Goal: Task Accomplishment & Management: Manage account settings

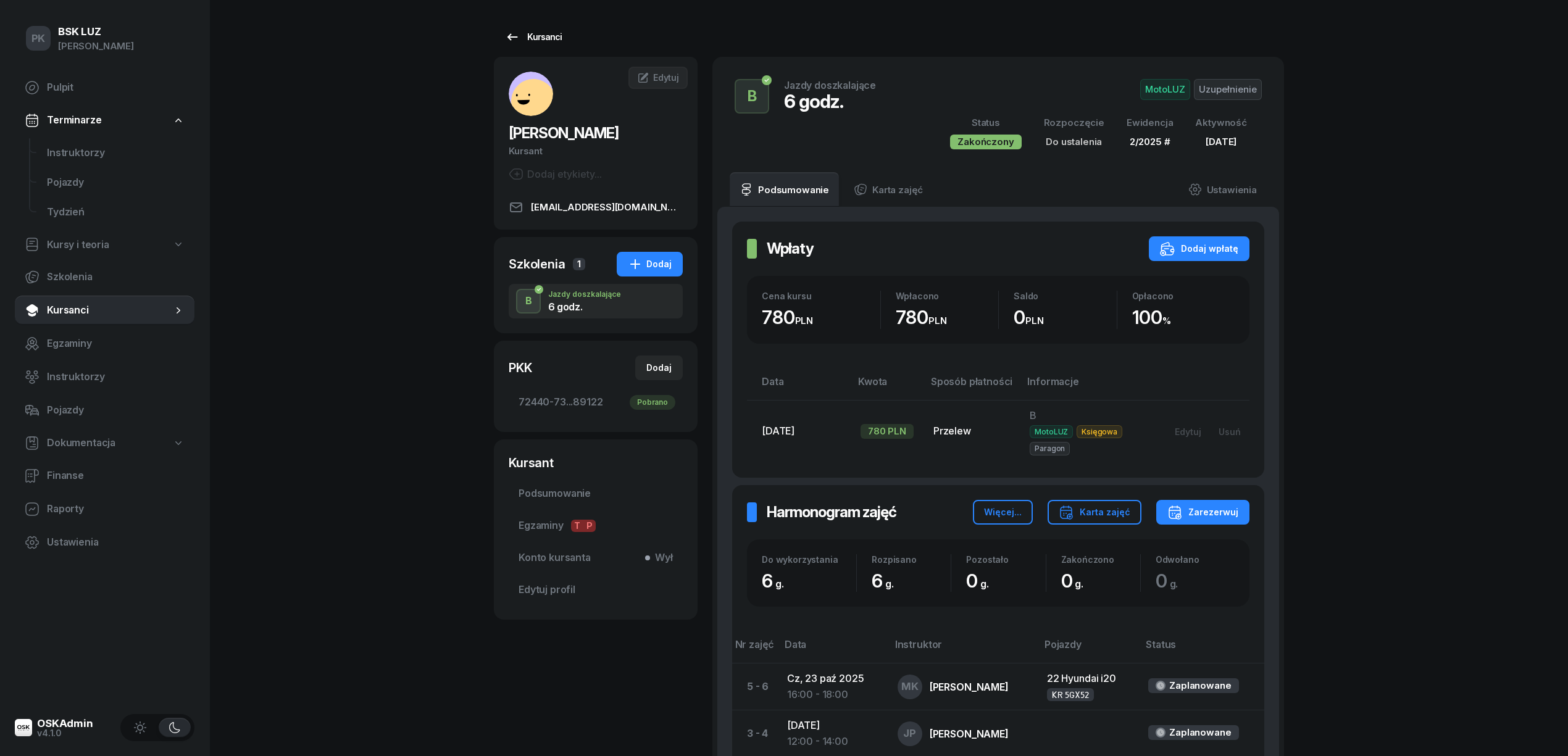
click at [536, 32] on div "Kursanci" at bounding box center [533, 36] width 57 height 15
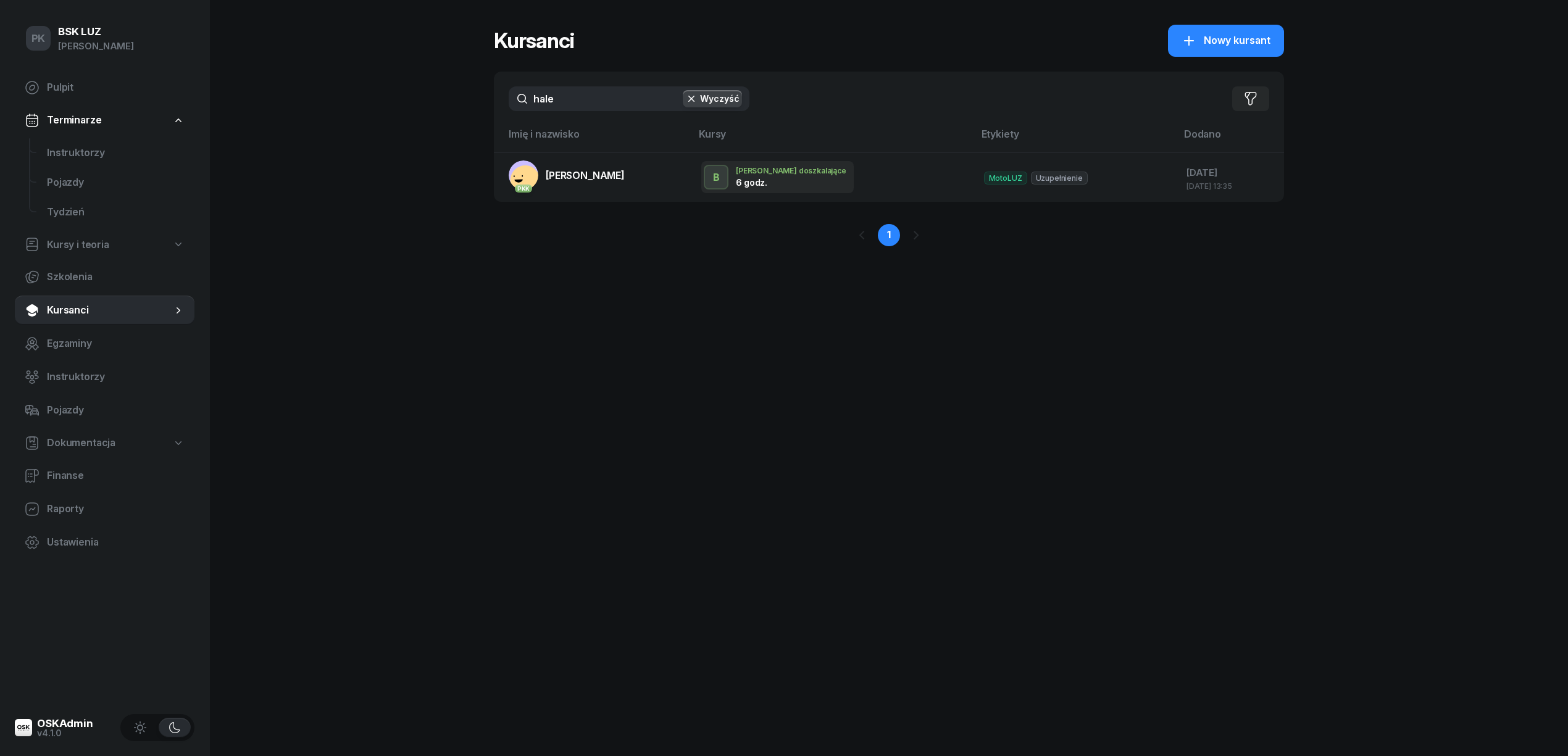
click at [418, 106] on div "PK BSK [PERSON_NAME] Pulpit Terminarze Instruktorzy Pojazdy Tydzień Kursy i teo…" at bounding box center [784, 378] width 1568 height 756
click at [554, 99] on input "hale" at bounding box center [629, 99] width 241 height 25
drag, startPoint x: 583, startPoint y: 93, endPoint x: 482, endPoint y: 102, distance: 101.4
click at [482, 102] on div "PK BSK [PERSON_NAME] Pulpit Terminarze Instruktorzy Pojazdy Tydzień Kursy i teo…" at bounding box center [784, 378] width 1568 height 756
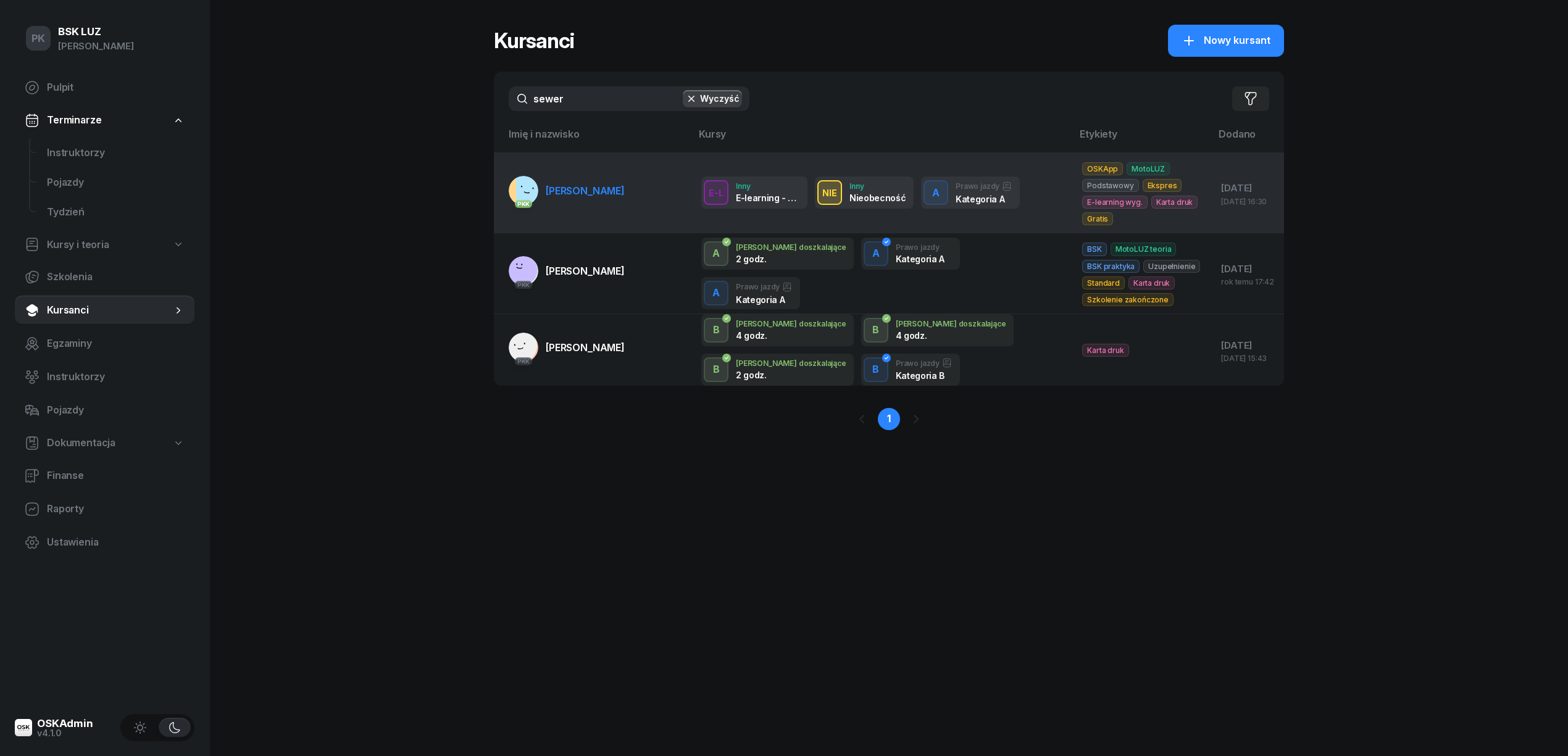
type input "sewer"
click at [579, 190] on span "[PERSON_NAME]" at bounding box center [585, 191] width 79 height 12
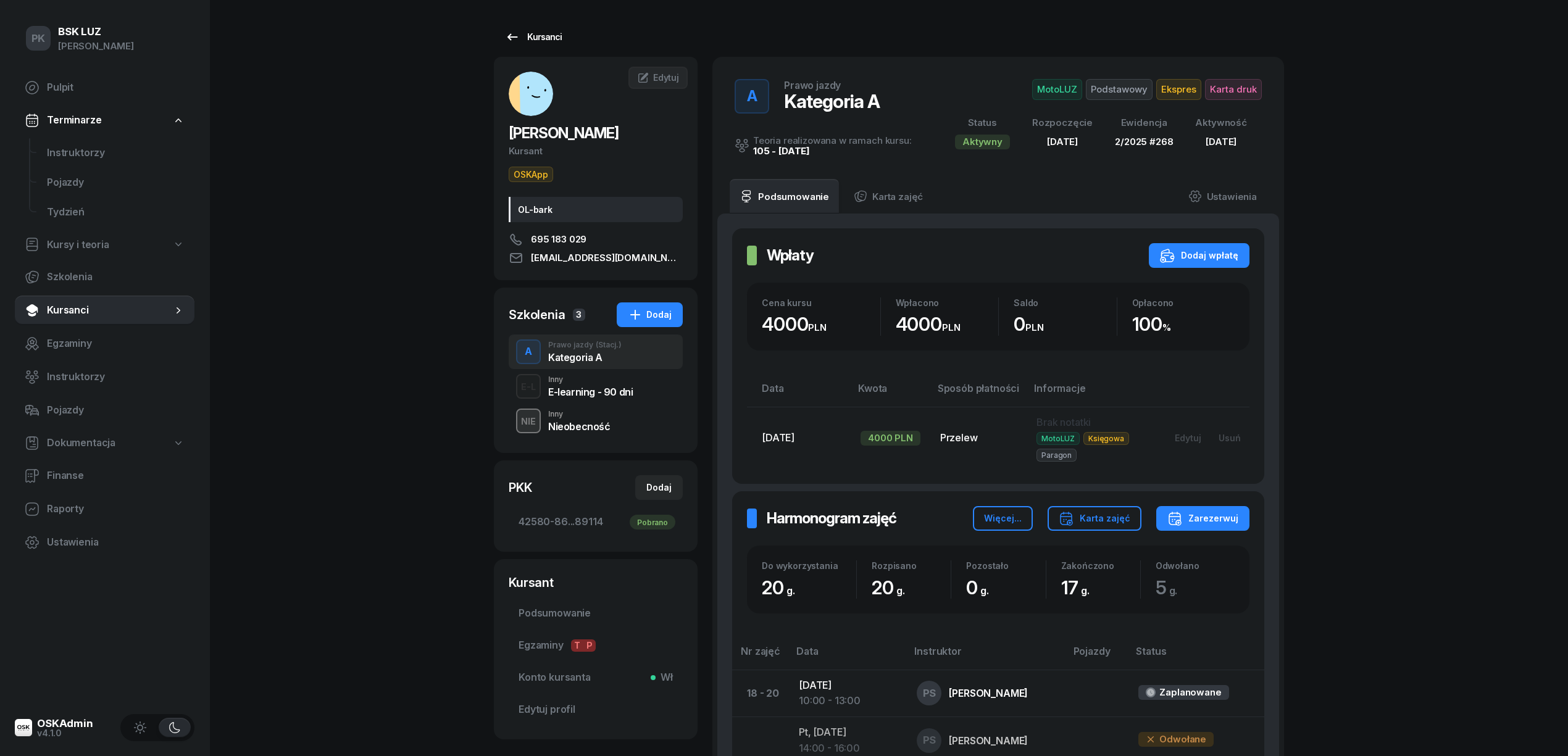
click at [534, 41] on div "Kursanci" at bounding box center [533, 36] width 57 height 15
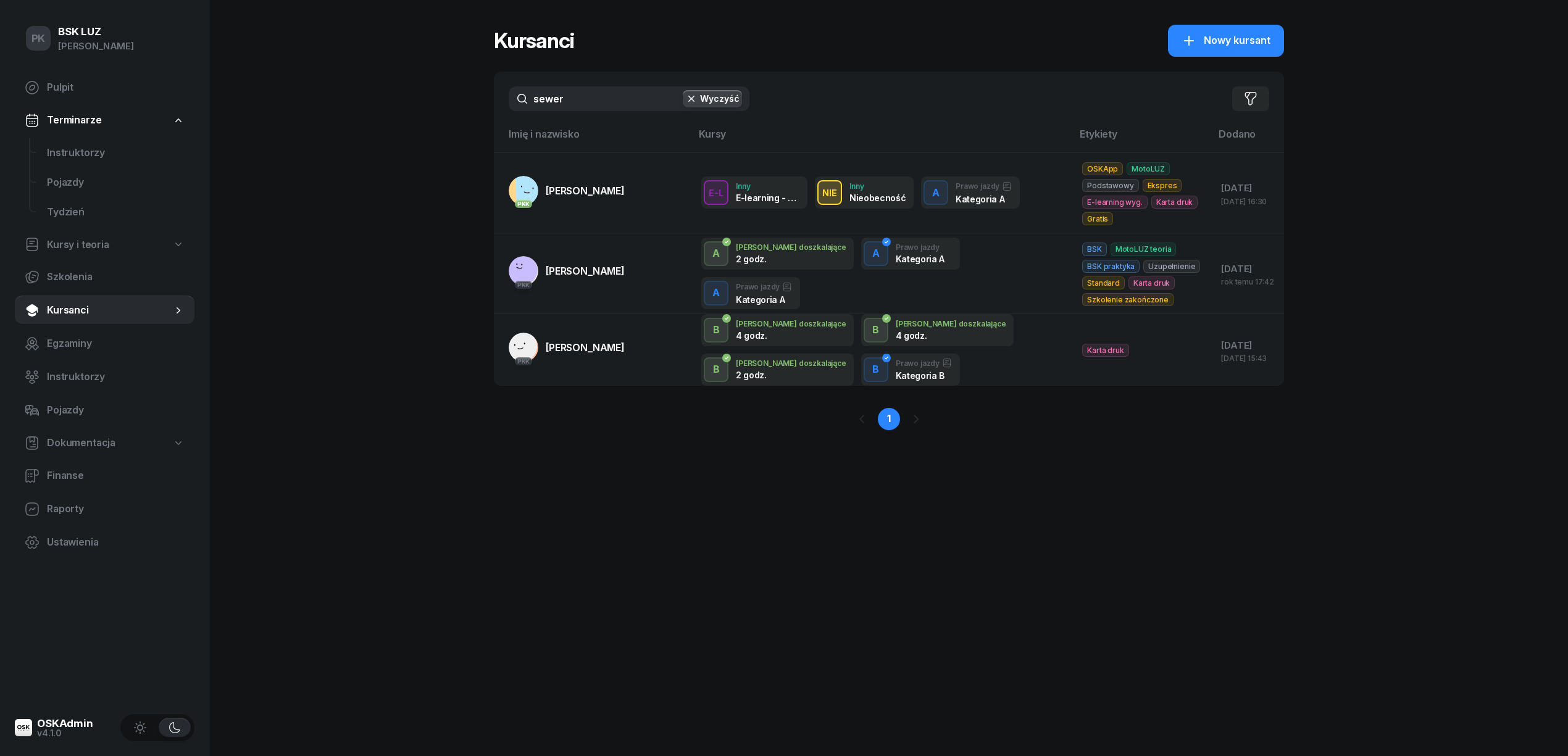
drag, startPoint x: 585, startPoint y: 101, endPoint x: 446, endPoint y: 100, distance: 139.0
click at [440, 97] on div "PK BSK [PERSON_NAME] Pulpit Terminarze Instruktorzy Pojazdy Tydzień Kursy i teo…" at bounding box center [784, 378] width 1568 height 756
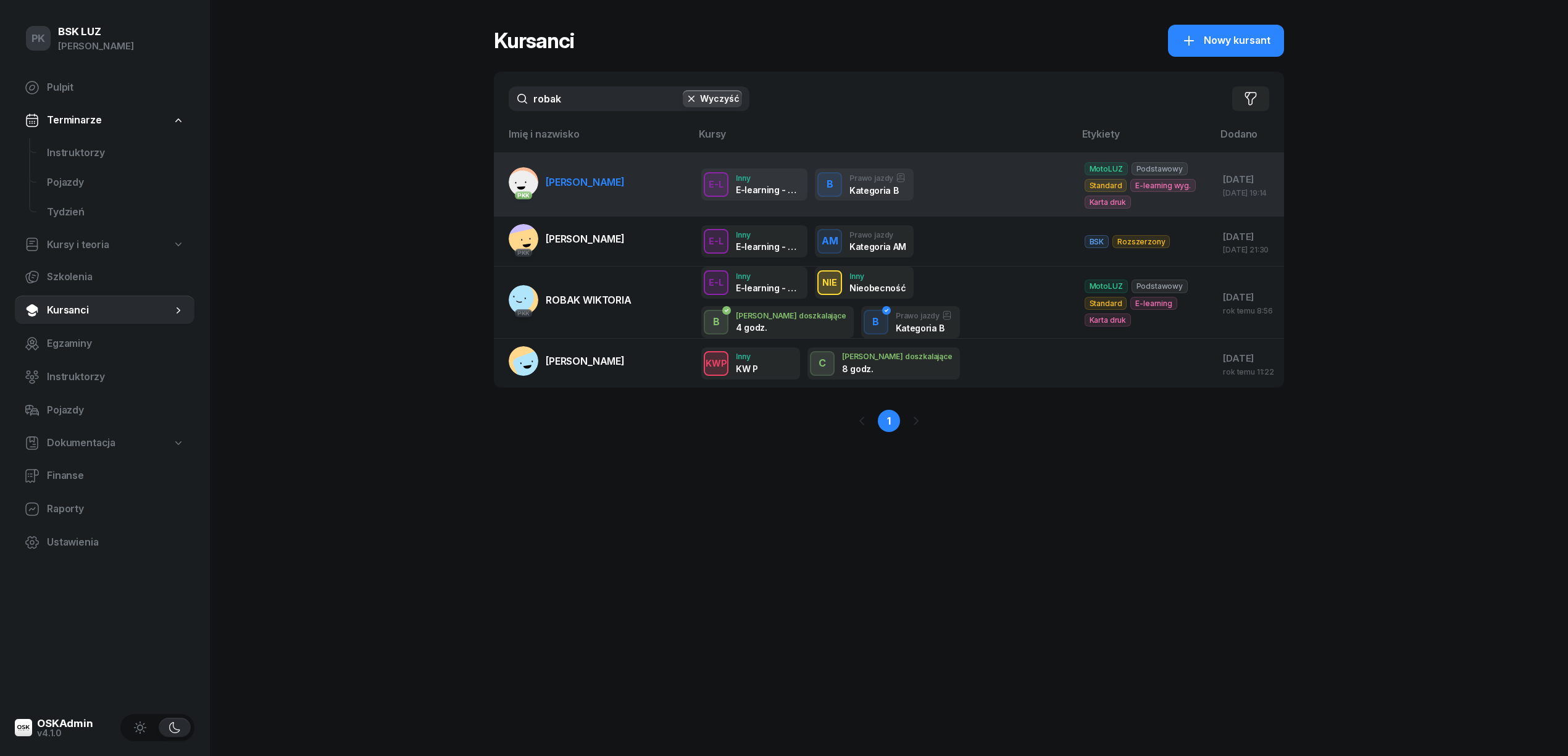
type input "robak"
click at [593, 177] on span "[PERSON_NAME]" at bounding box center [585, 182] width 79 height 12
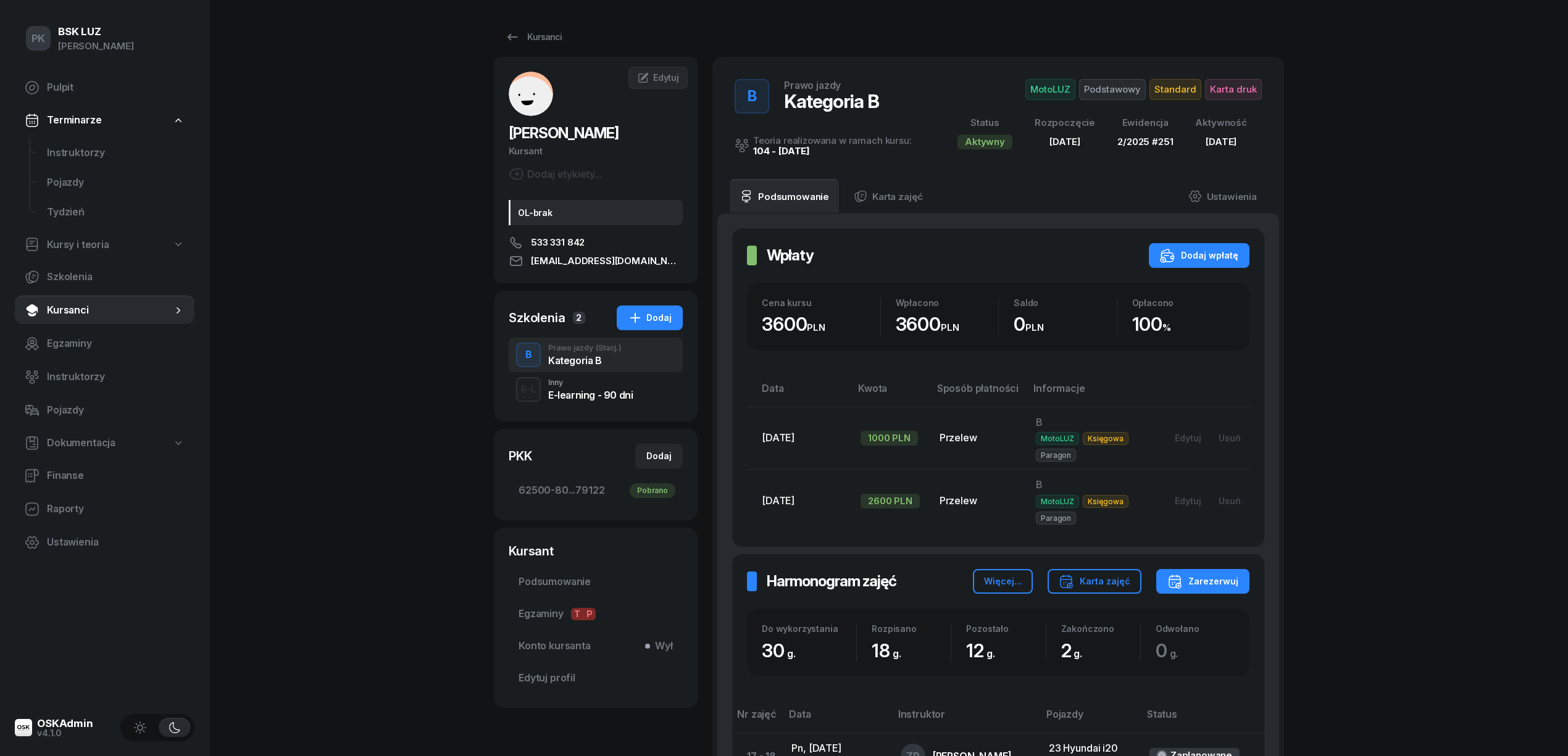
click at [423, 331] on div "PK BSK [PERSON_NAME] Pulpit Terminarze Instruktorzy Pojazdy Tydzień Kursy i teo…" at bounding box center [784, 656] width 1568 height 1311
click at [520, 35] on div "Kursanci" at bounding box center [533, 36] width 57 height 15
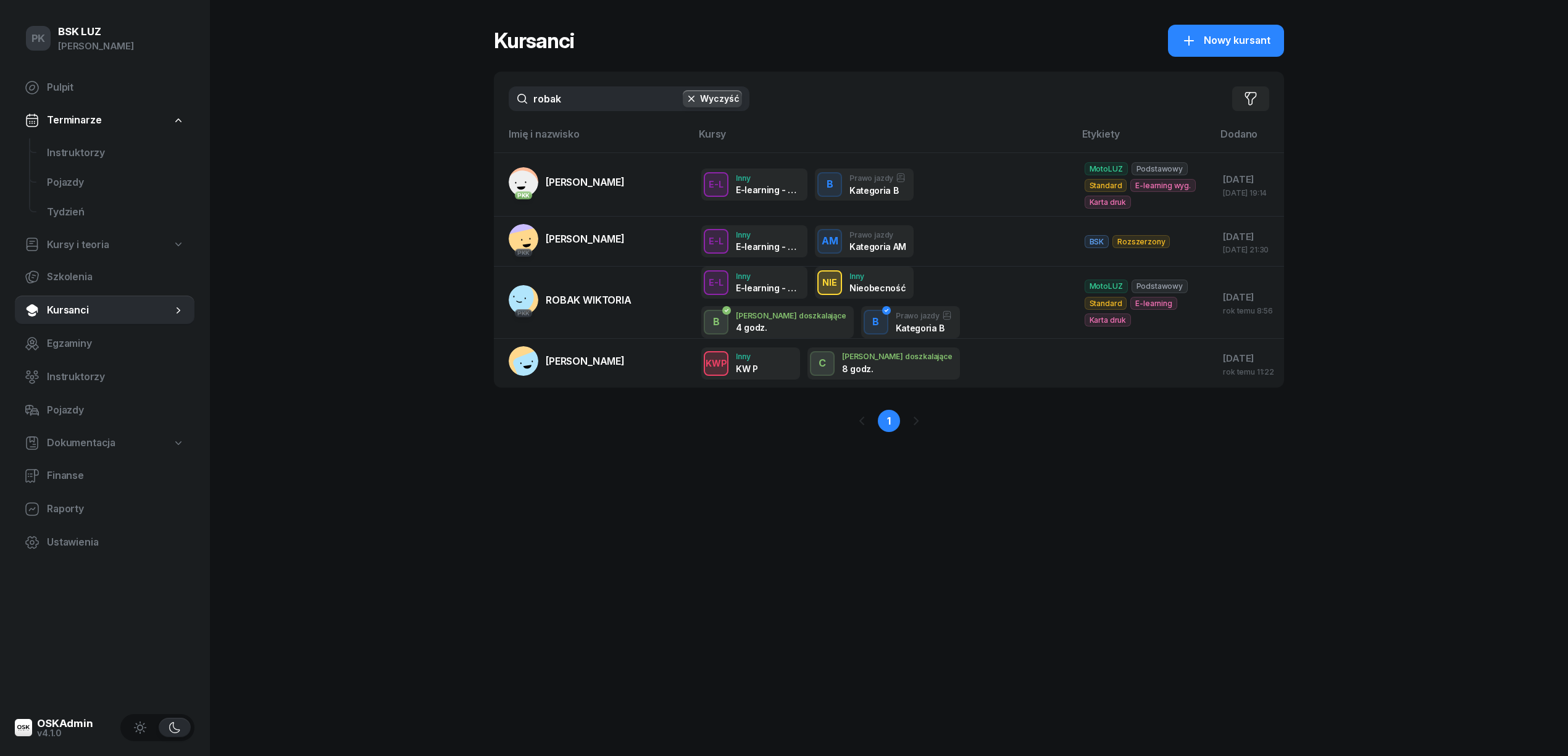
drag, startPoint x: 527, startPoint y: 97, endPoint x: 480, endPoint y: 103, distance: 47.4
click at [477, 100] on div "PK BSK [PERSON_NAME] Pulpit Terminarze Instruktorzy Pojazdy Tydzień Kursy i teo…" at bounding box center [784, 378] width 1568 height 756
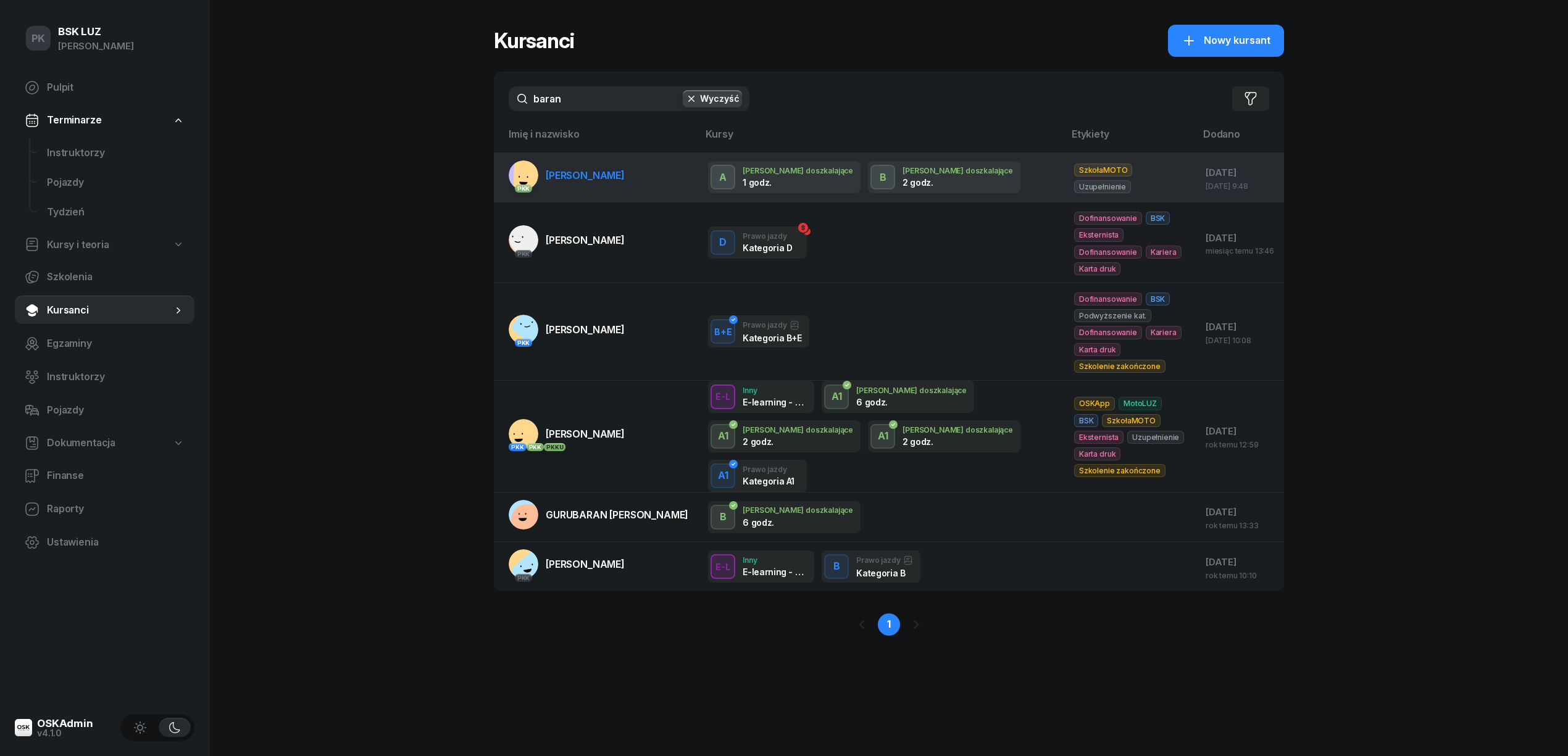
type input "baran"
click at [556, 169] on span "[PERSON_NAME]" at bounding box center [585, 175] width 79 height 12
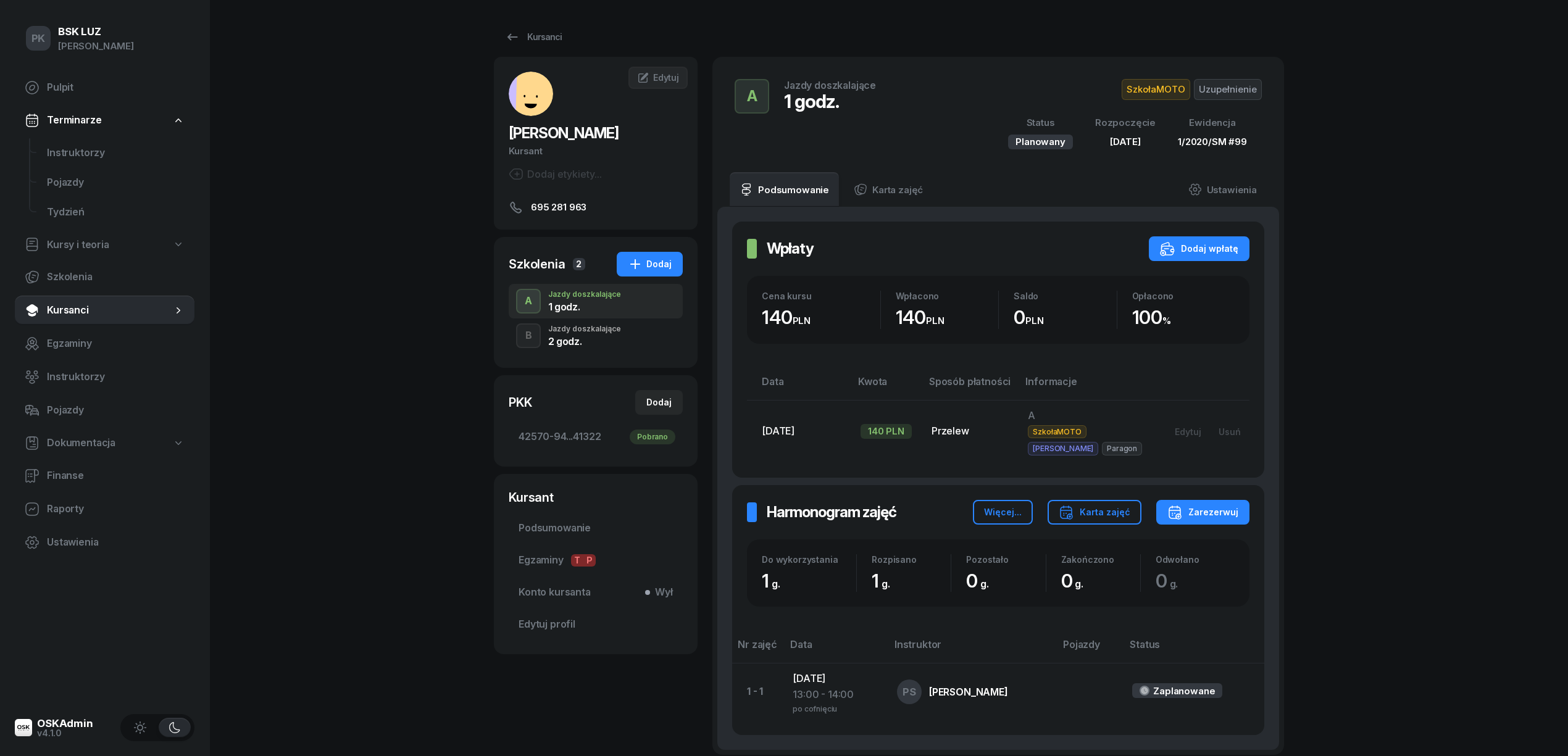
click at [589, 342] on div "2 godz." at bounding box center [584, 341] width 73 height 10
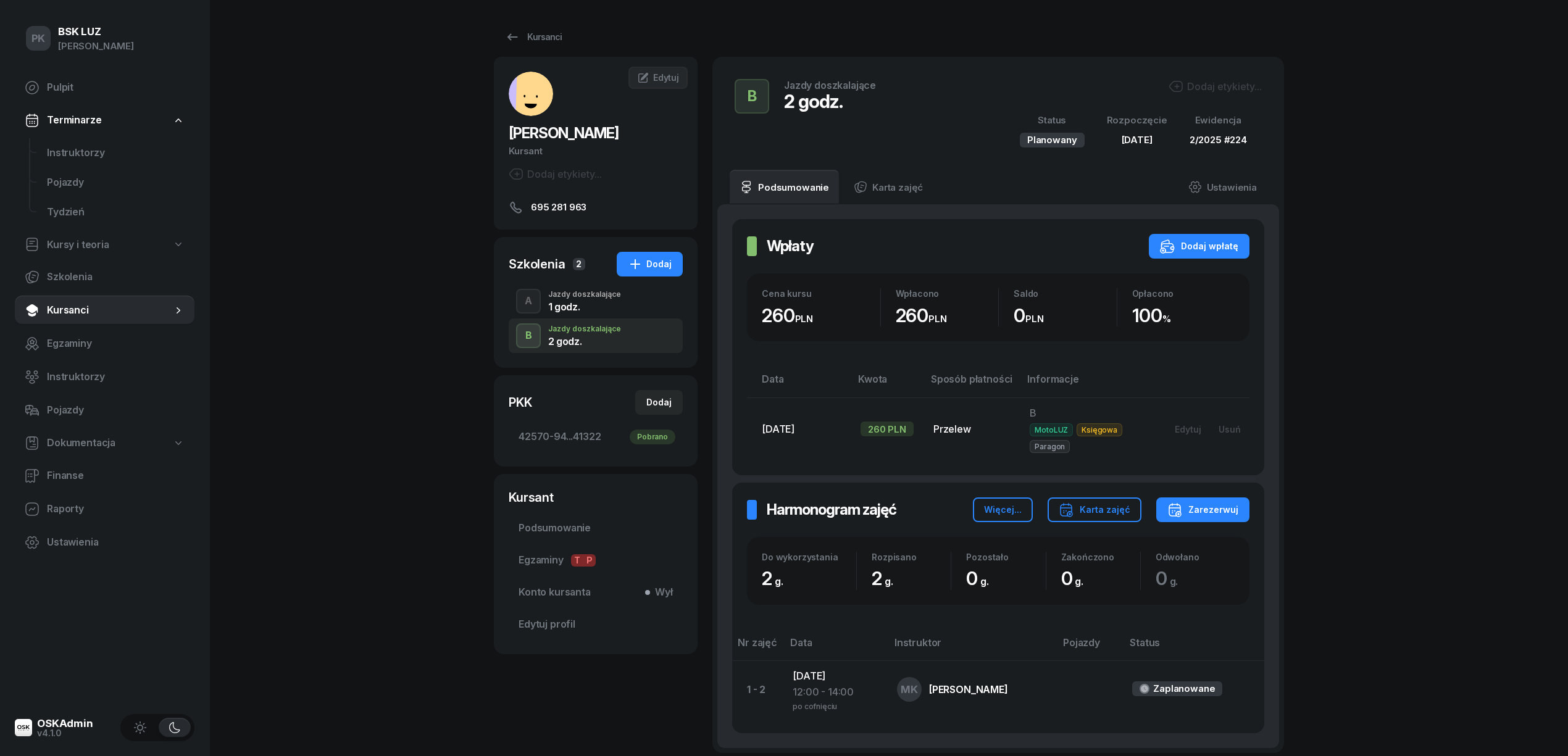
click at [1218, 70] on div "B Jazdy doszkalające 2 godz. Dodaj etykiety... Status Planowany Rozpoczęcie [DA…" at bounding box center [998, 113] width 572 height 113
click at [1215, 82] on div "Dodaj etykiety..." at bounding box center [1215, 86] width 93 height 15
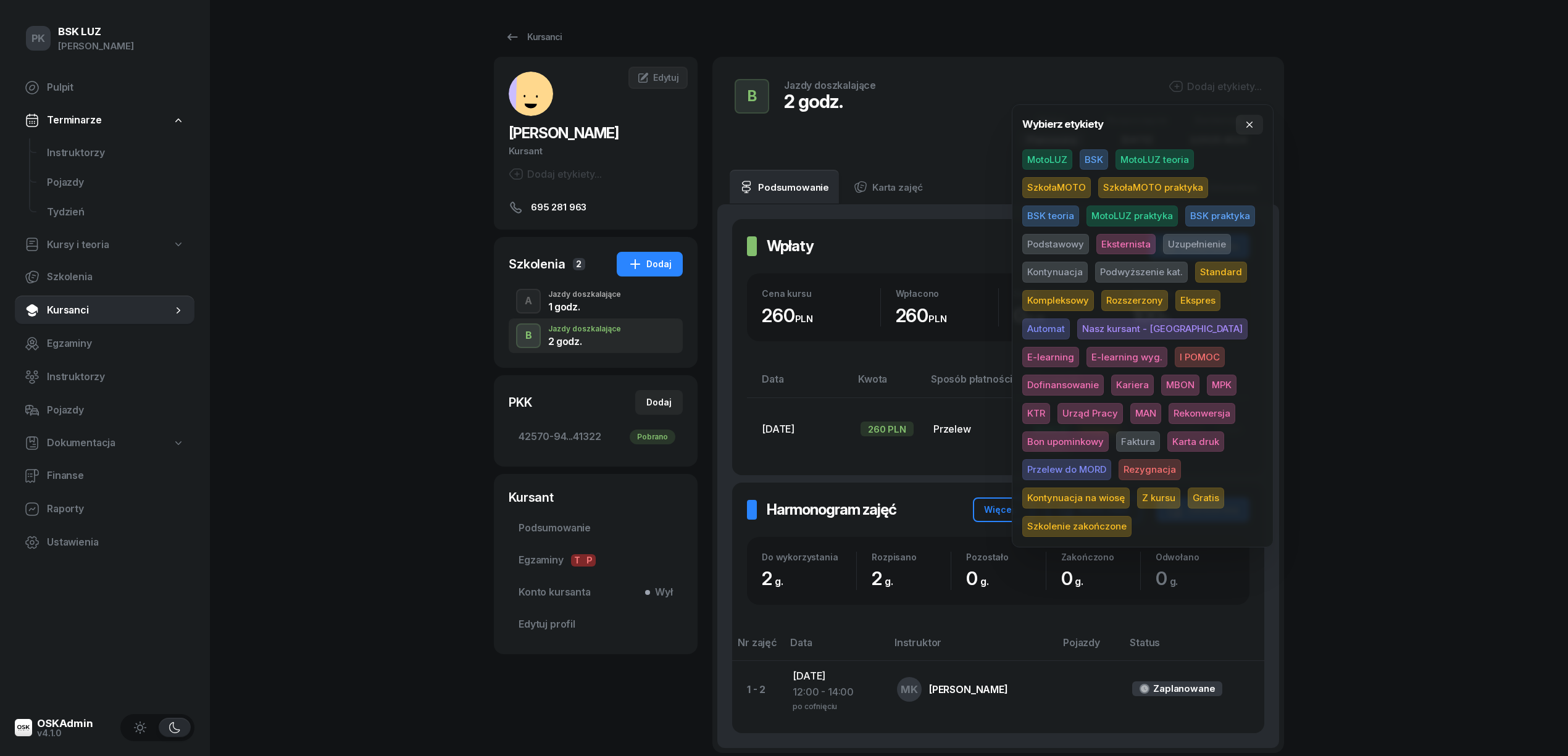
click at [1046, 159] on span "MotoLUZ" at bounding box center [1047, 160] width 50 height 21
drag, startPoint x: 1193, startPoint y: 242, endPoint x: 1391, endPoint y: 221, distance: 199.1
click at [1193, 242] on span "Uzupełnienie" at bounding box center [1197, 246] width 68 height 21
click at [1391, 221] on div "PK BSK [PERSON_NAME] Pulpit Terminarze Instruktorzy Pojazdy Tydzień Kursy i teo…" at bounding box center [784, 437] width 1568 height 876
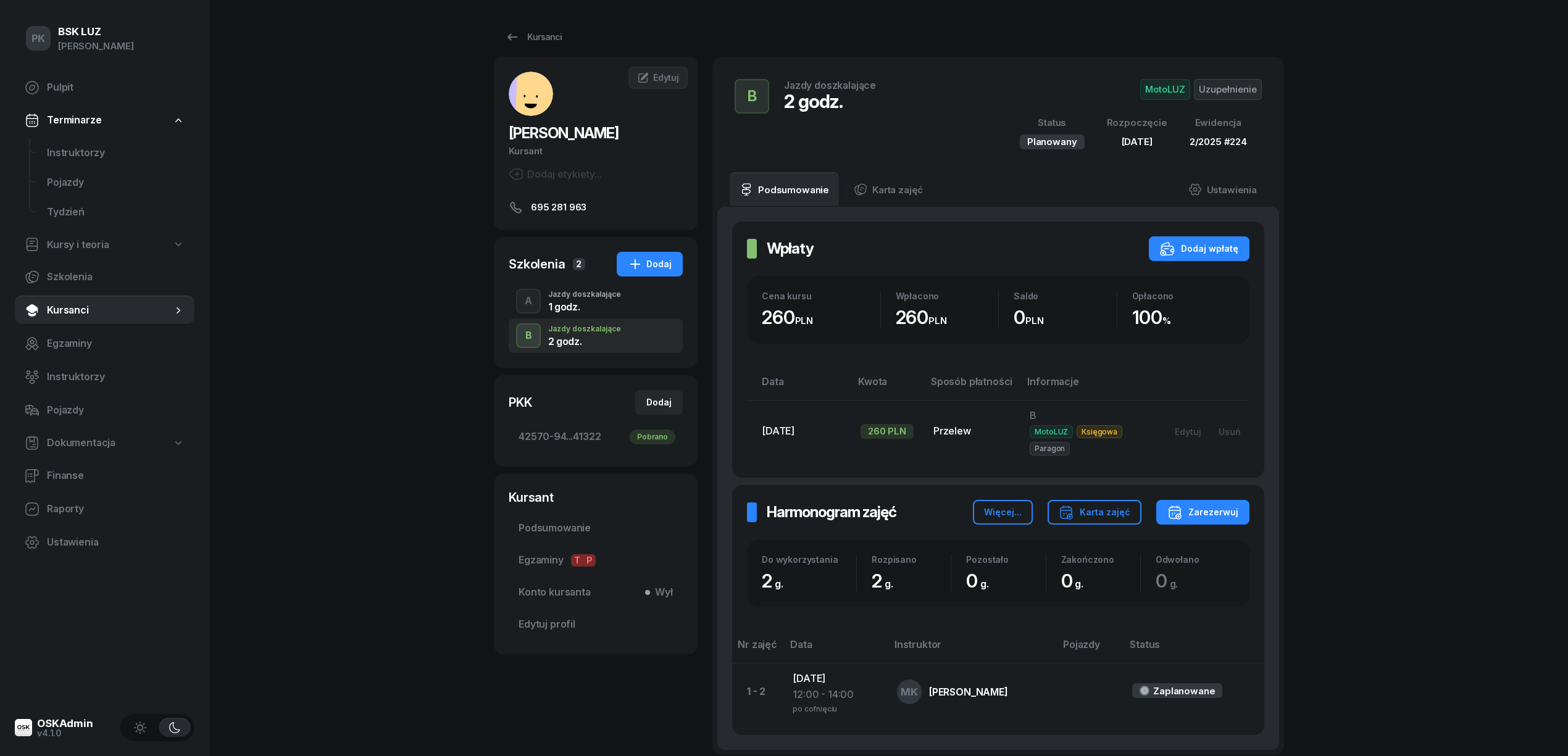
click at [599, 291] on div "Jazdy doszkalające" at bounding box center [584, 295] width 73 height 8
click at [598, 322] on div "B Jazdy doszkalające 2 godz." at bounding box center [596, 336] width 174 height 35
click at [583, 434] on span "42570-94...41322 Pobrano" at bounding box center [596, 437] width 154 height 16
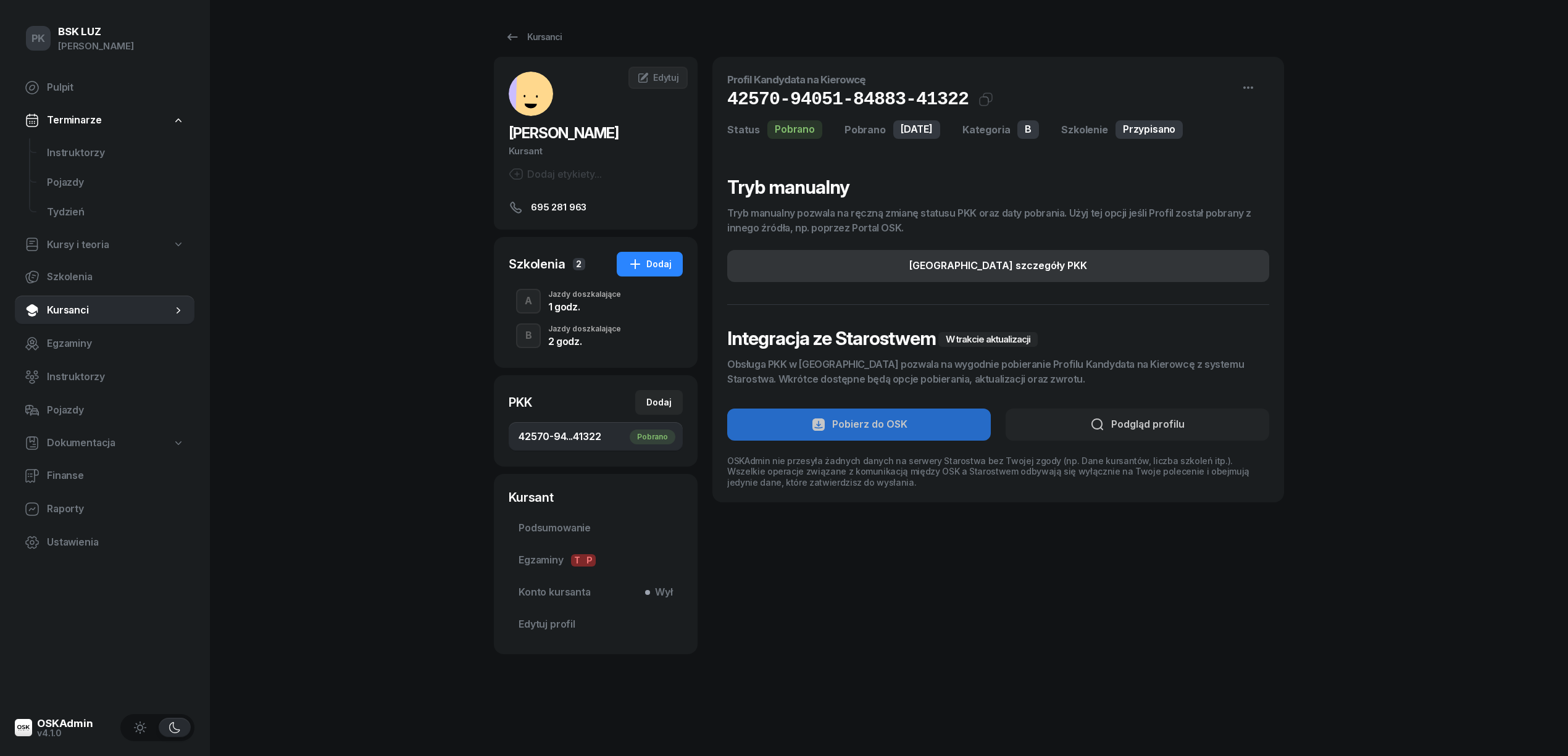
click at [1016, 282] on button "[GEOGRAPHIC_DATA] szczegóły PKK" at bounding box center [998, 266] width 542 height 32
select select "B"
select select "Get"
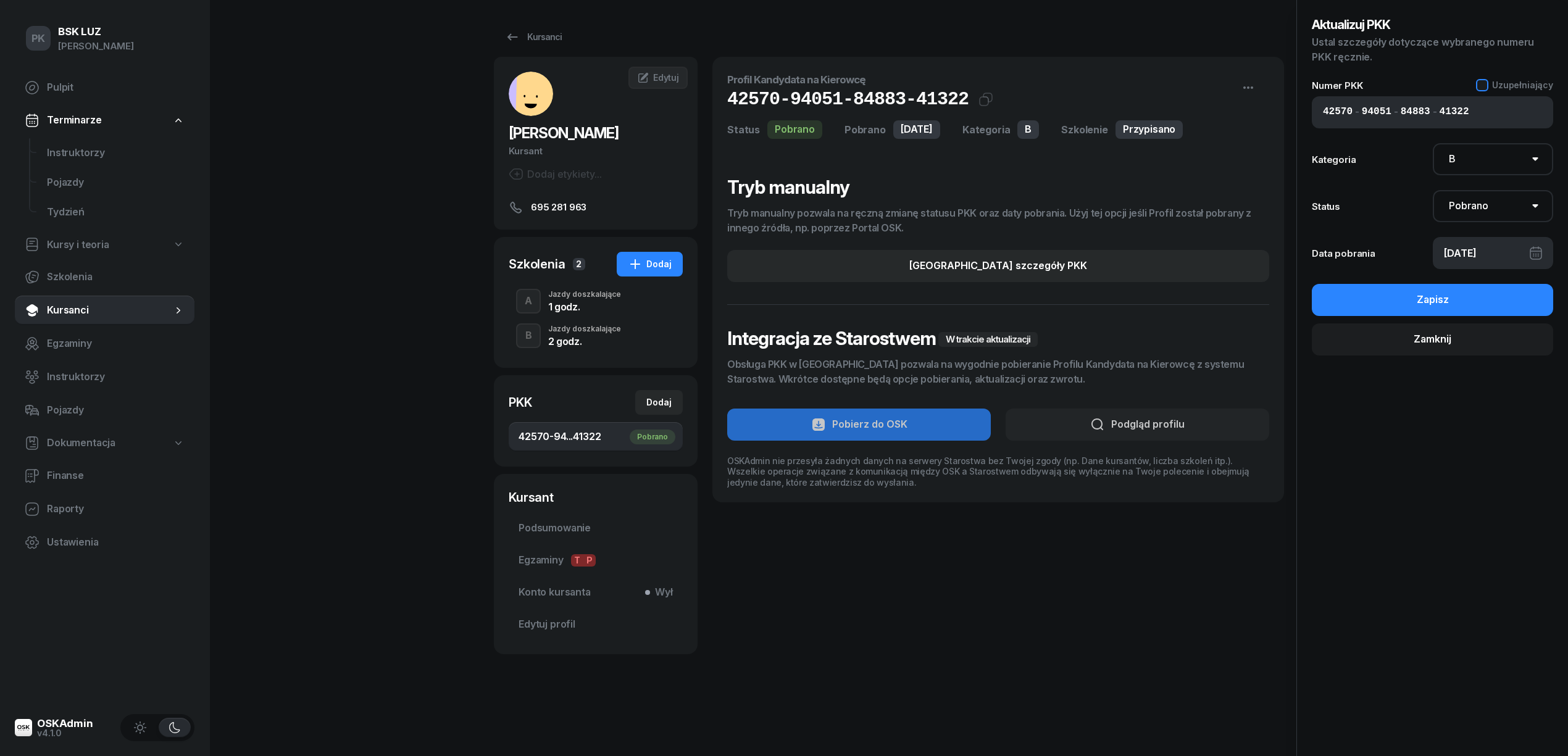
click at [1488, 85] on div at bounding box center [1482, 85] width 12 height 12
click at [1478, 295] on button "Zapisz" at bounding box center [1432, 300] width 242 height 32
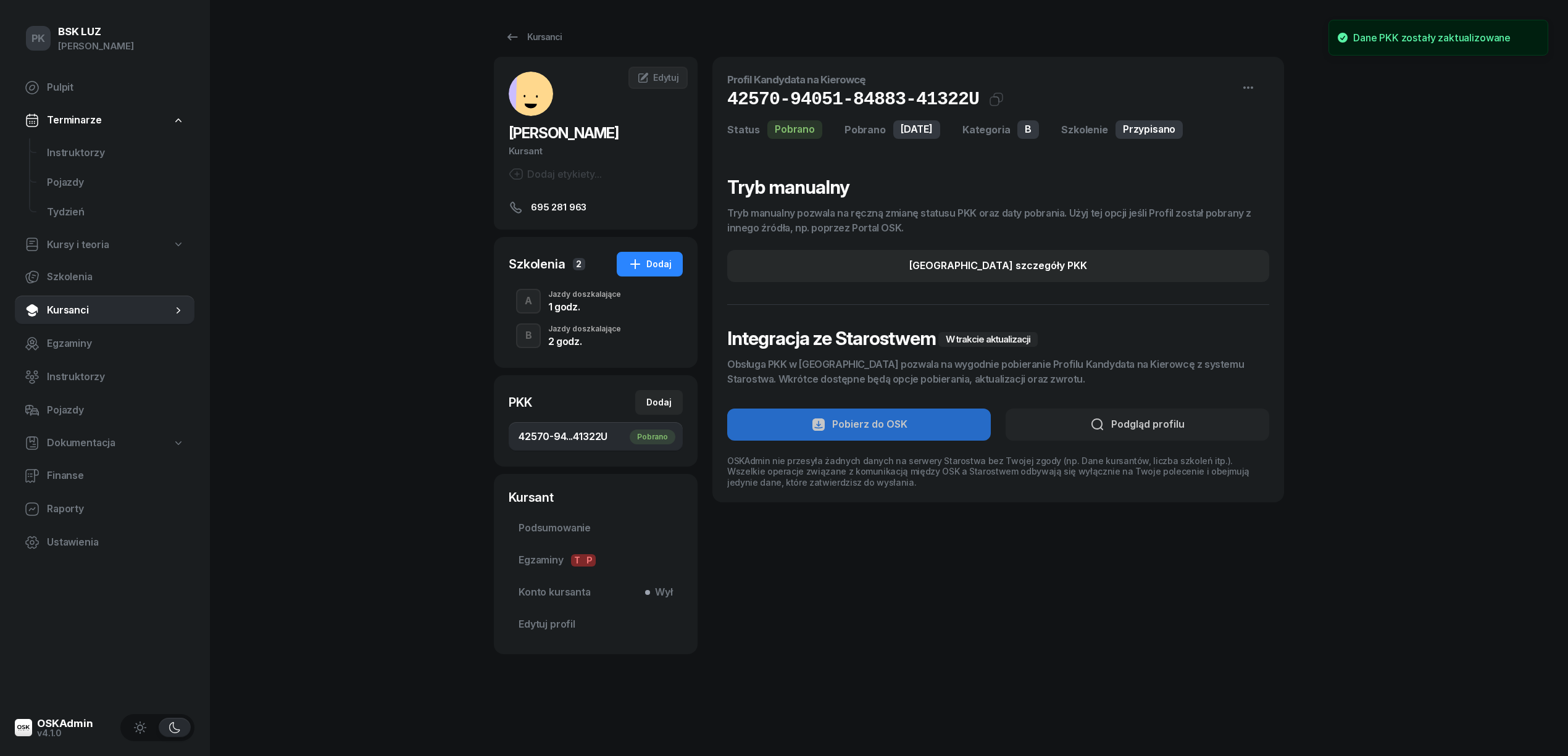
click at [586, 329] on div "Jazdy doszkalające" at bounding box center [584, 329] width 73 height 8
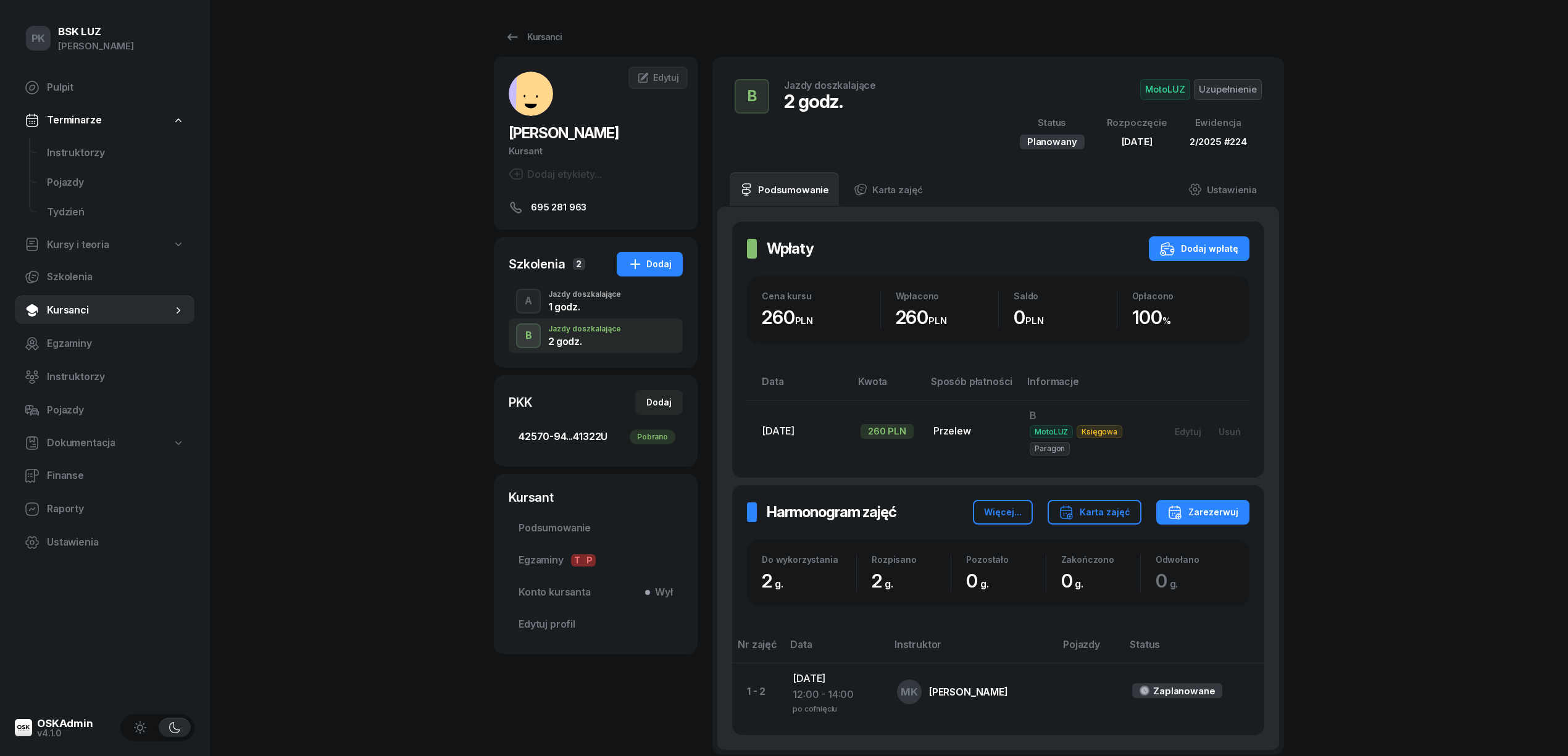
click at [593, 438] on span "42570-94...41322 [GEOGRAPHIC_DATA]" at bounding box center [596, 437] width 154 height 16
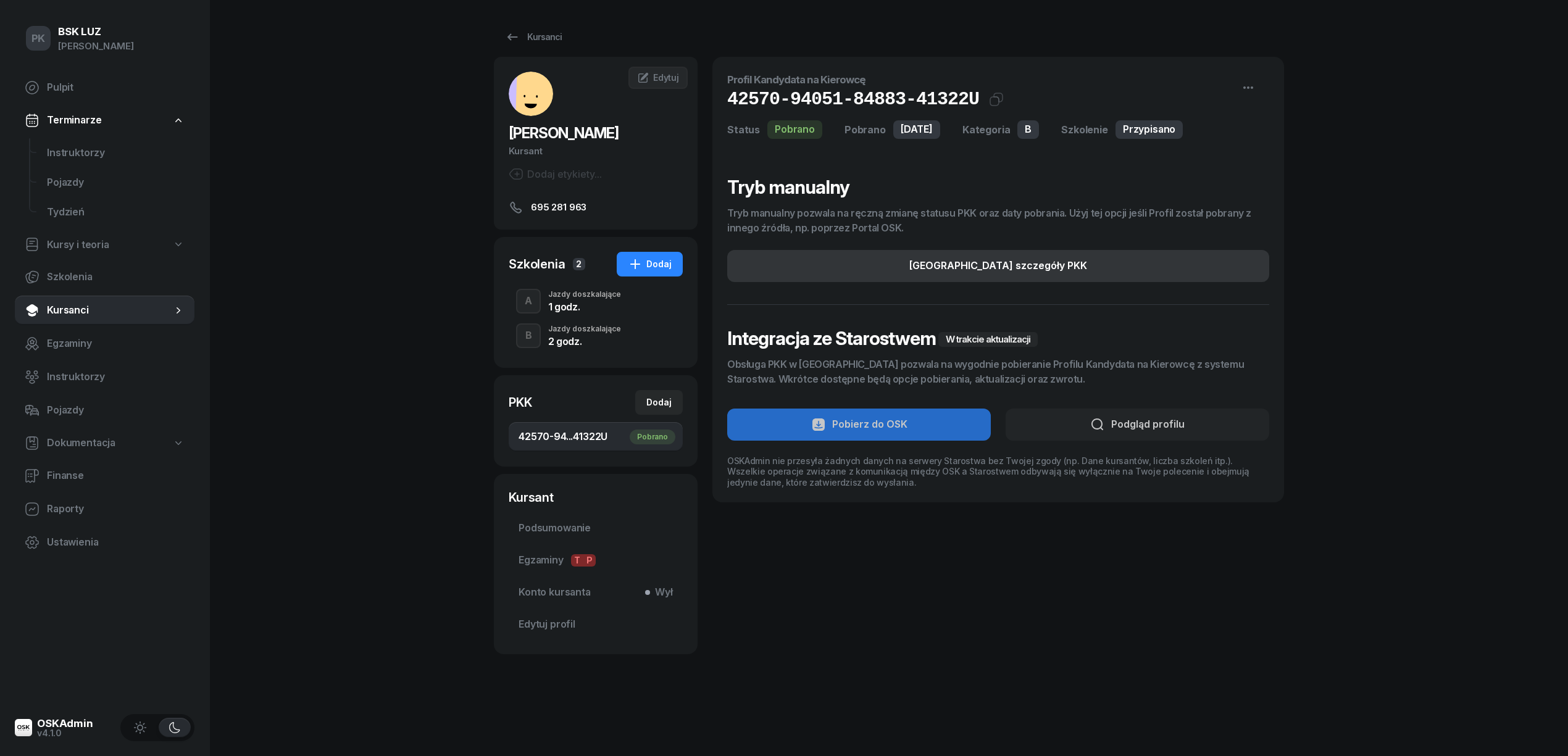
click at [1036, 258] on div "[GEOGRAPHIC_DATA] szczegóły PKK" at bounding box center [998, 265] width 177 height 16
select select "B"
select select "Get"
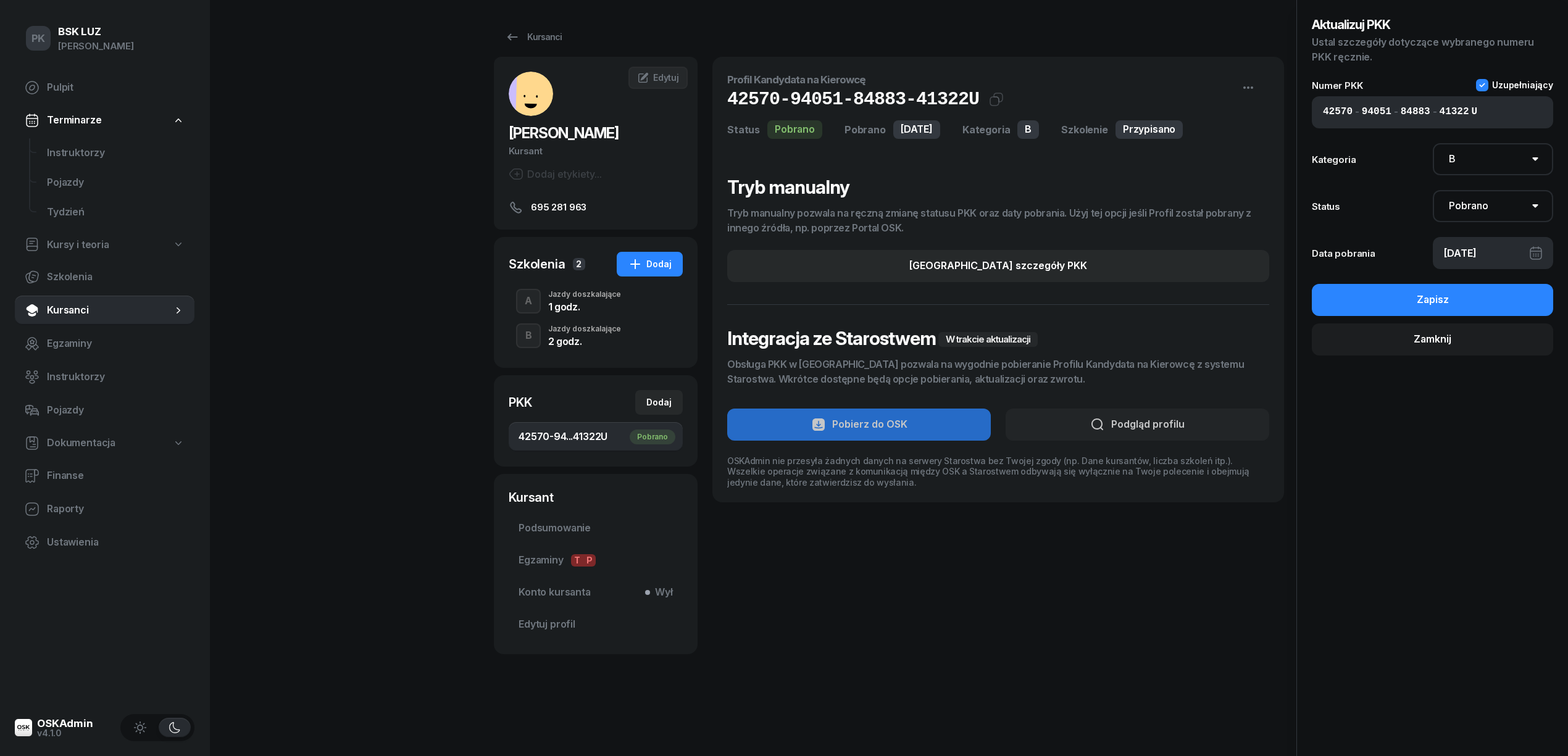
click at [583, 336] on div "2 godz." at bounding box center [584, 341] width 73 height 10
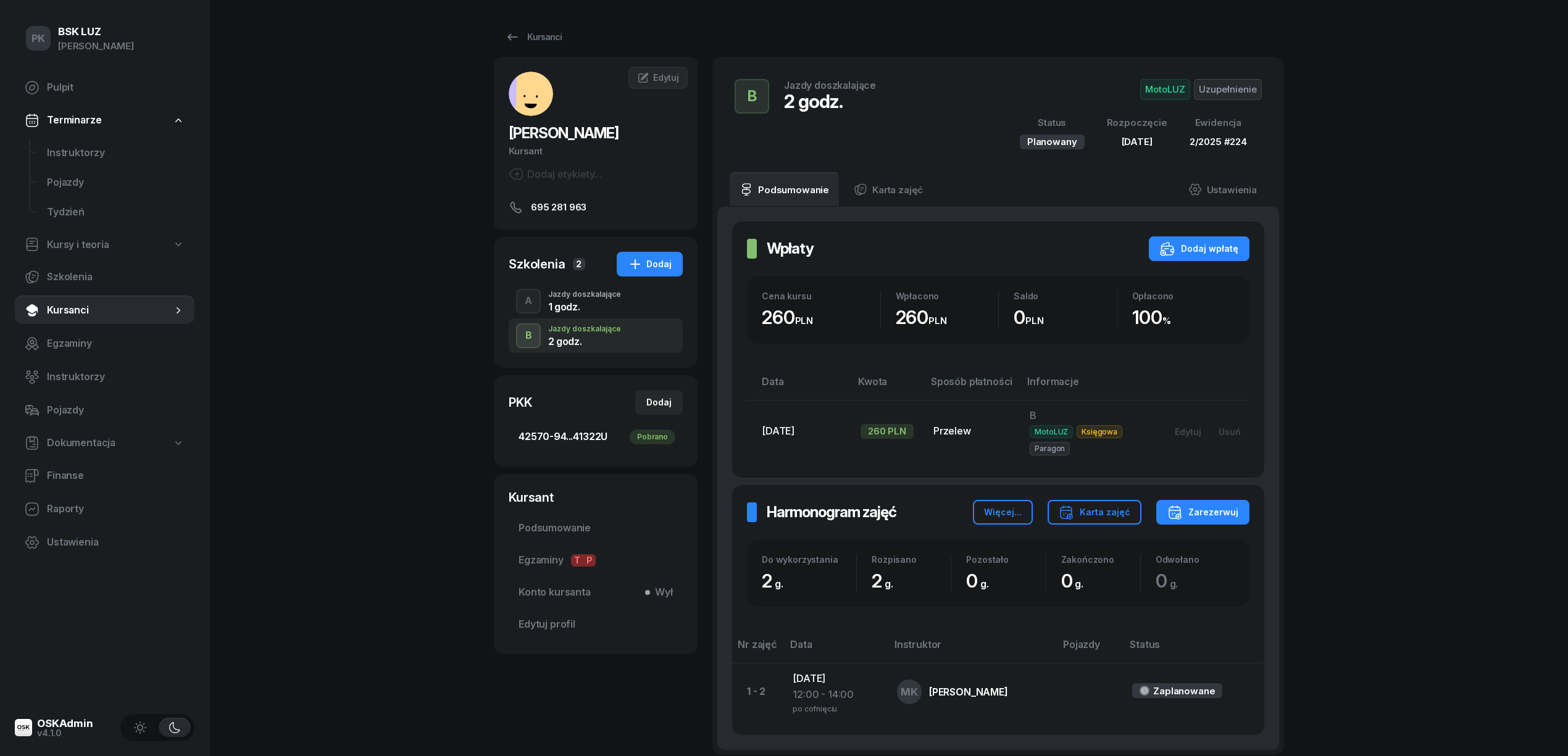
click at [554, 434] on span "42570-94...41322 [GEOGRAPHIC_DATA]" at bounding box center [596, 437] width 154 height 16
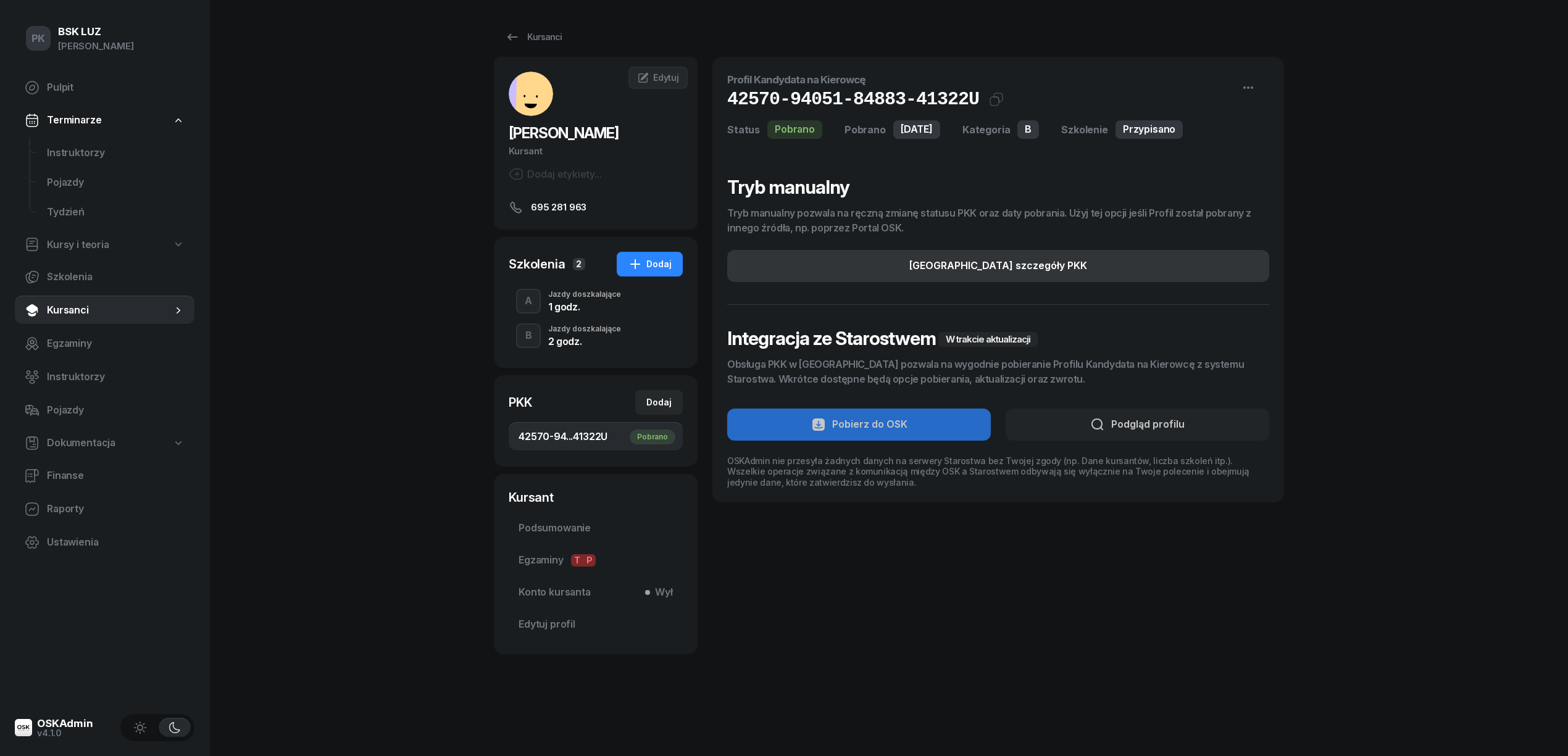
click at [1066, 258] on button "[GEOGRAPHIC_DATA] szczegóły PKK" at bounding box center [998, 266] width 542 height 32
select select "B"
select select "Get"
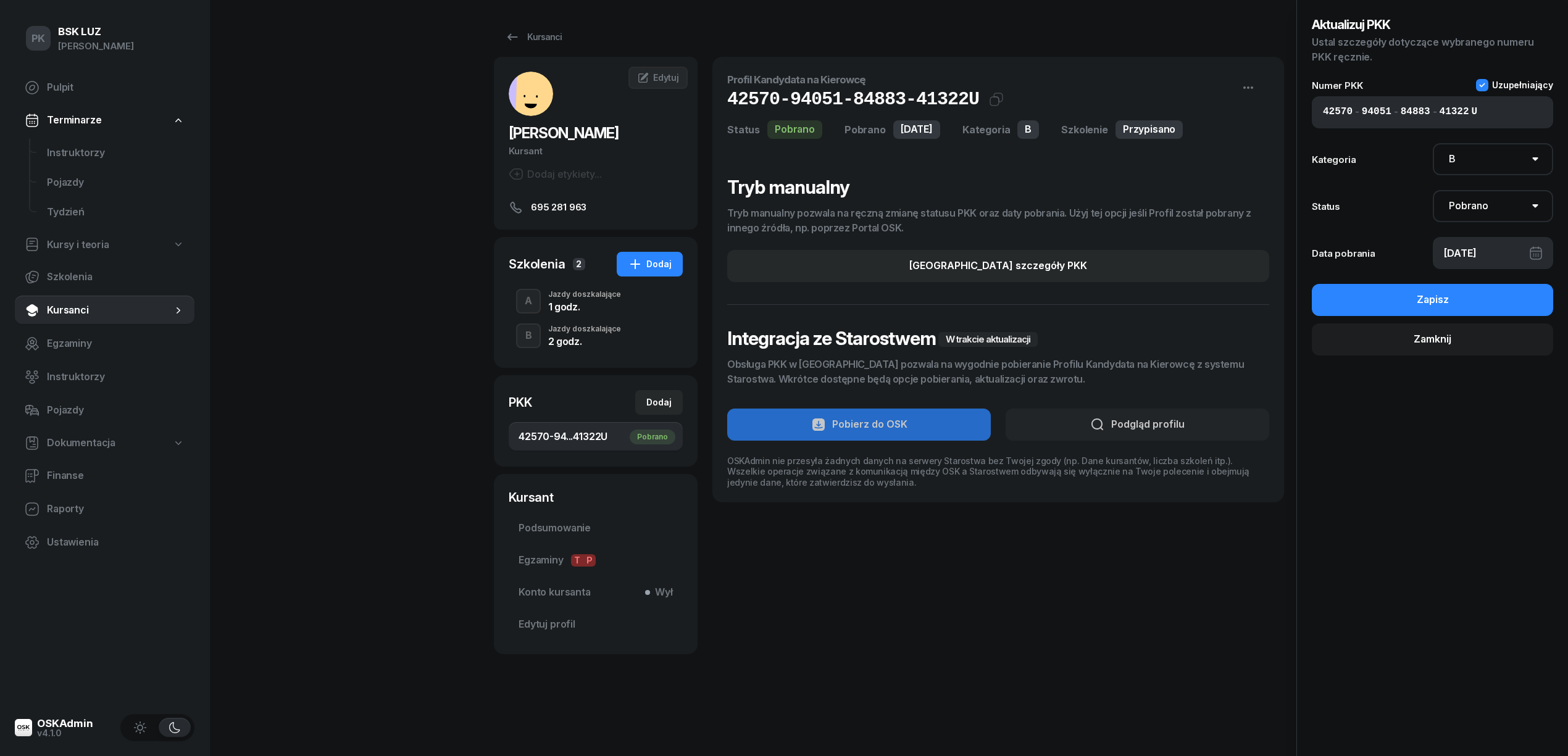
click at [576, 306] on div "1 godz." at bounding box center [584, 306] width 73 height 10
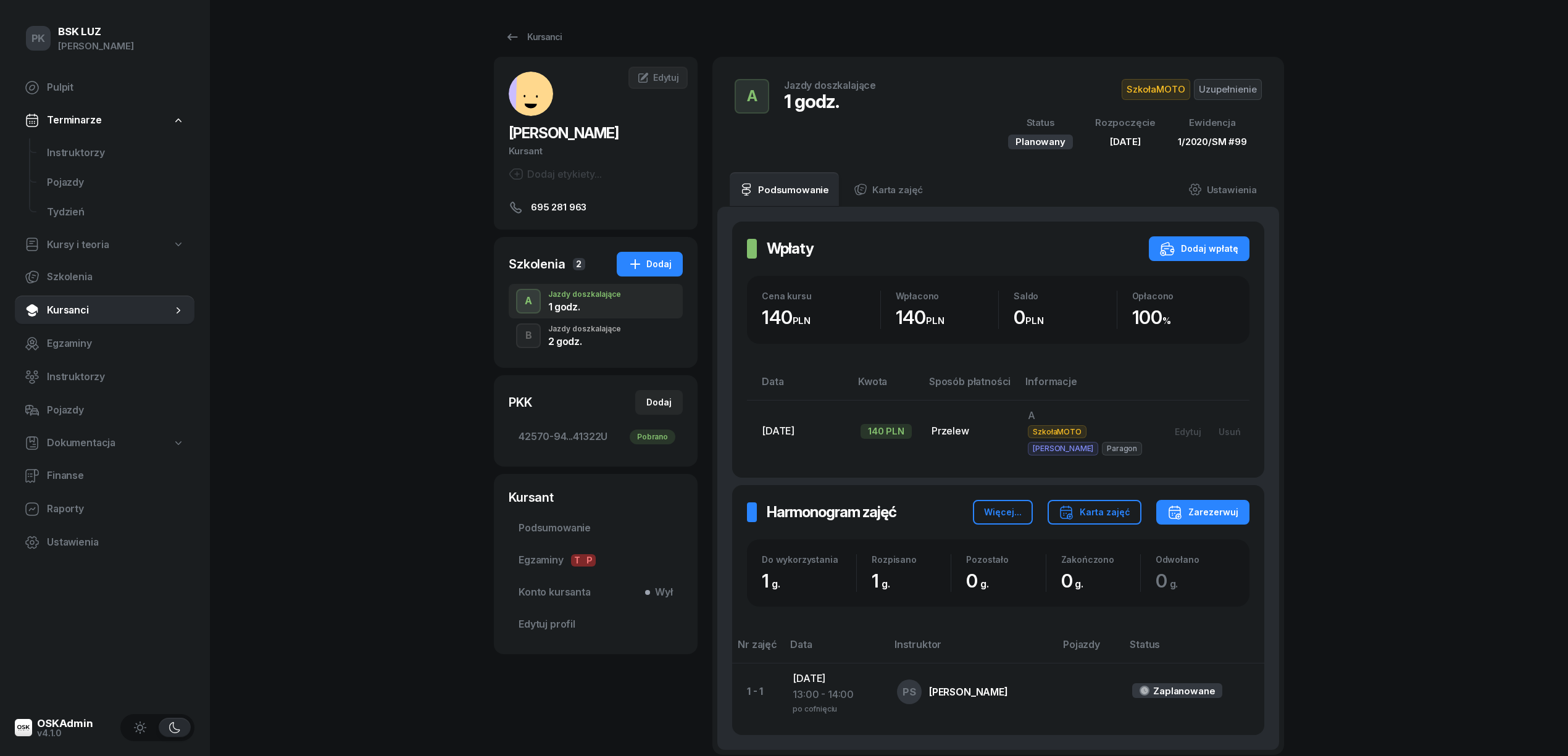
click at [573, 336] on div "2 godz." at bounding box center [584, 341] width 73 height 10
click at [576, 304] on div "1 godz." at bounding box center [584, 306] width 73 height 10
click at [572, 363] on div "Szkolenia 2 Dodaj A Jazdy doszkalające 1 godz. B Jazdy doszkalające 2 godz." at bounding box center [596, 302] width 204 height 131
click at [591, 336] on div "2 godz." at bounding box center [584, 339] width 73 height 14
click at [585, 306] on div "1 godz." at bounding box center [584, 306] width 73 height 10
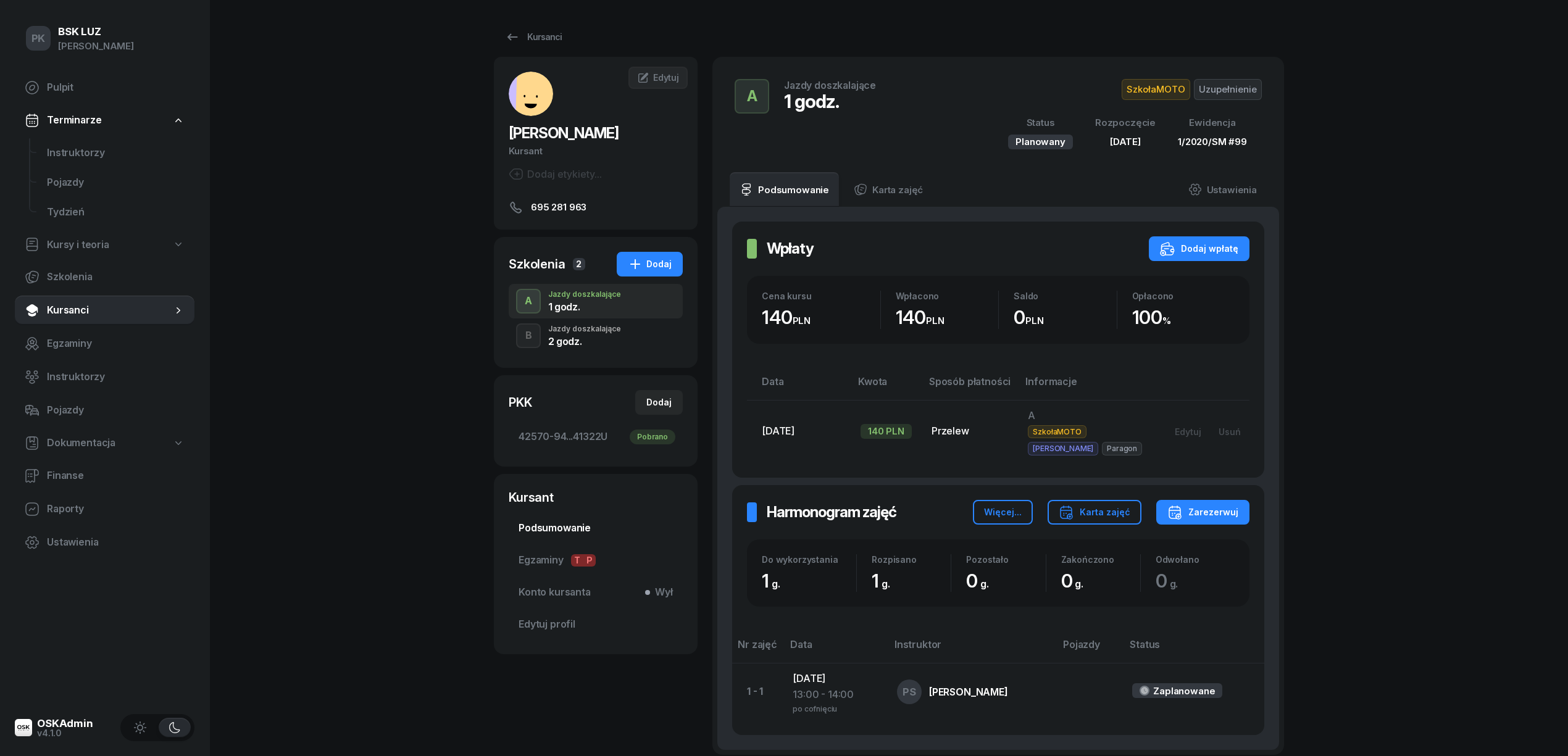
click at [583, 526] on span "Podsumowanie" at bounding box center [596, 528] width 154 height 16
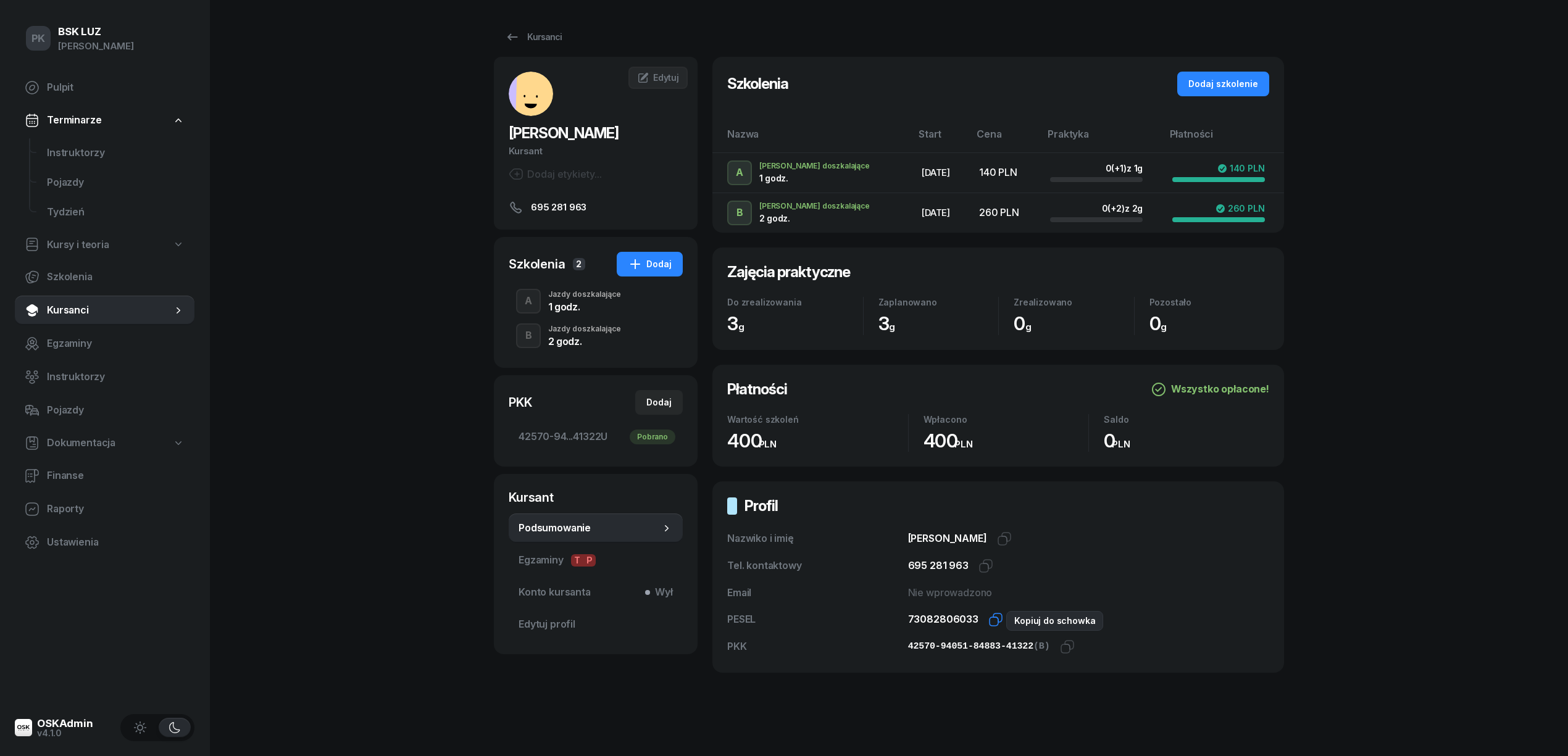
click at [988, 619] on icon "button" at bounding box center [995, 619] width 15 height 15
click at [1060, 650] on icon "button" at bounding box center [1067, 646] width 15 height 15
click at [665, 391] on button "Dodaj" at bounding box center [659, 403] width 48 height 25
select select
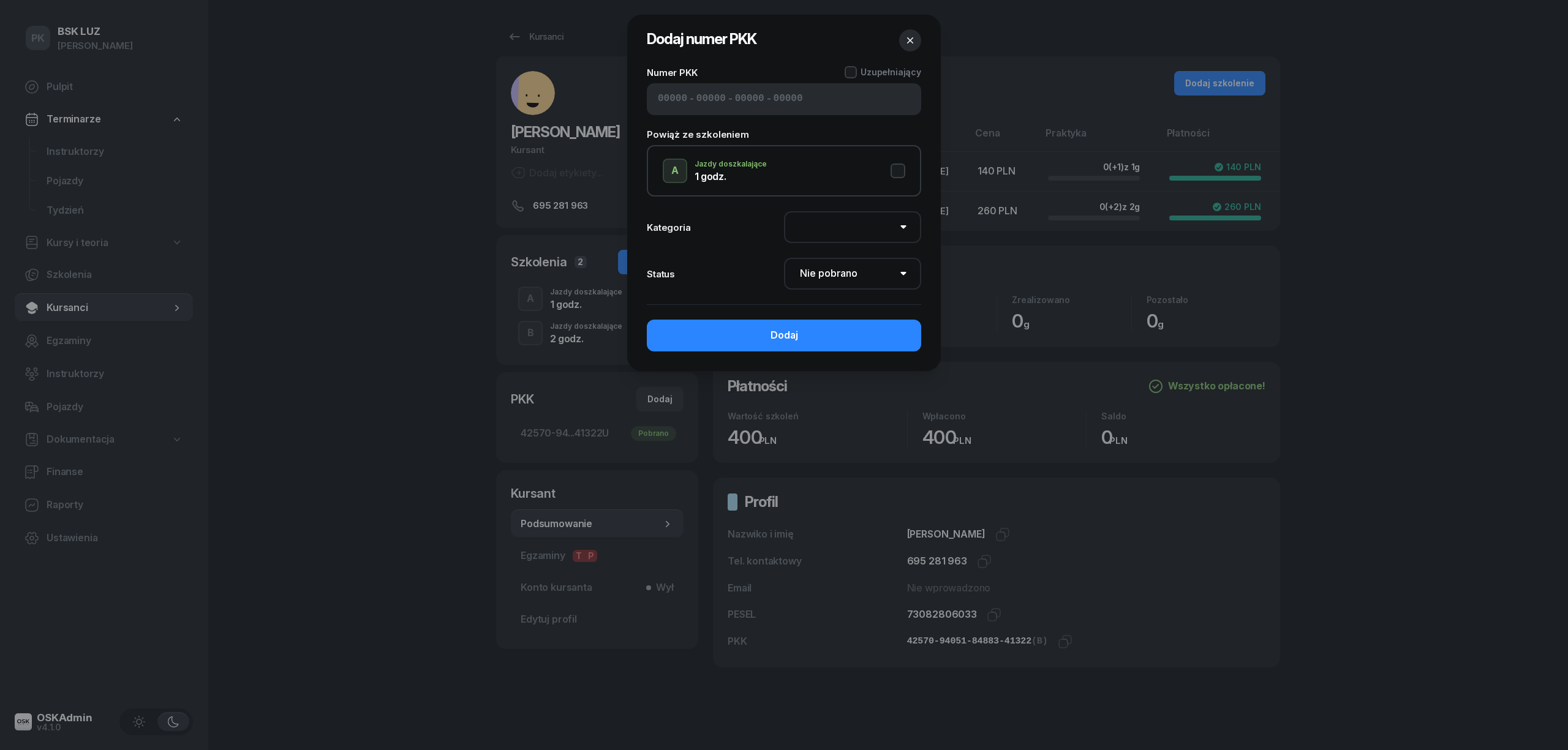
click at [669, 90] on div "- - -" at bounding box center [784, 99] width 274 height 32
click at [667, 98] on input at bounding box center [672, 99] width 29 height 16
paste input "72590"
type input "72590"
type input "97058"
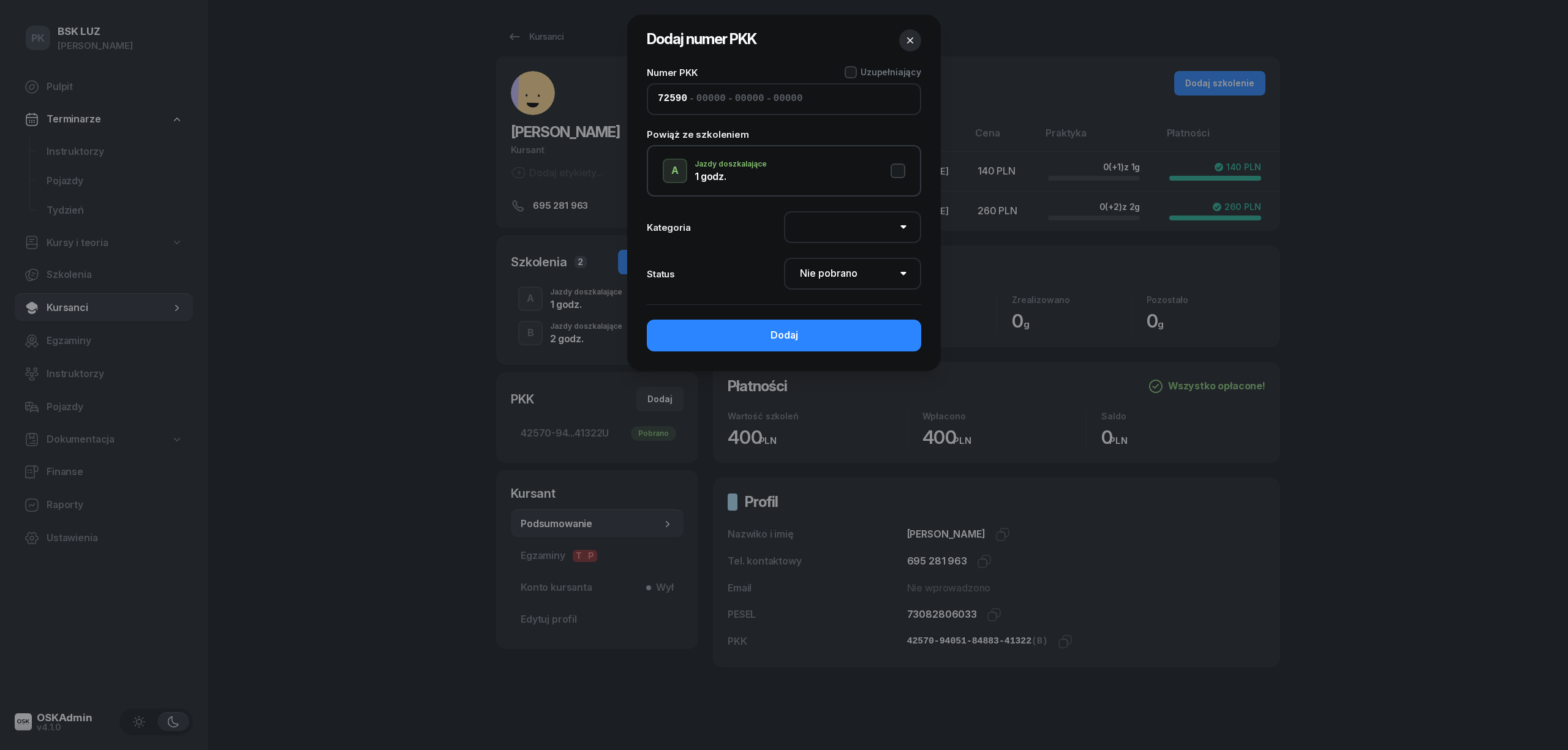
type input "42563"
type input "41314"
click at [903, 164] on button "A Jazdy doszkalające 1 godz." at bounding box center [784, 171] width 243 height 24
select select "A"
click at [837, 268] on select "Nie pobrano Pobrano Zwrócono Zaktualizowano" at bounding box center [852, 274] width 137 height 32
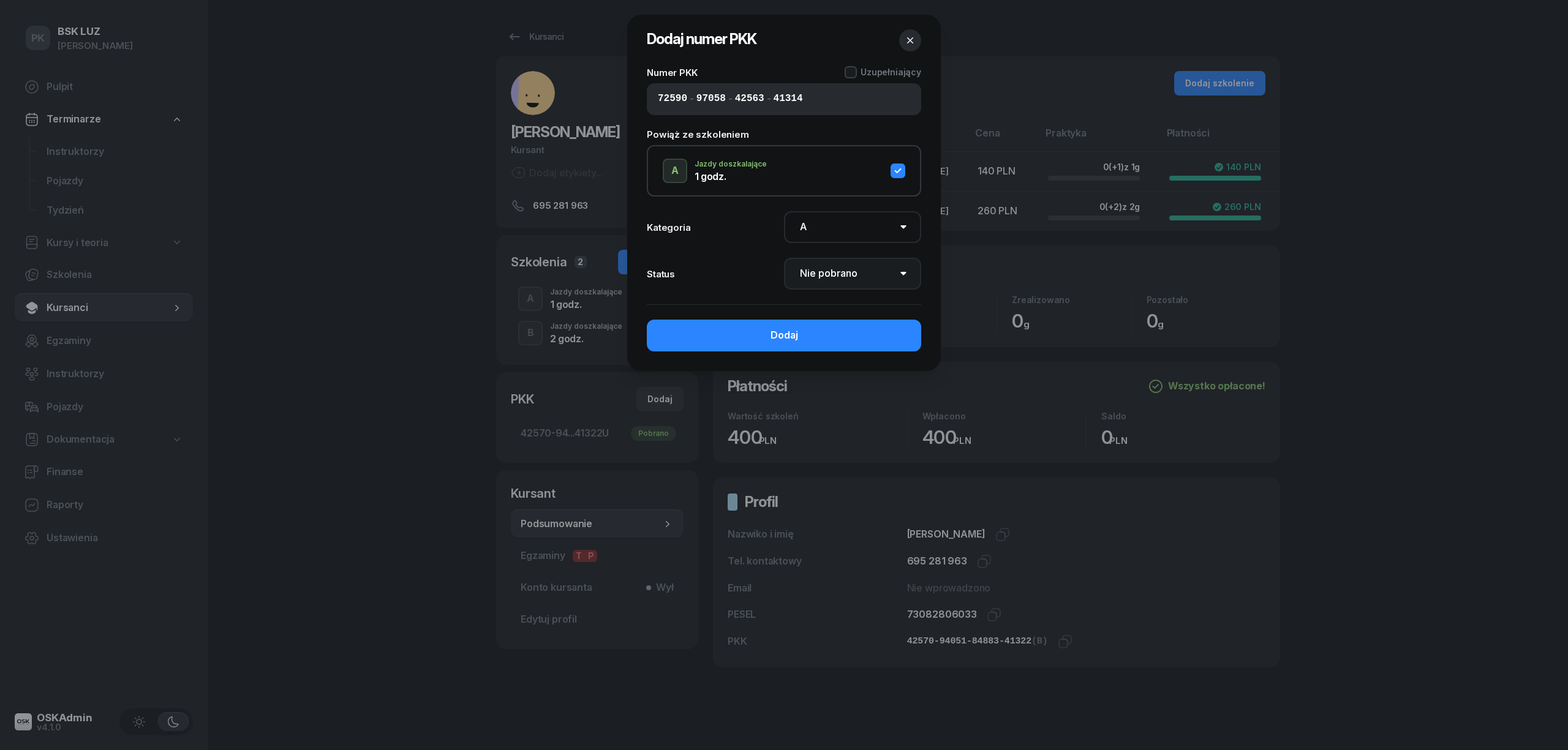
select select "Get"
click at [784, 258] on select "Nie pobrano Pobrano Zwrócono Zaktualizowano" at bounding box center [852, 274] width 137 height 32
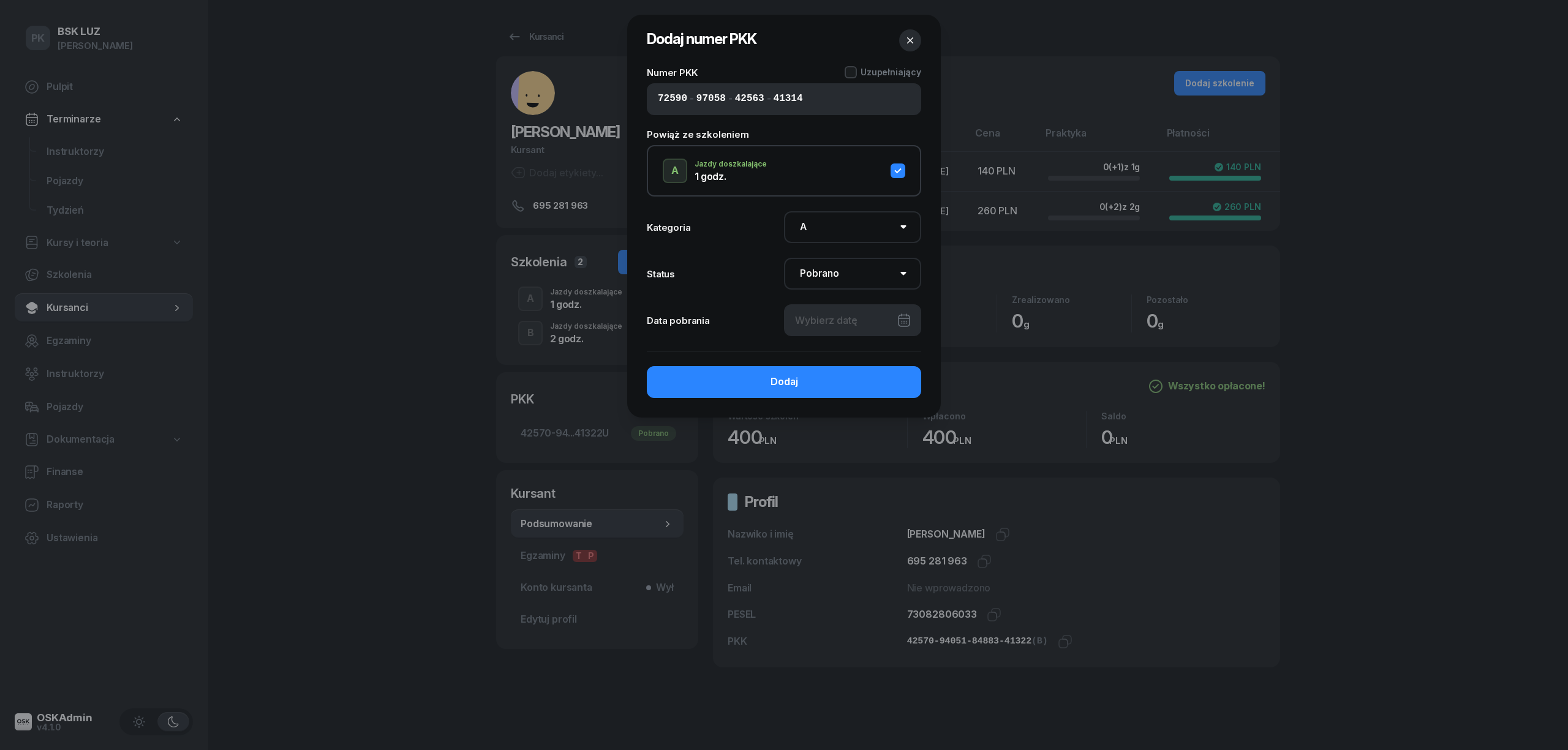
click at [812, 324] on div at bounding box center [852, 321] width 137 height 32
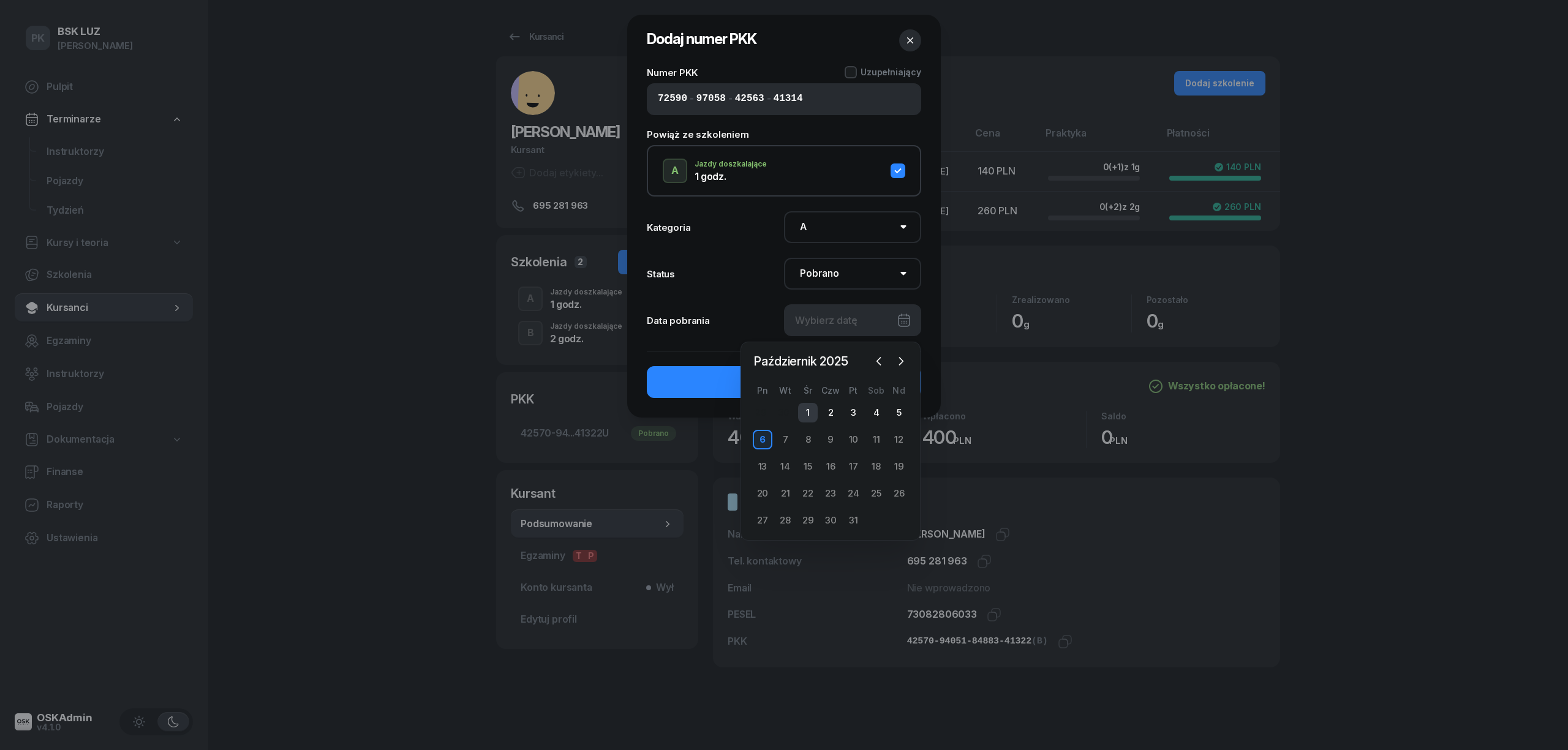
click at [807, 409] on div "1" at bounding box center [808, 412] width 20 height 20
type input "[DATE]"
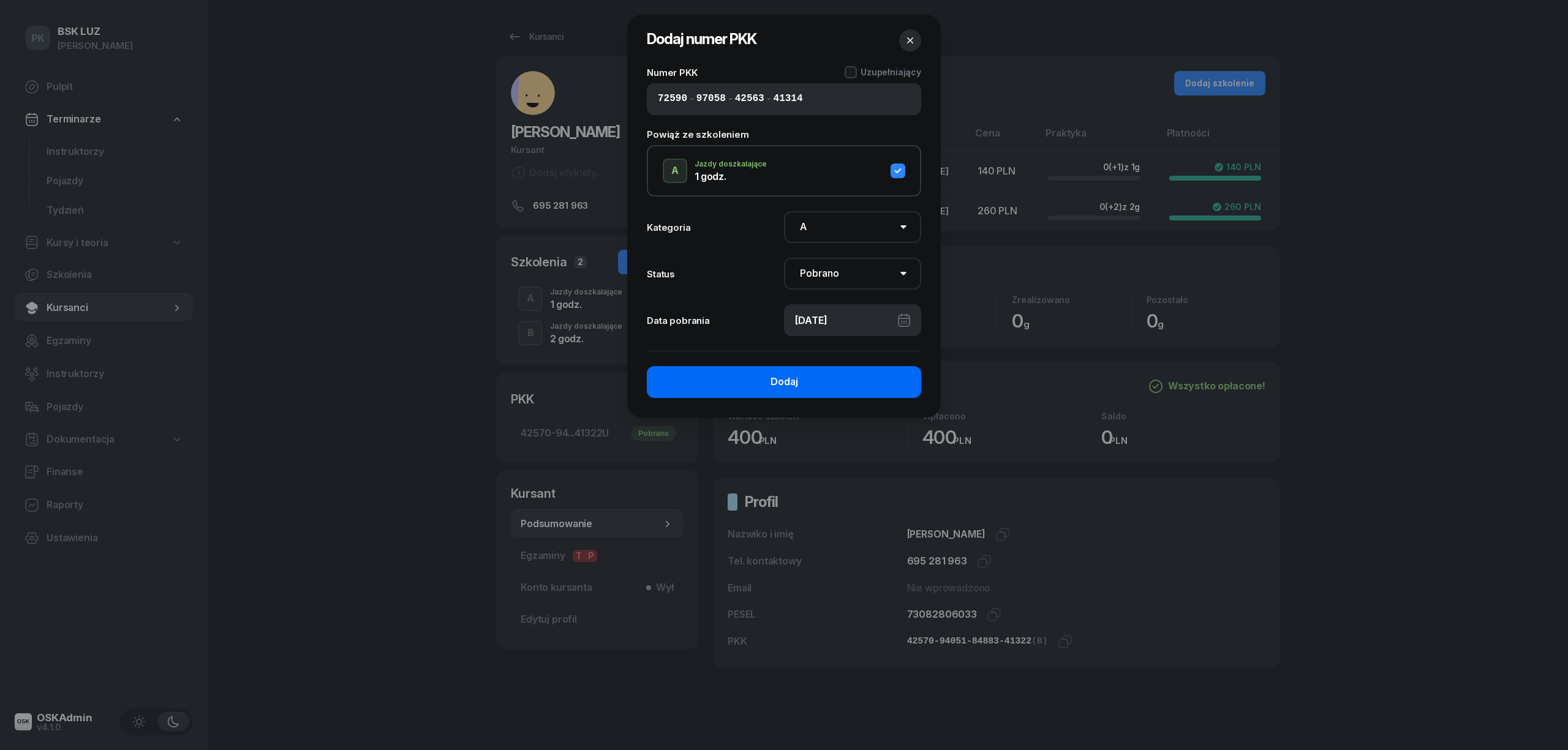
click at [836, 380] on button "Dodaj" at bounding box center [784, 382] width 274 height 32
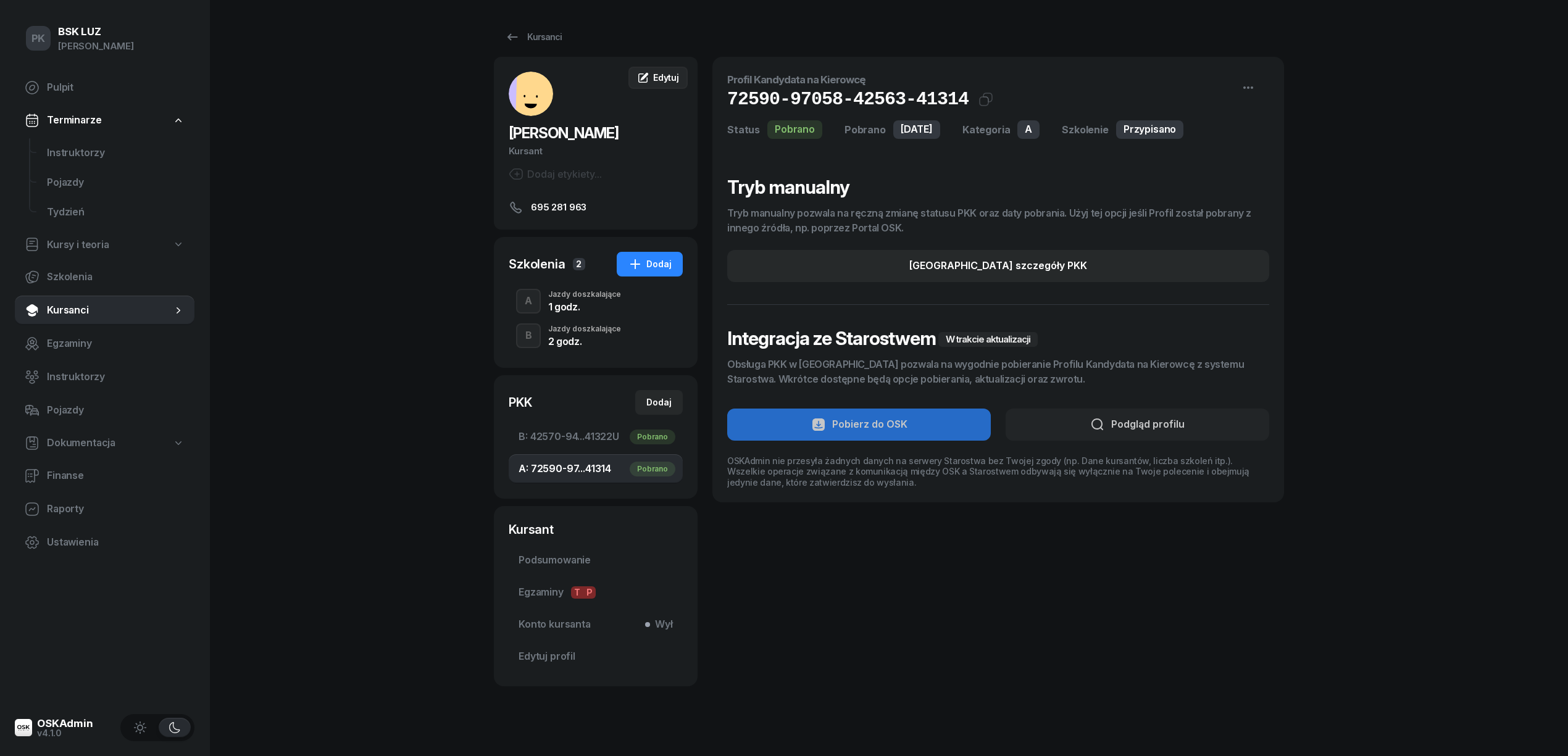
click at [648, 75] on icon at bounding box center [644, 78] width 12 height 12
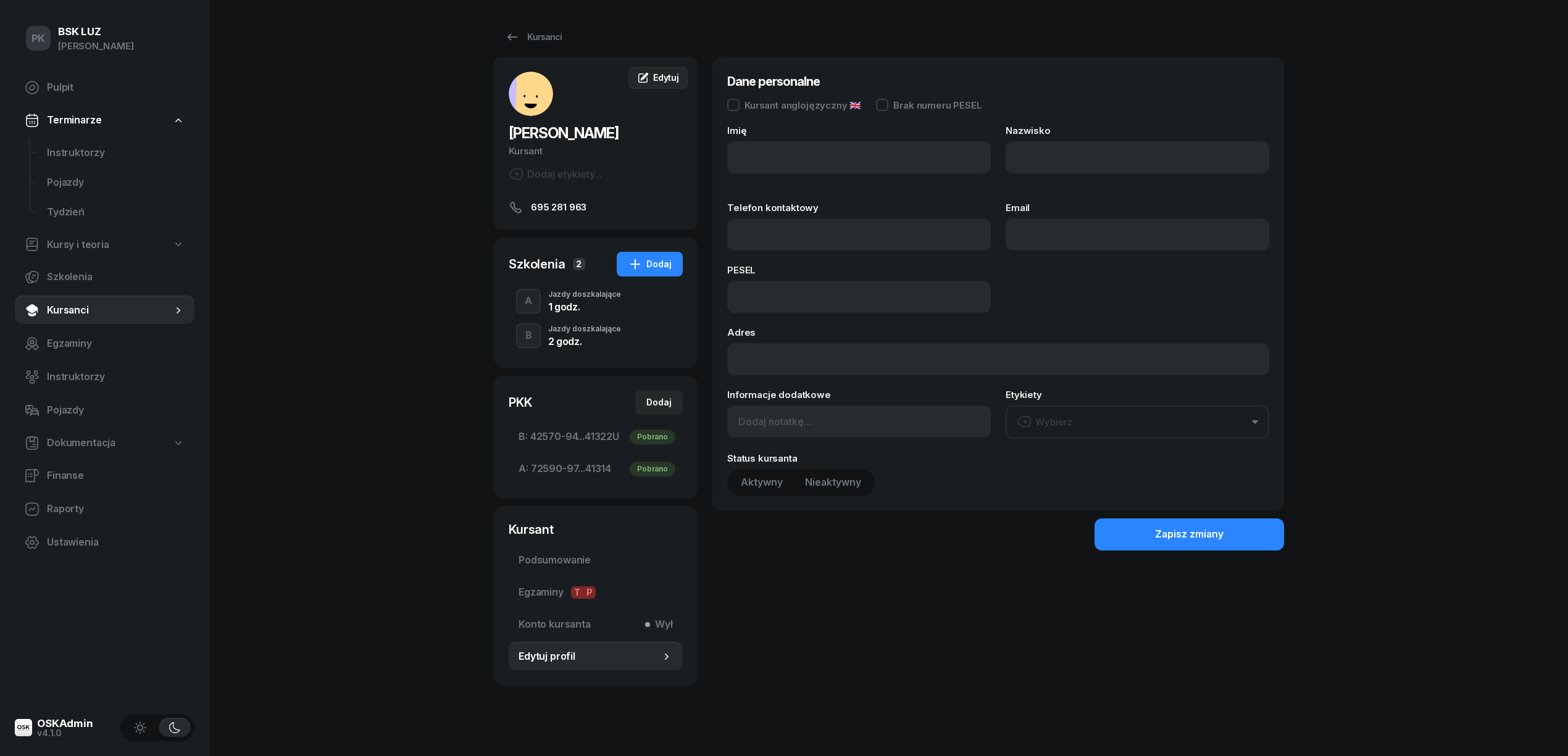
type input "[PERSON_NAME]"
type input "BARANEK"
type input "695281963"
type input "73082806033"
type input "695 281 963"
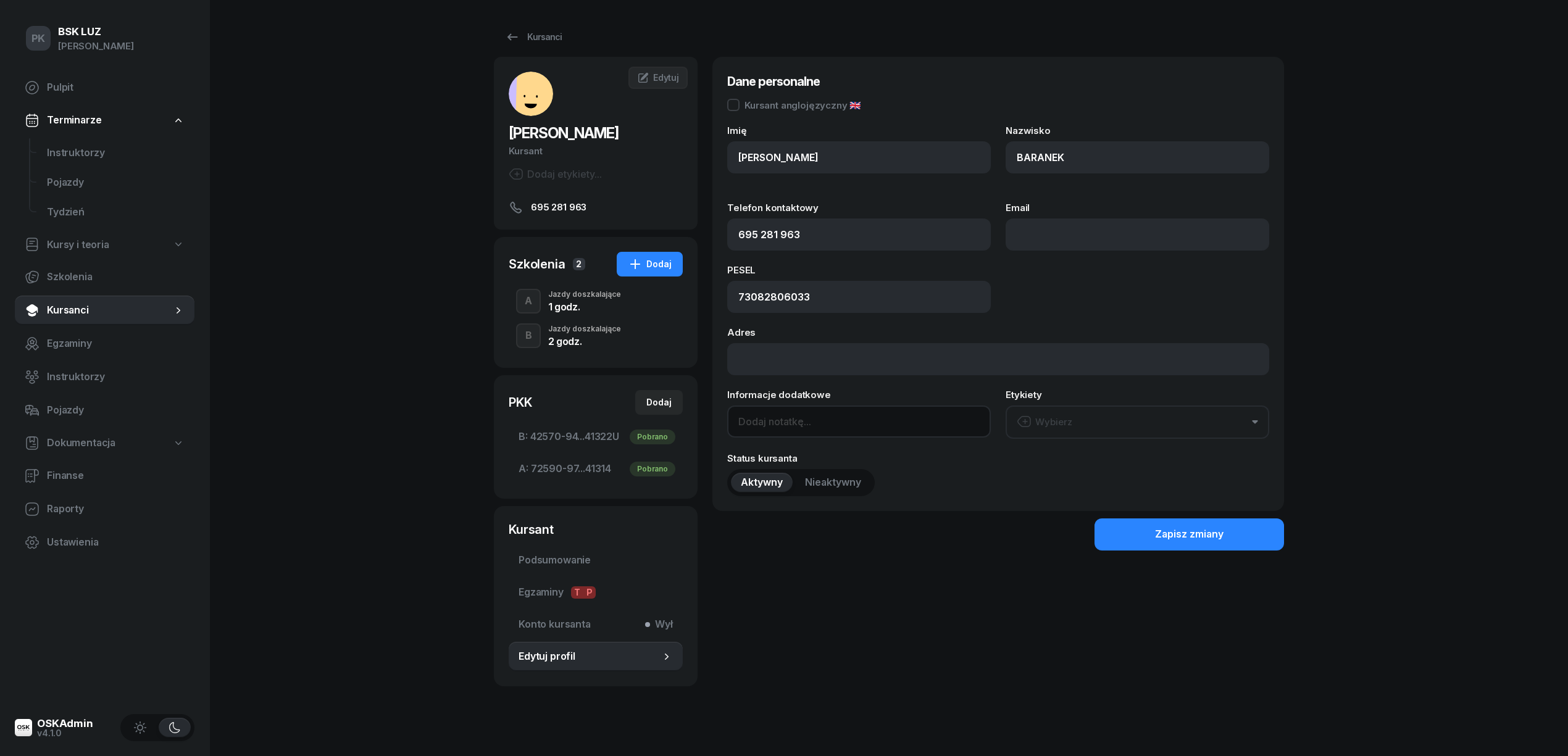
click at [783, 408] on input at bounding box center [859, 422] width 264 height 32
click at [576, 175] on div "Dodaj etykiety..." at bounding box center [555, 174] width 93 height 15
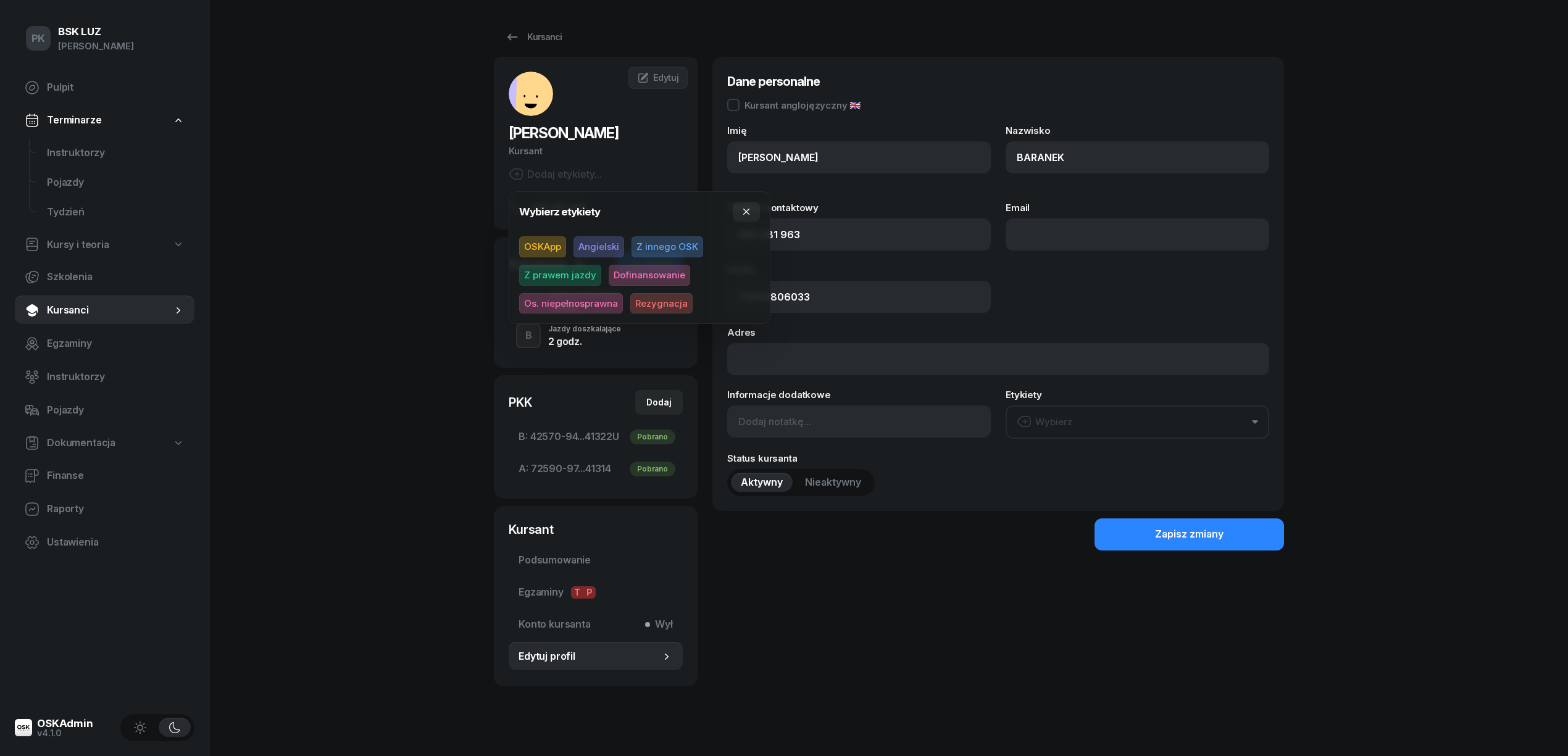
click at [1030, 56] on div "Kursanci BARANEK [PERSON_NAME] etykiety... 695 281 963 RB [PERSON_NAME] Kursant…" at bounding box center [889, 356] width 790 height 711
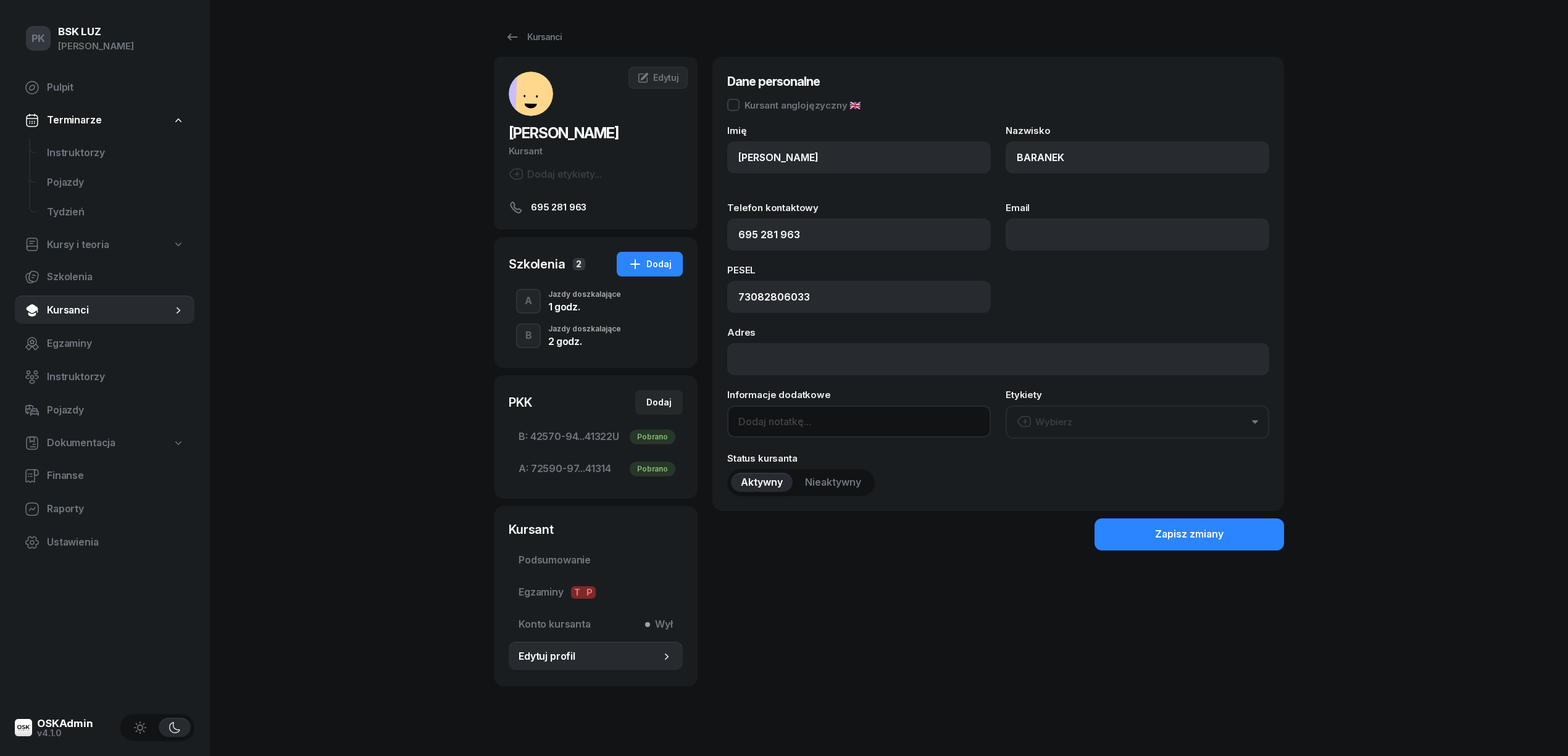
click at [803, 418] on input at bounding box center [859, 422] width 264 height 32
type input "Po zatrzymaniu"
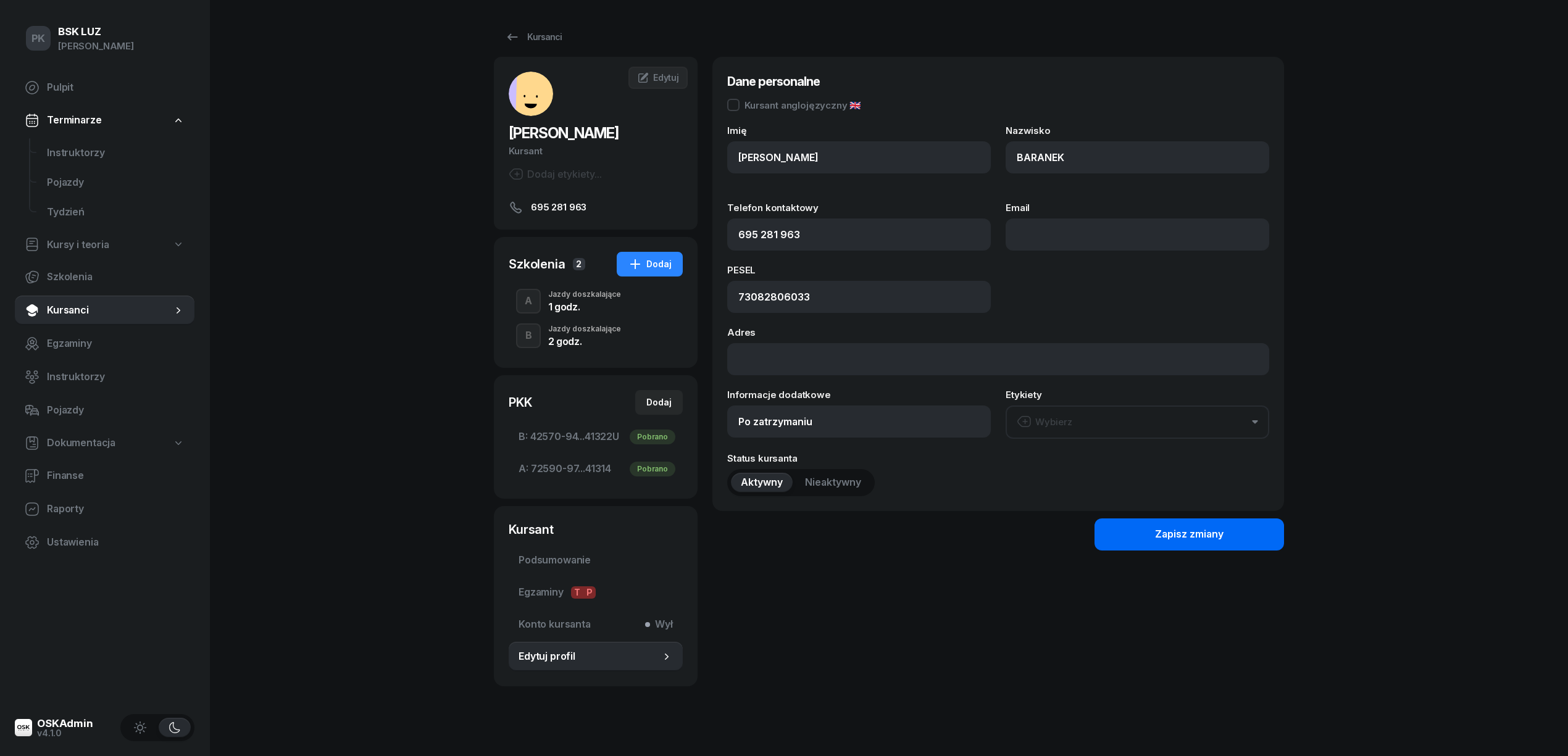
click at [1144, 534] on button "Zapisz zmiany" at bounding box center [1189, 535] width 190 height 32
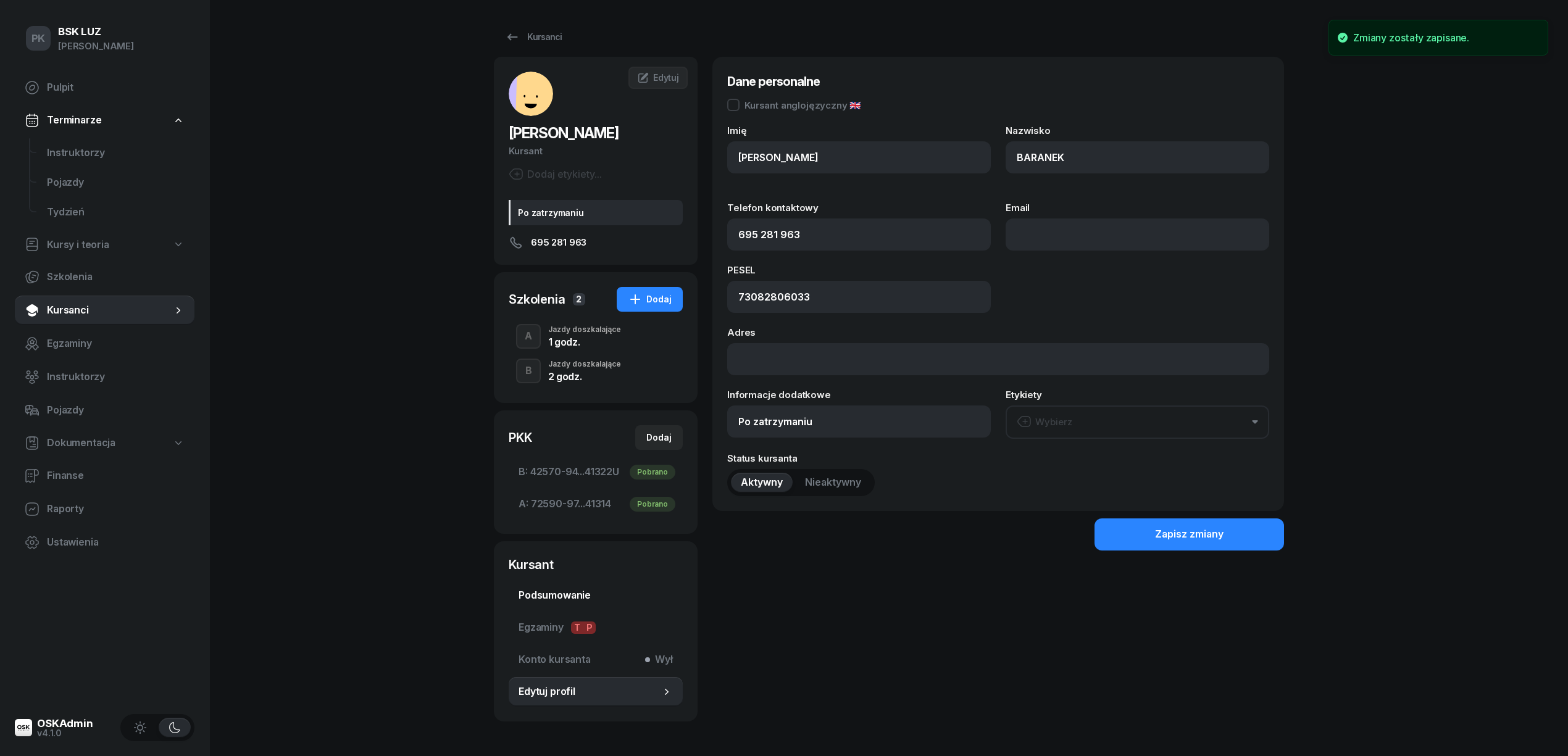
click at [563, 586] on link "Podsumowanie" at bounding box center [596, 596] width 174 height 29
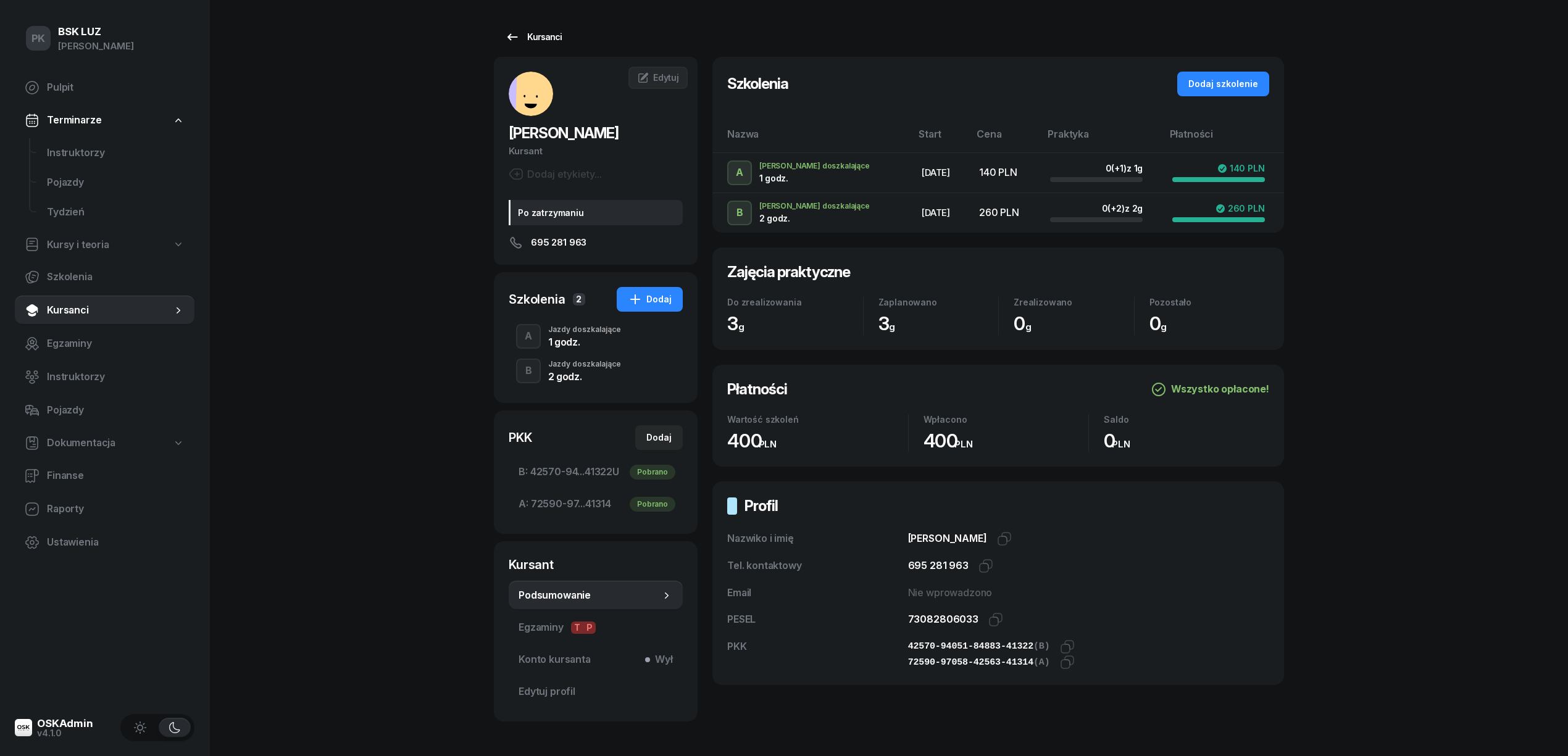
click at [558, 32] on div "Kursanci" at bounding box center [533, 36] width 57 height 15
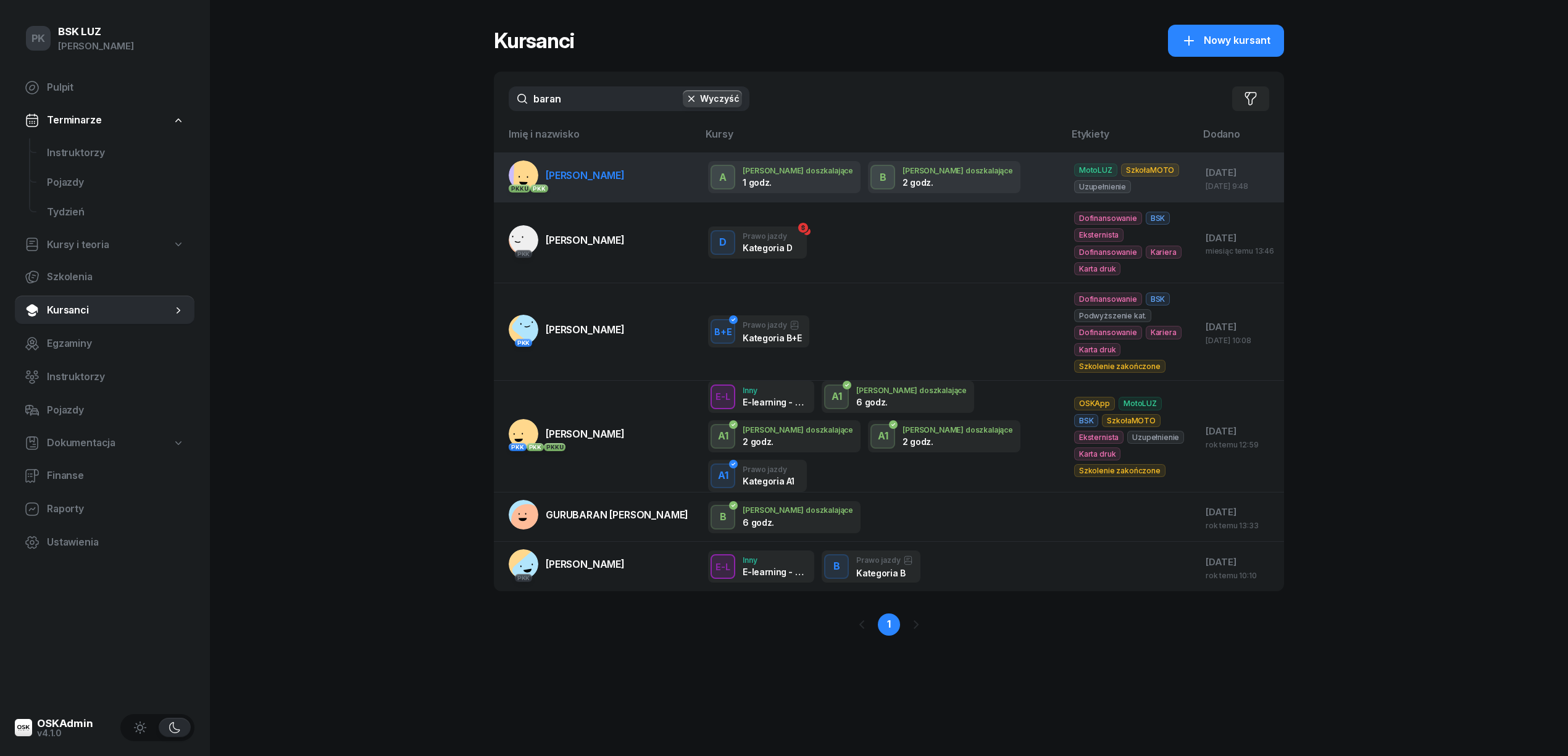
click at [579, 181] on link "PKK U PKK BARANEK [PERSON_NAME]" at bounding box center [566, 175] width 116 height 29
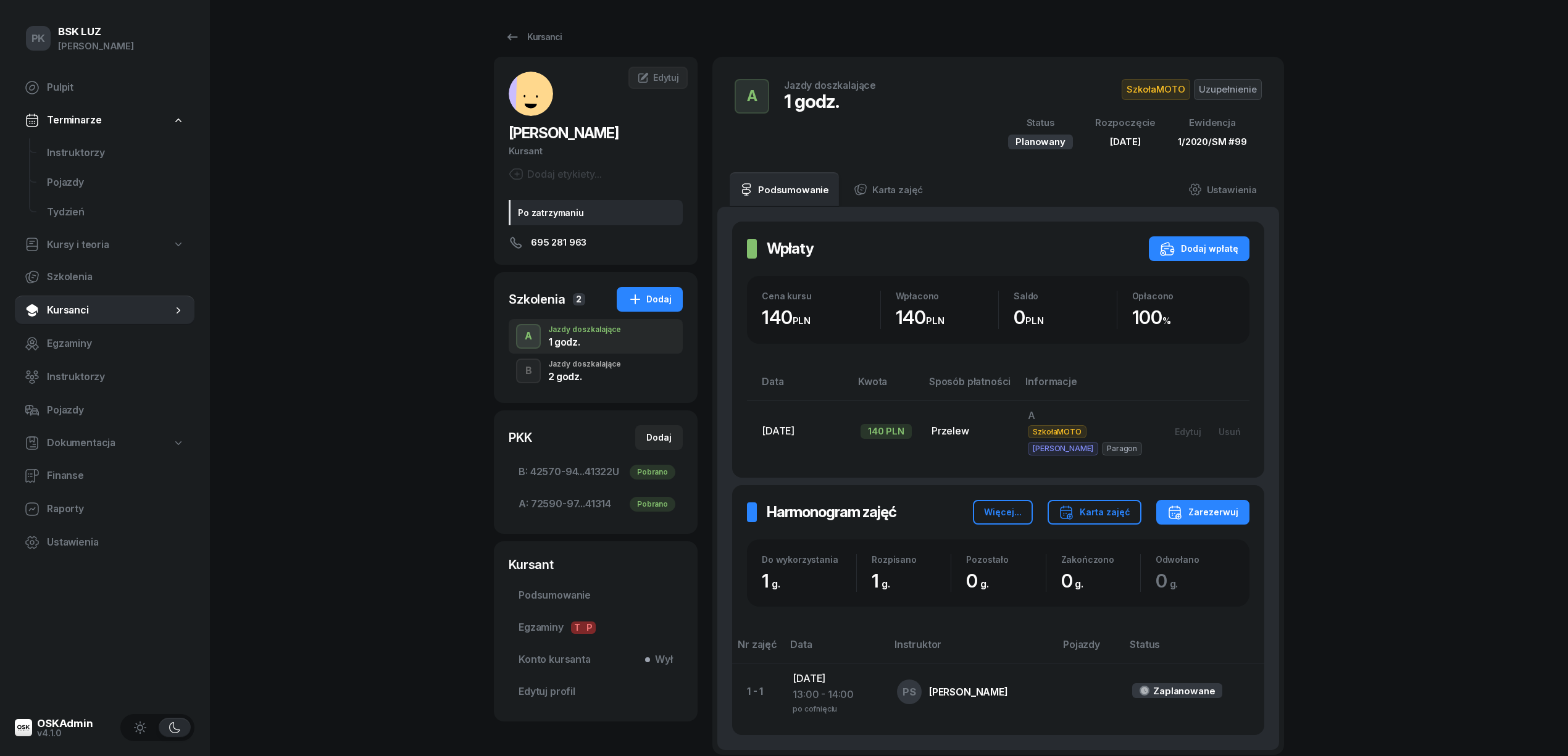
click at [615, 376] on div "2 godz." at bounding box center [584, 376] width 73 height 10
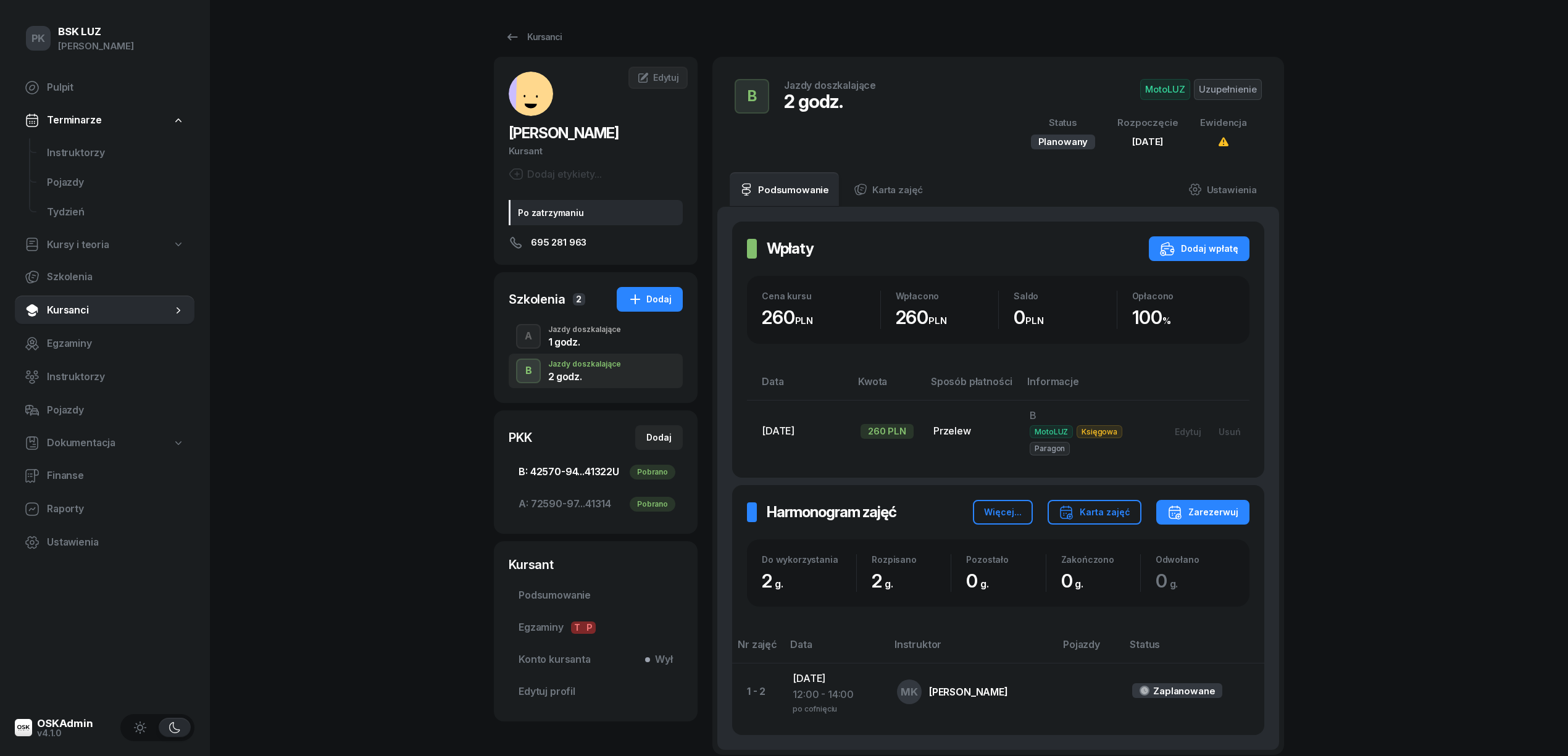
click at [594, 473] on span "B: 42570-94...41322 [GEOGRAPHIC_DATA]" at bounding box center [596, 472] width 154 height 16
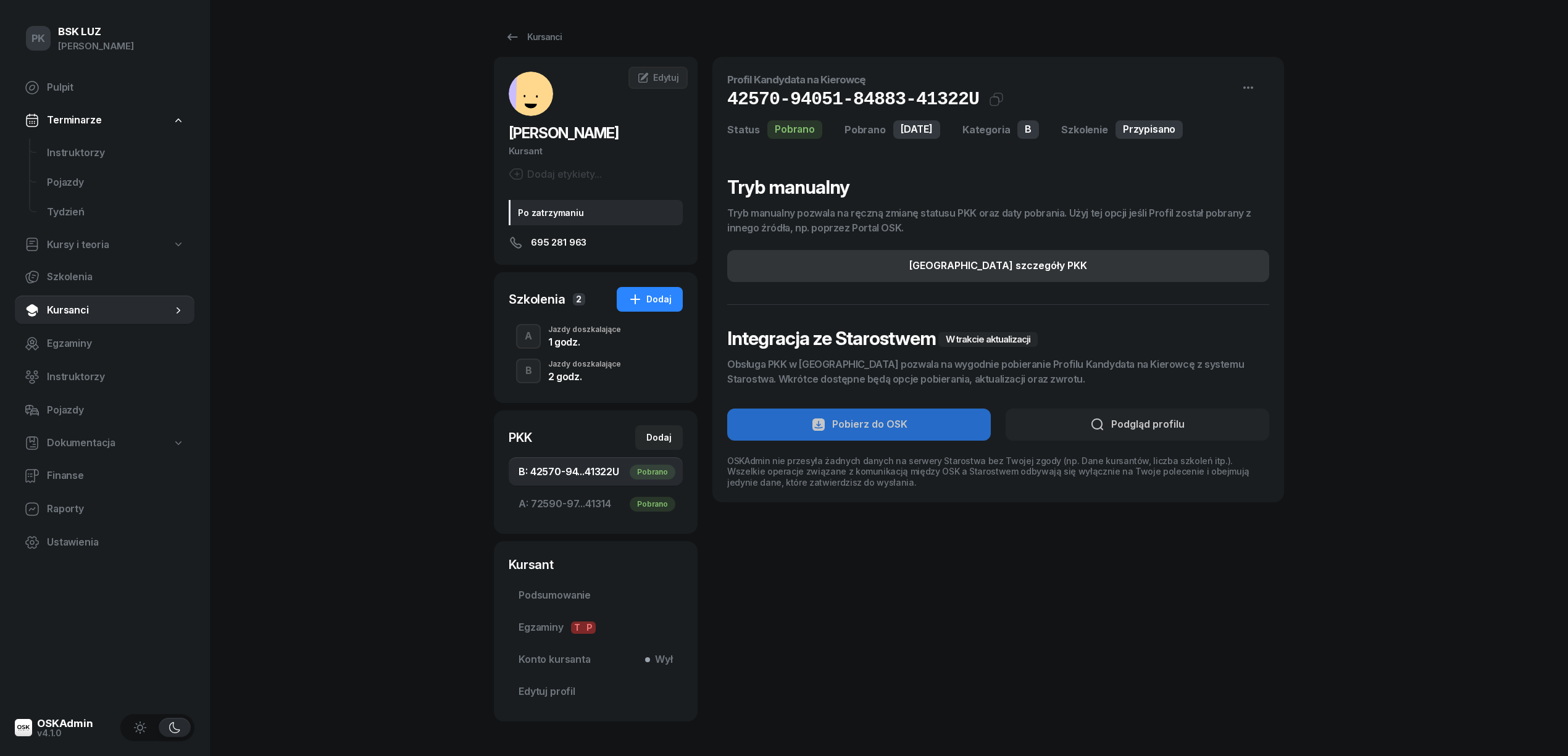
click at [1026, 269] on div "[GEOGRAPHIC_DATA] szczegóły PKK" at bounding box center [998, 265] width 177 height 16
select select "B"
select select "Get"
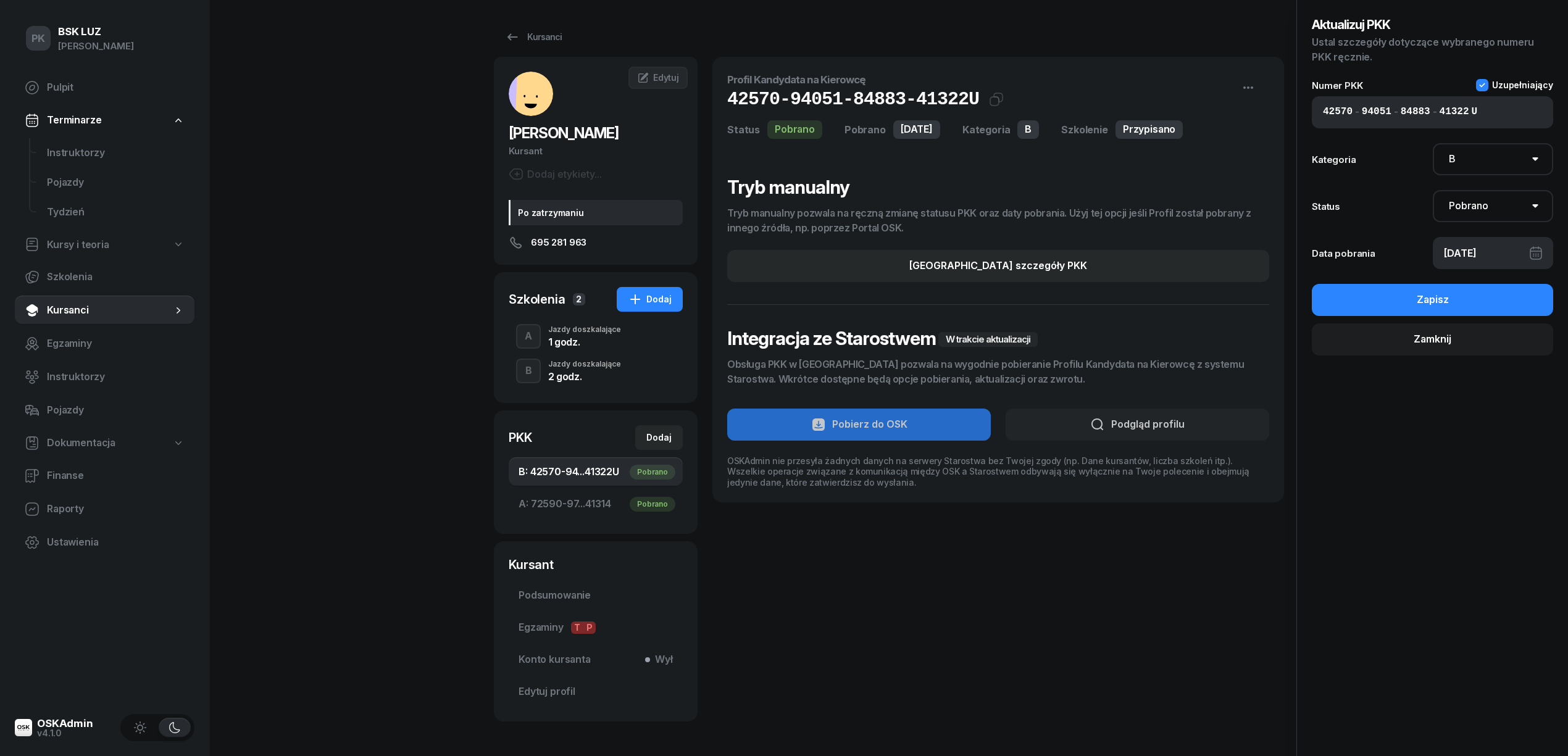
click at [1482, 84] on icon at bounding box center [1482, 85] width 12 height 12
click at [1477, 296] on button "Zapisz" at bounding box center [1432, 300] width 242 height 32
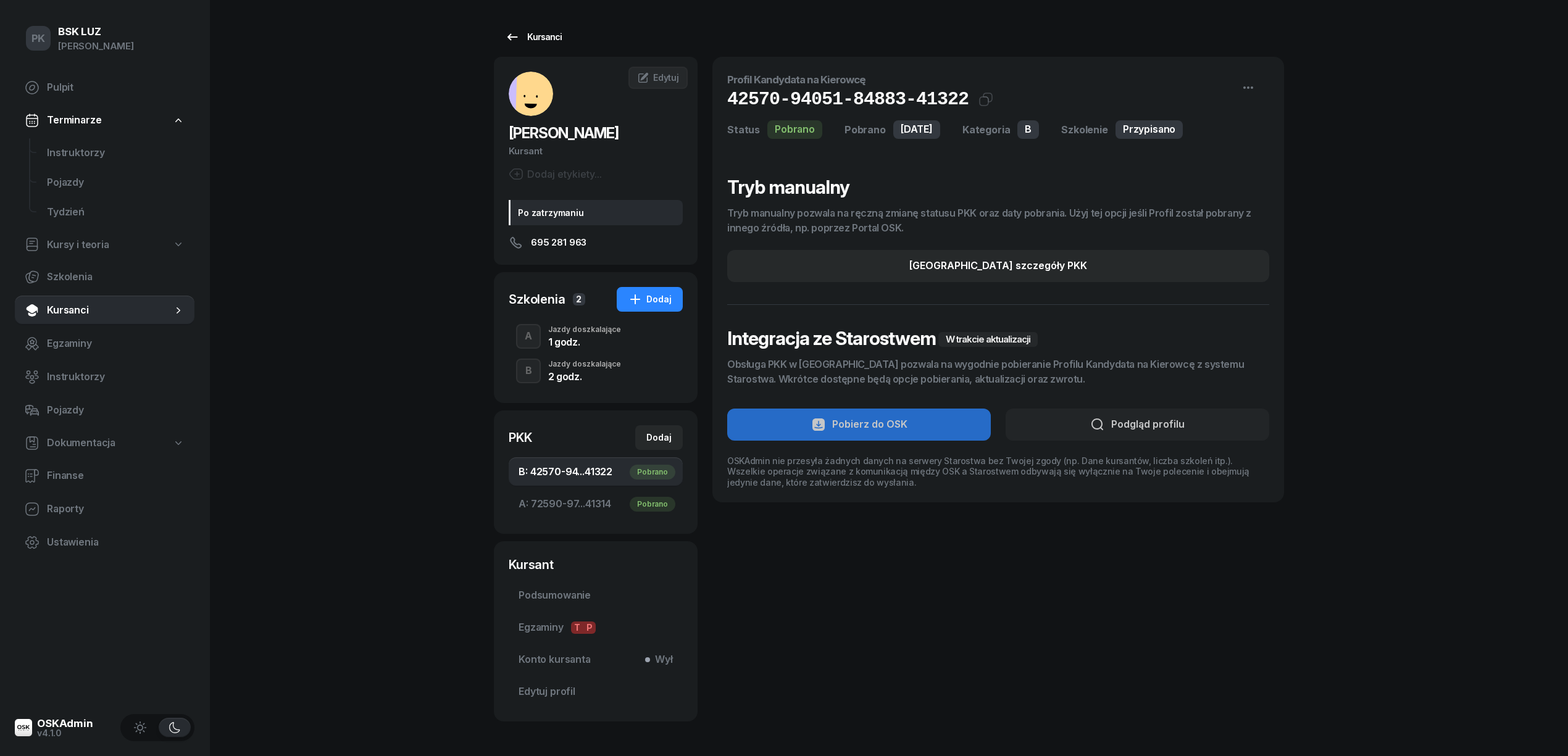
click at [554, 35] on div "Kursanci" at bounding box center [533, 36] width 57 height 15
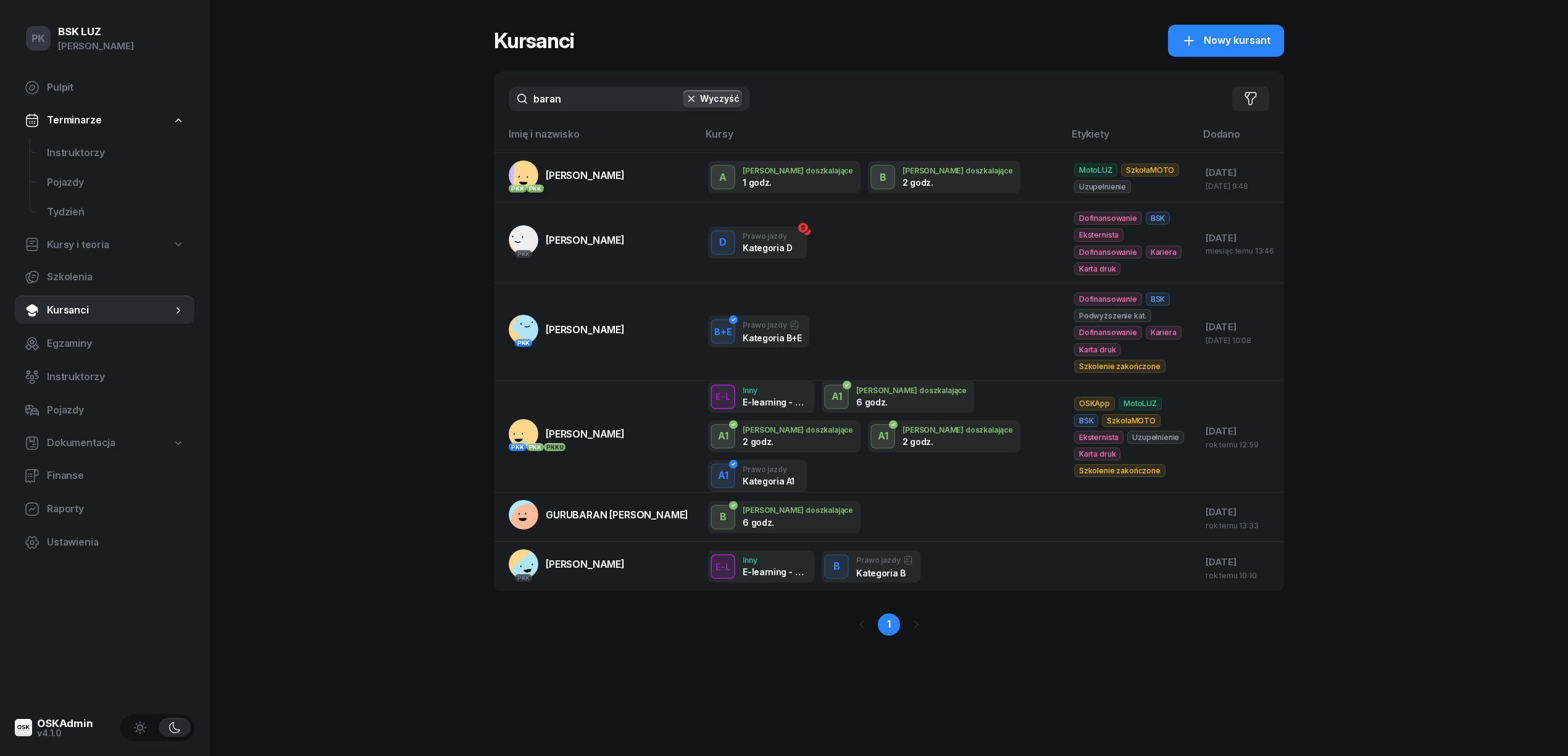
click at [86, 315] on span "Kursanci" at bounding box center [110, 310] width 125 height 16
drag, startPoint x: 563, startPoint y: 99, endPoint x: 483, endPoint y: 105, distance: 80.2
click at [483, 105] on div "PK BSK [PERSON_NAME] Pulpit Terminarze Instruktorzy Pojazdy Tydzień Kursy i teo…" at bounding box center [784, 378] width 1568 height 756
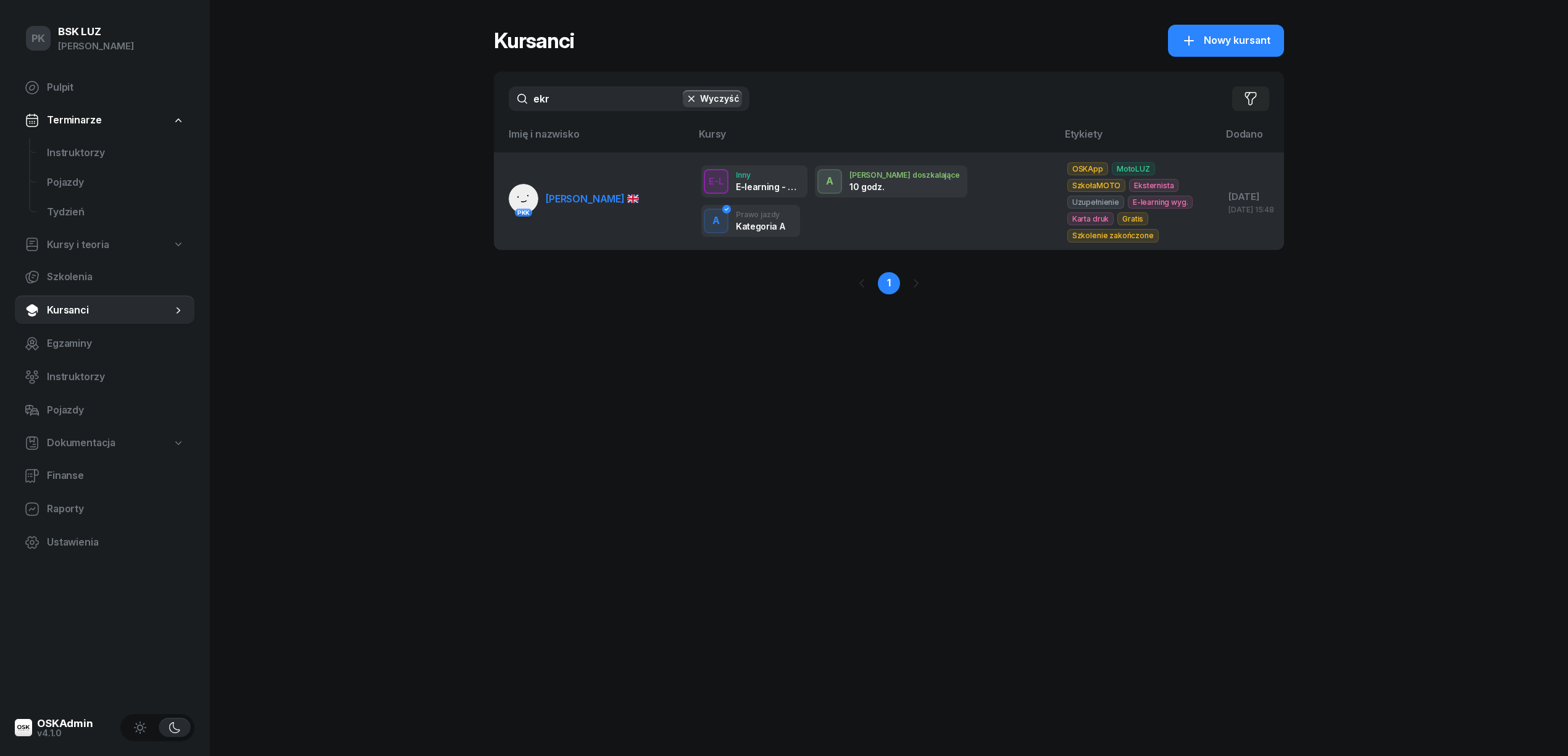
type input "ekr"
click at [598, 204] on span "[PERSON_NAME]" at bounding box center [592, 199] width 93 height 12
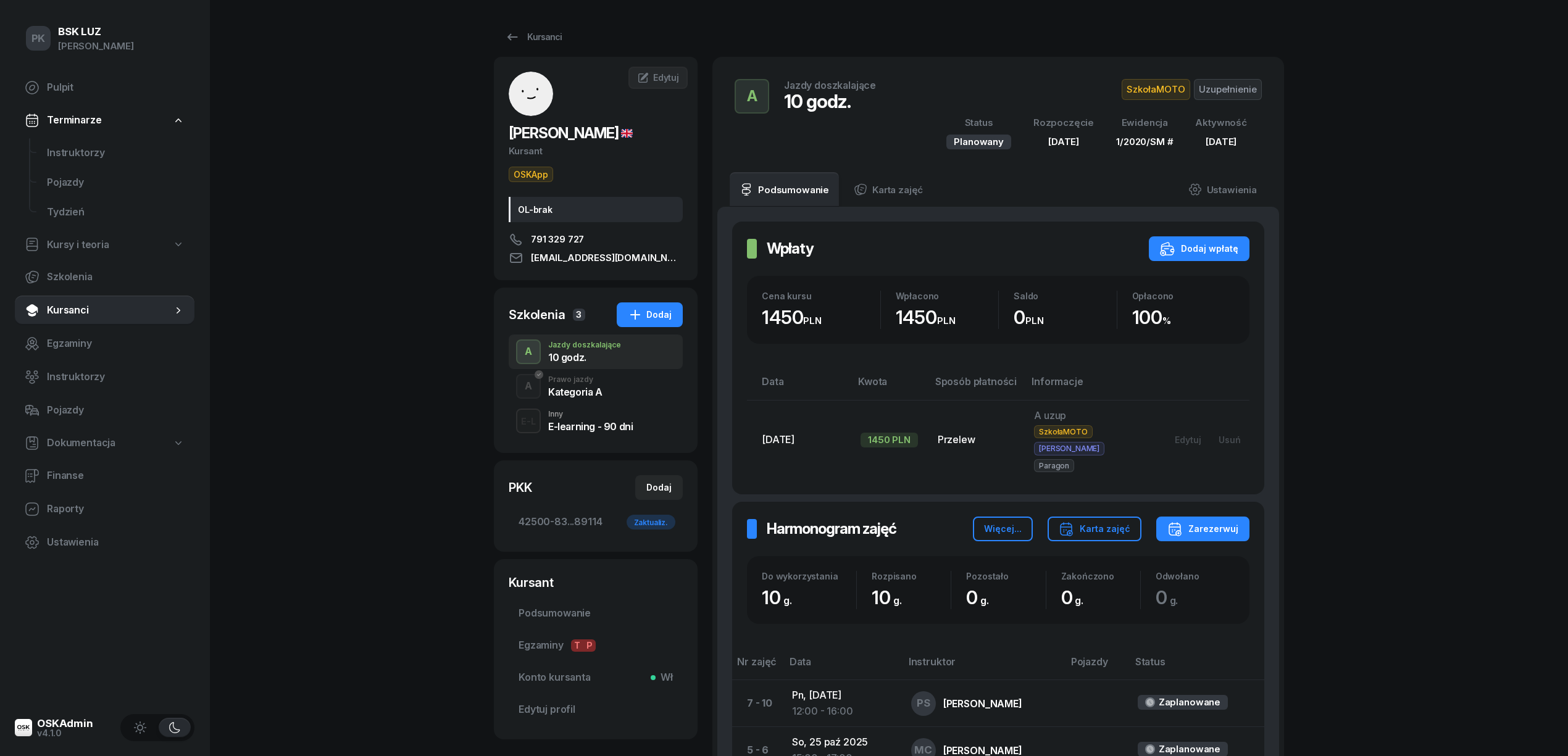
click at [596, 387] on div "Kategoria A" at bounding box center [575, 392] width 54 height 10
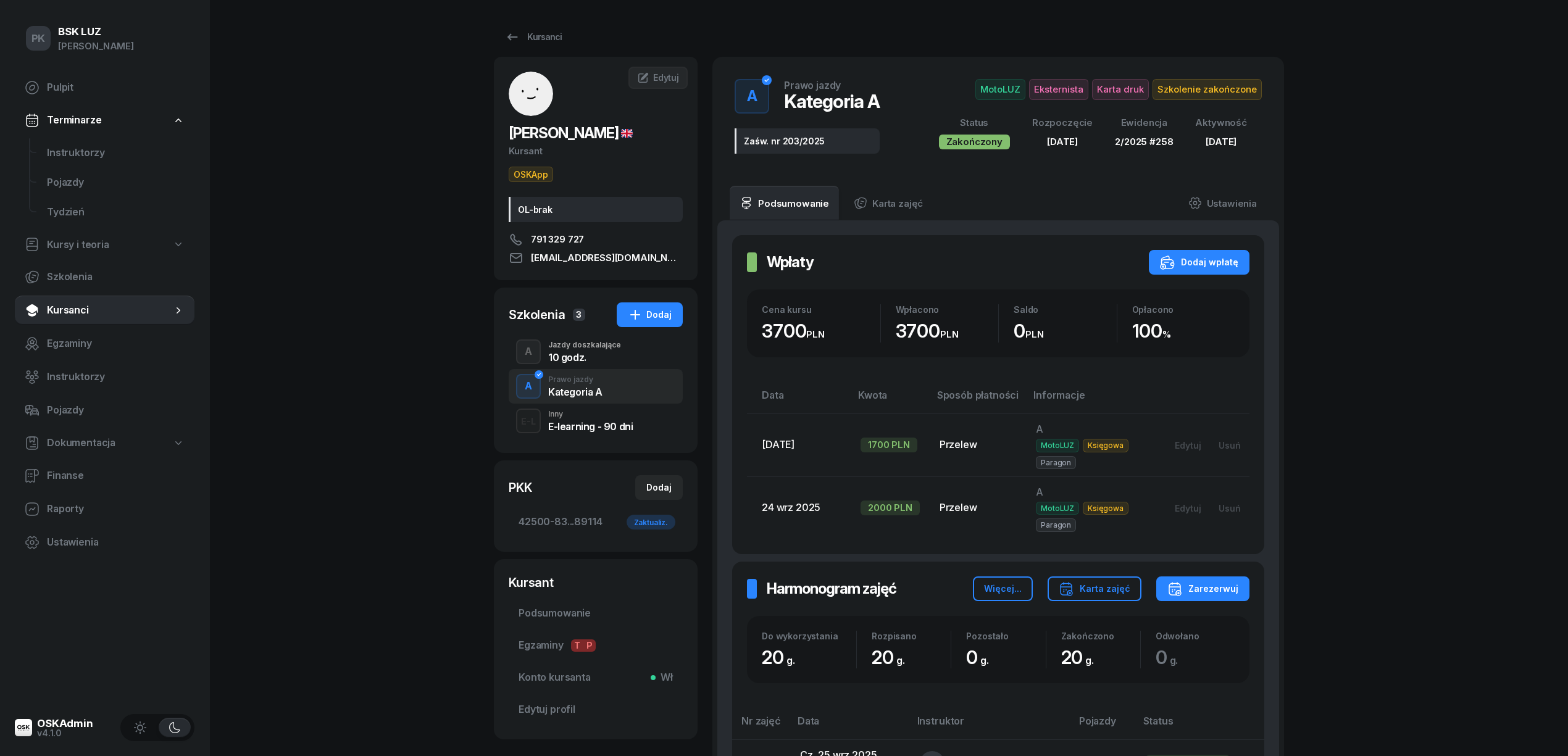
click at [593, 358] on div "10 godz." at bounding box center [584, 357] width 73 height 10
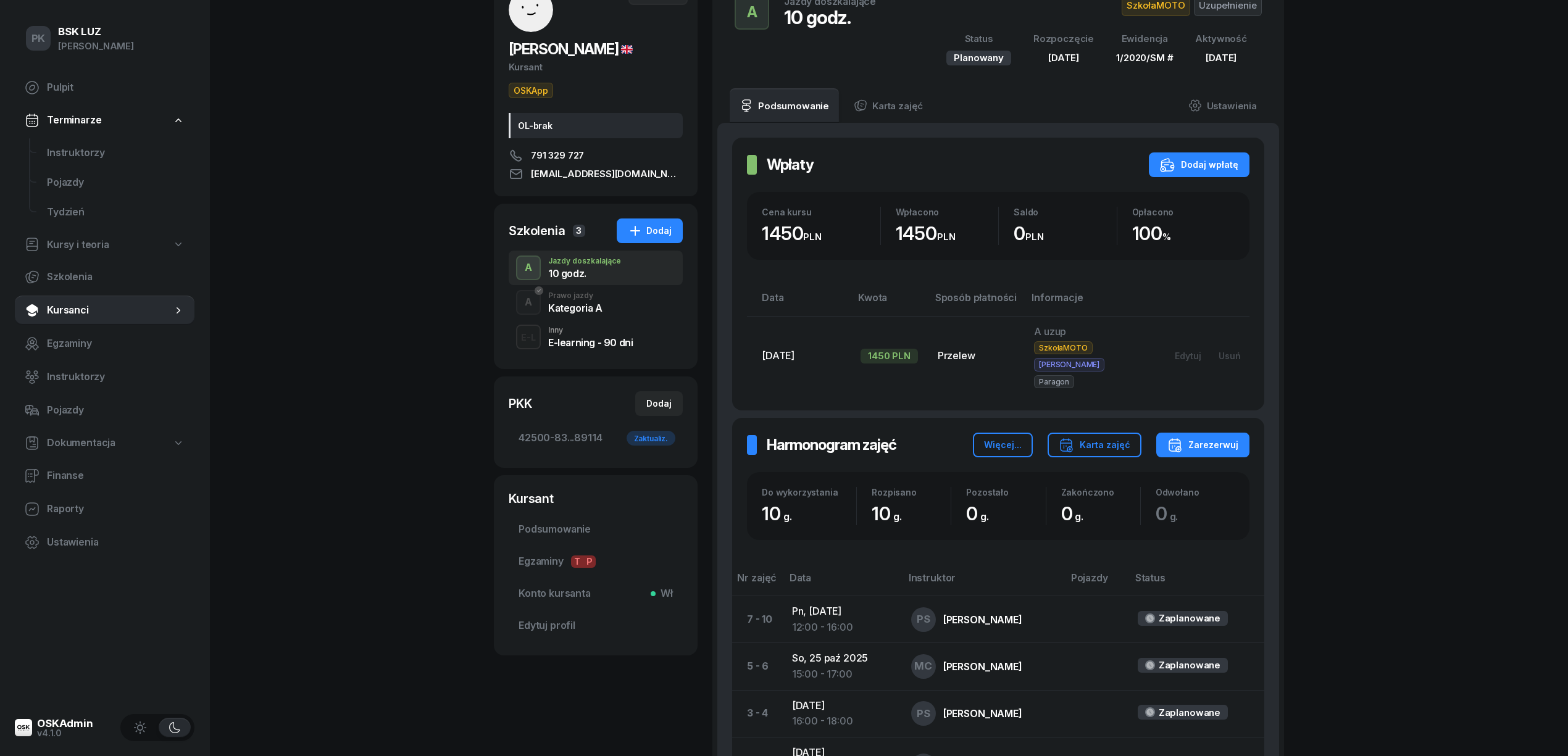
scroll to position [164, 0]
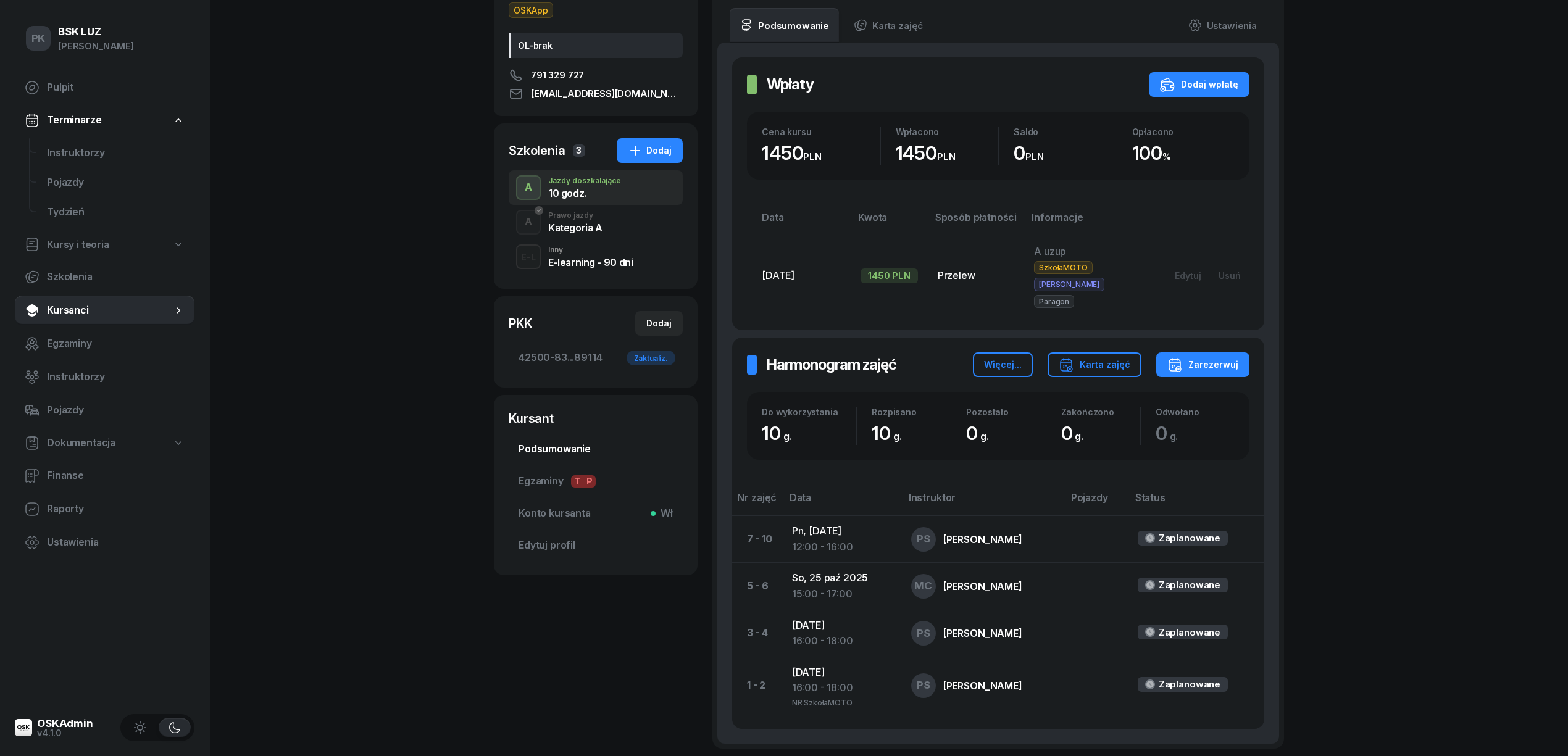
click at [584, 446] on span "Podsumowanie" at bounding box center [596, 449] width 154 height 16
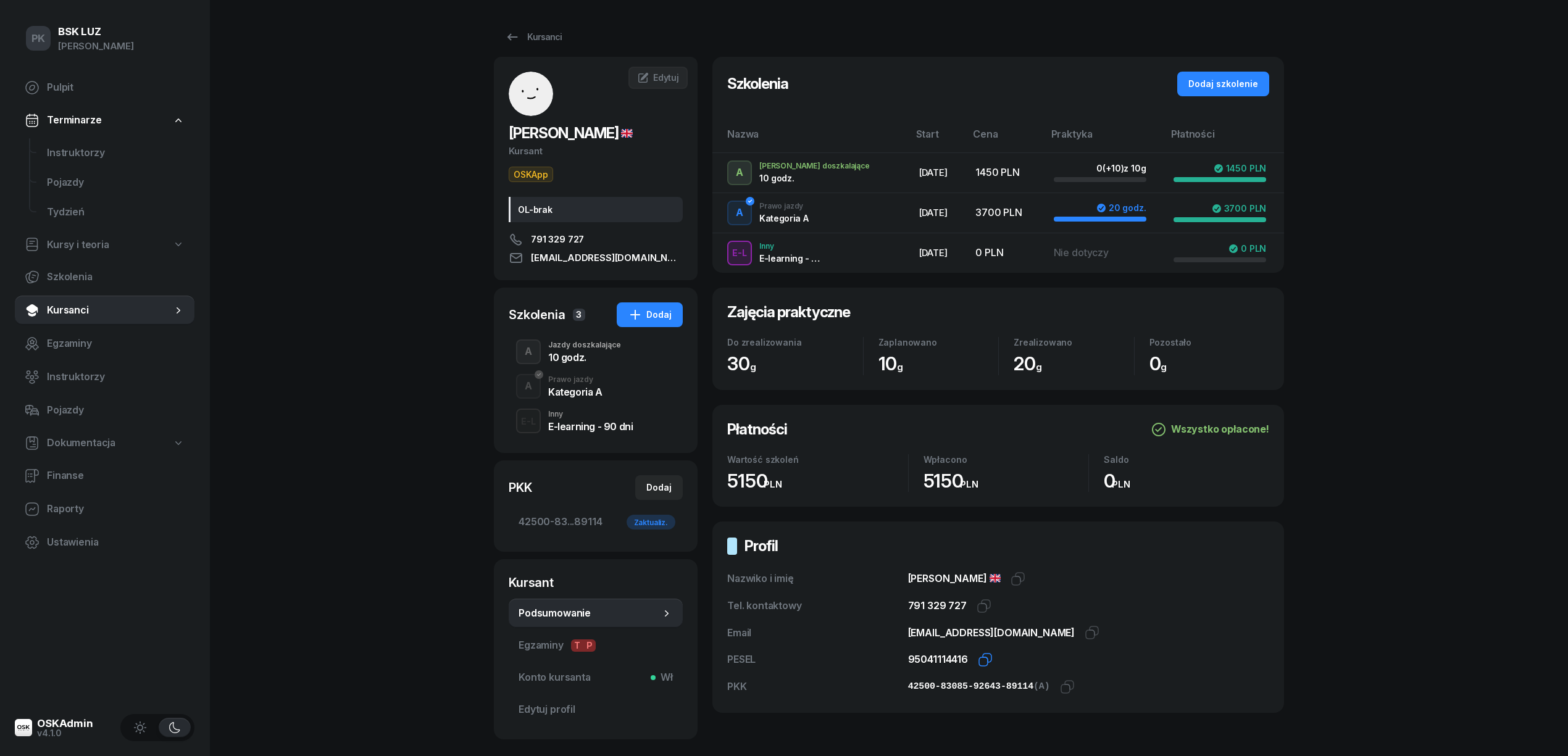
click at [980, 659] on icon "button" at bounding box center [983, 661] width 8 height 8
click at [1060, 690] on icon "button" at bounding box center [1067, 687] width 15 height 15
click at [662, 488] on div "Dodaj" at bounding box center [659, 487] width 25 height 15
select select
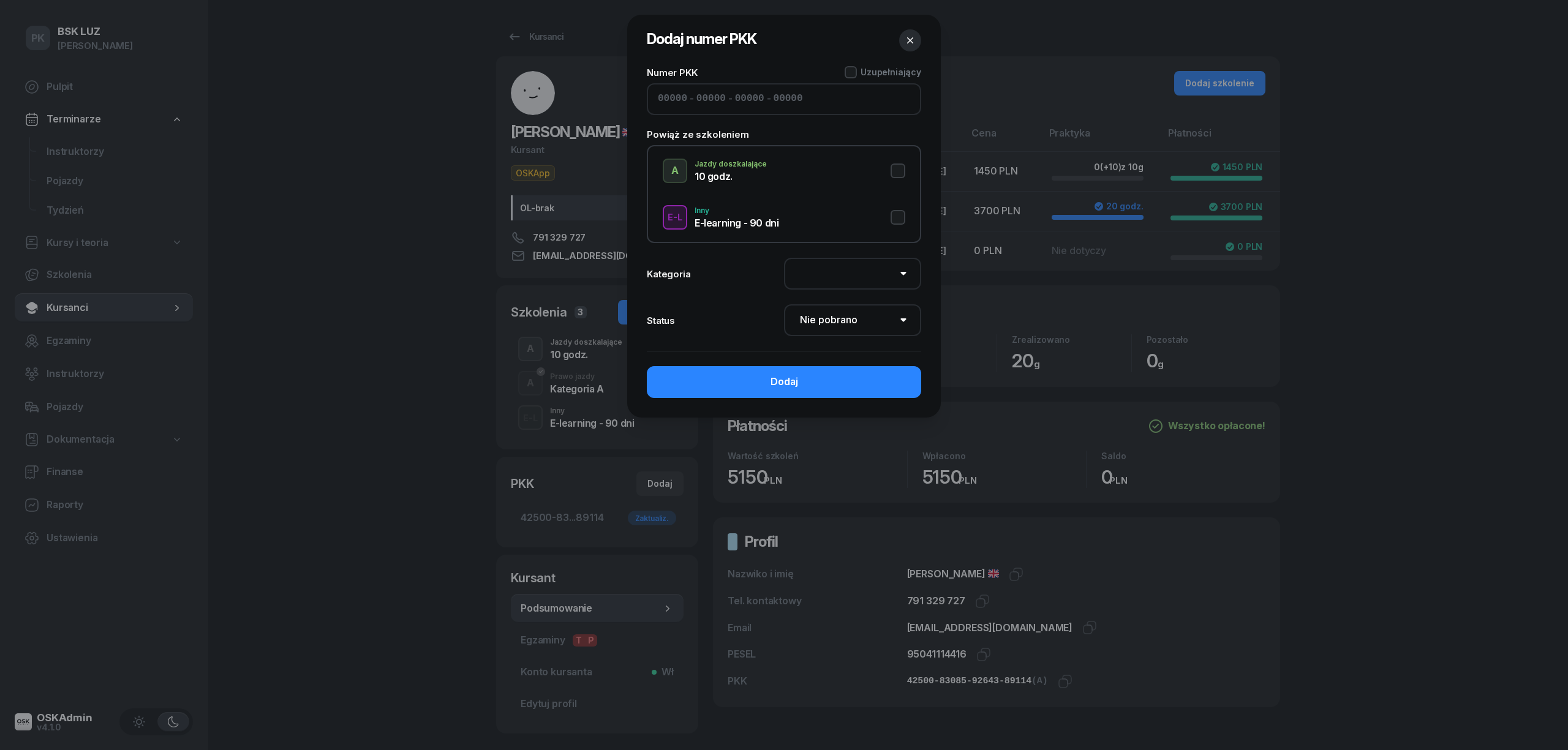
click at [681, 101] on input at bounding box center [672, 99] width 29 height 16
paste input "42500"
type input "42500"
type input "83085"
type input "92643"
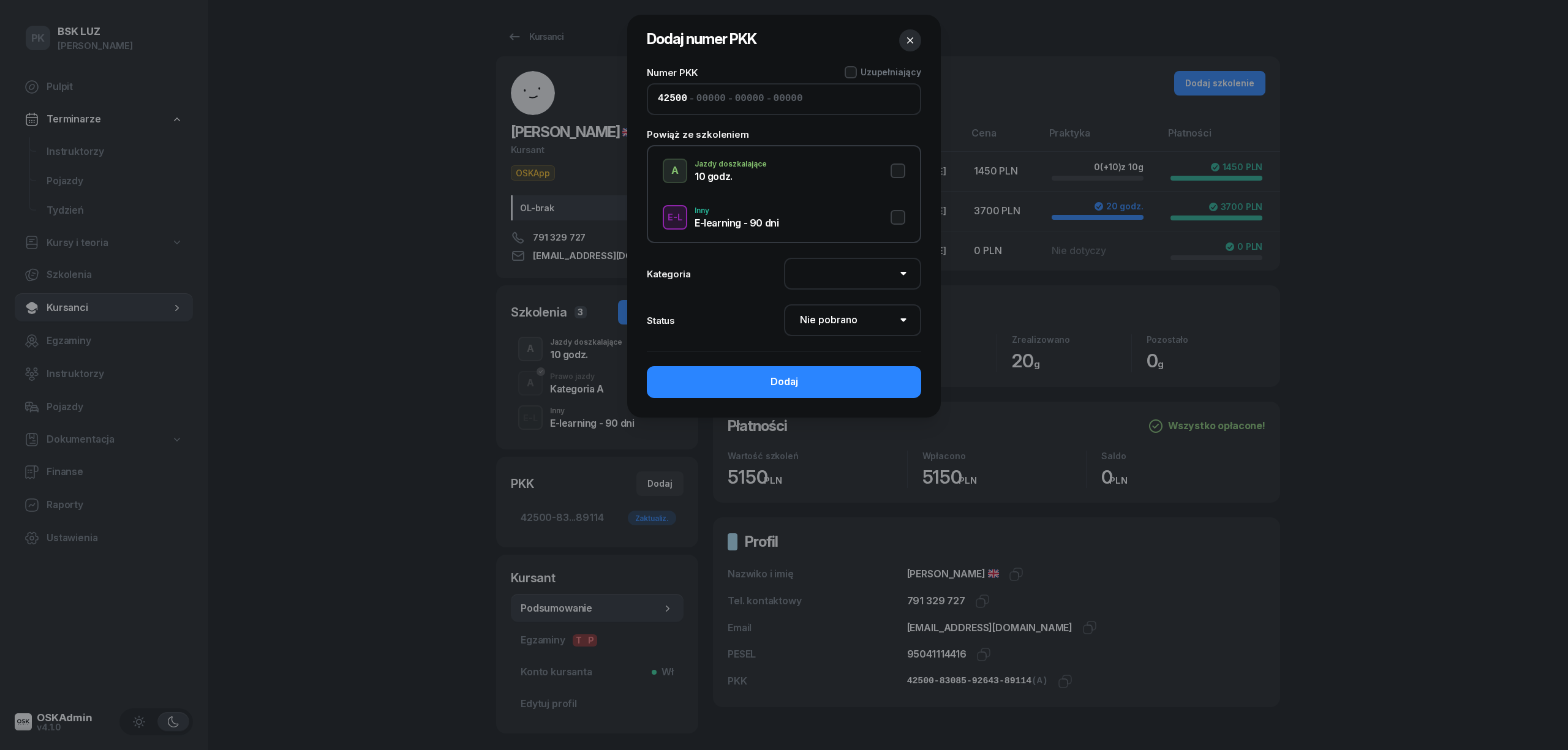
type input "89114"
click at [856, 76] on div at bounding box center [851, 72] width 12 height 12
click at [903, 165] on button "A Jazdy doszkalające 10 godz." at bounding box center [784, 171] width 243 height 24
select select "A"
click at [837, 324] on select "Nie pobrano Pobrano Zwrócono Zaktualizowano" at bounding box center [852, 321] width 137 height 32
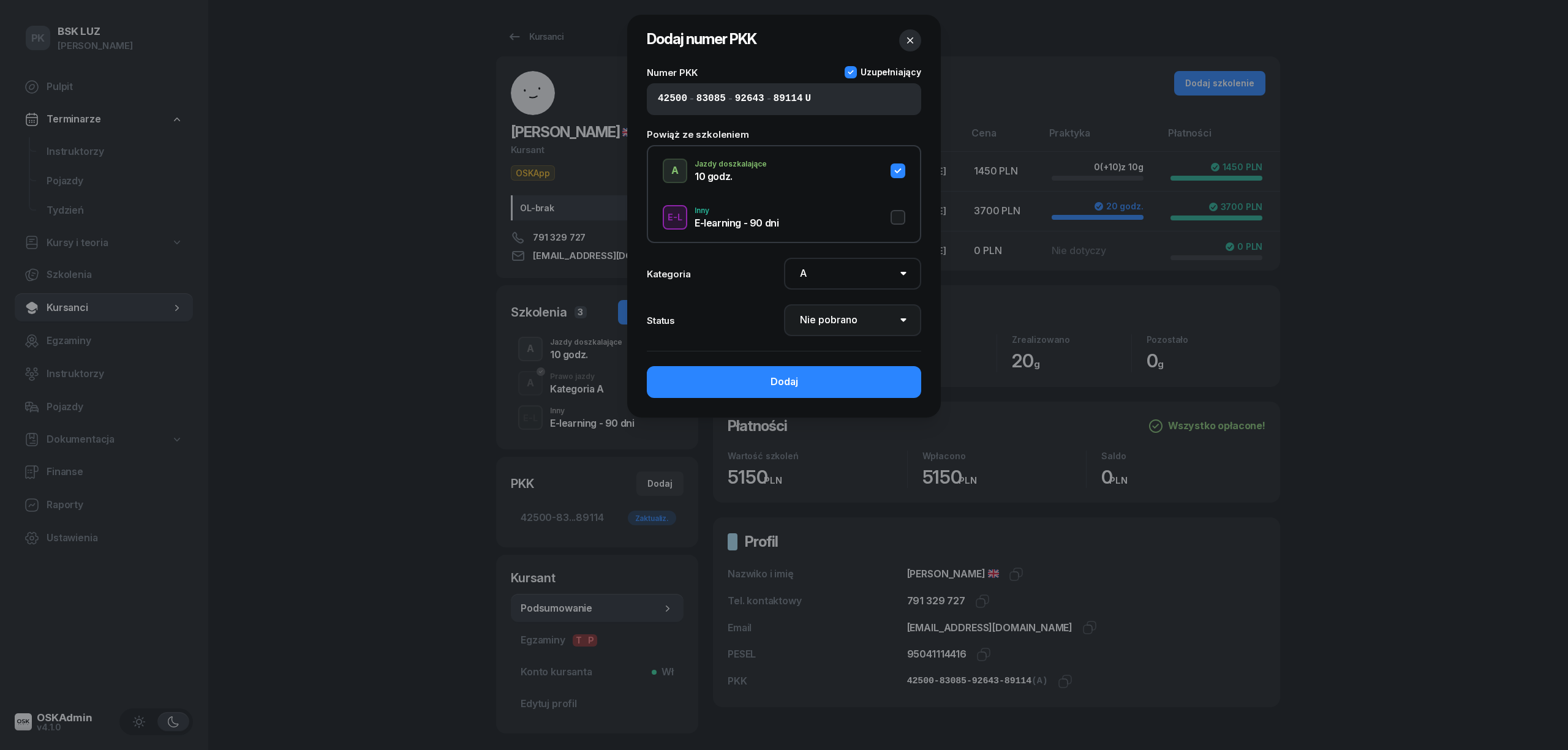
select select "Get"
click at [784, 305] on select "Nie pobrano Pobrano Zwrócono Zaktualizowano" at bounding box center [852, 321] width 137 height 32
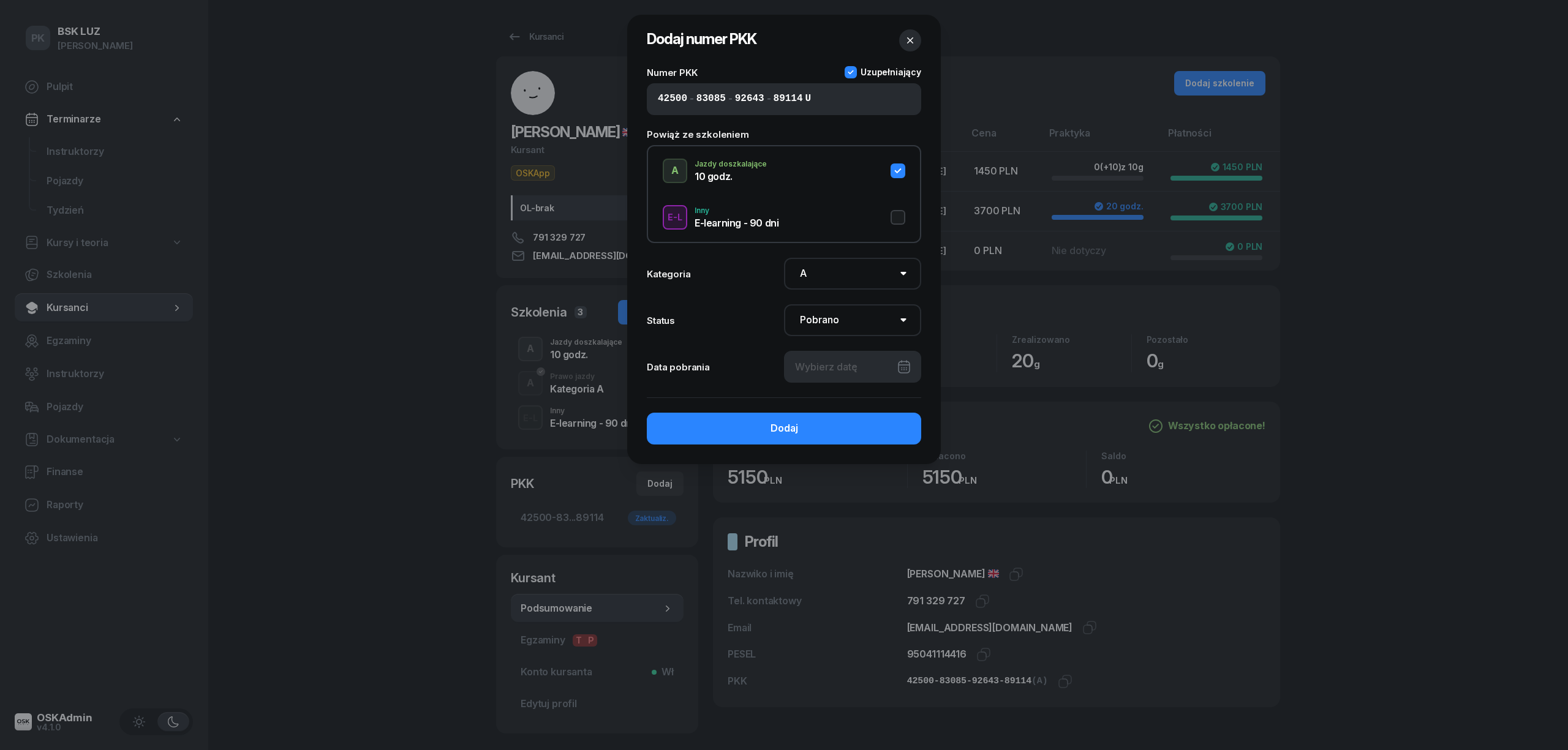
click at [838, 360] on div at bounding box center [852, 367] width 137 height 32
click at [764, 485] on div "6" at bounding box center [763, 486] width 20 height 20
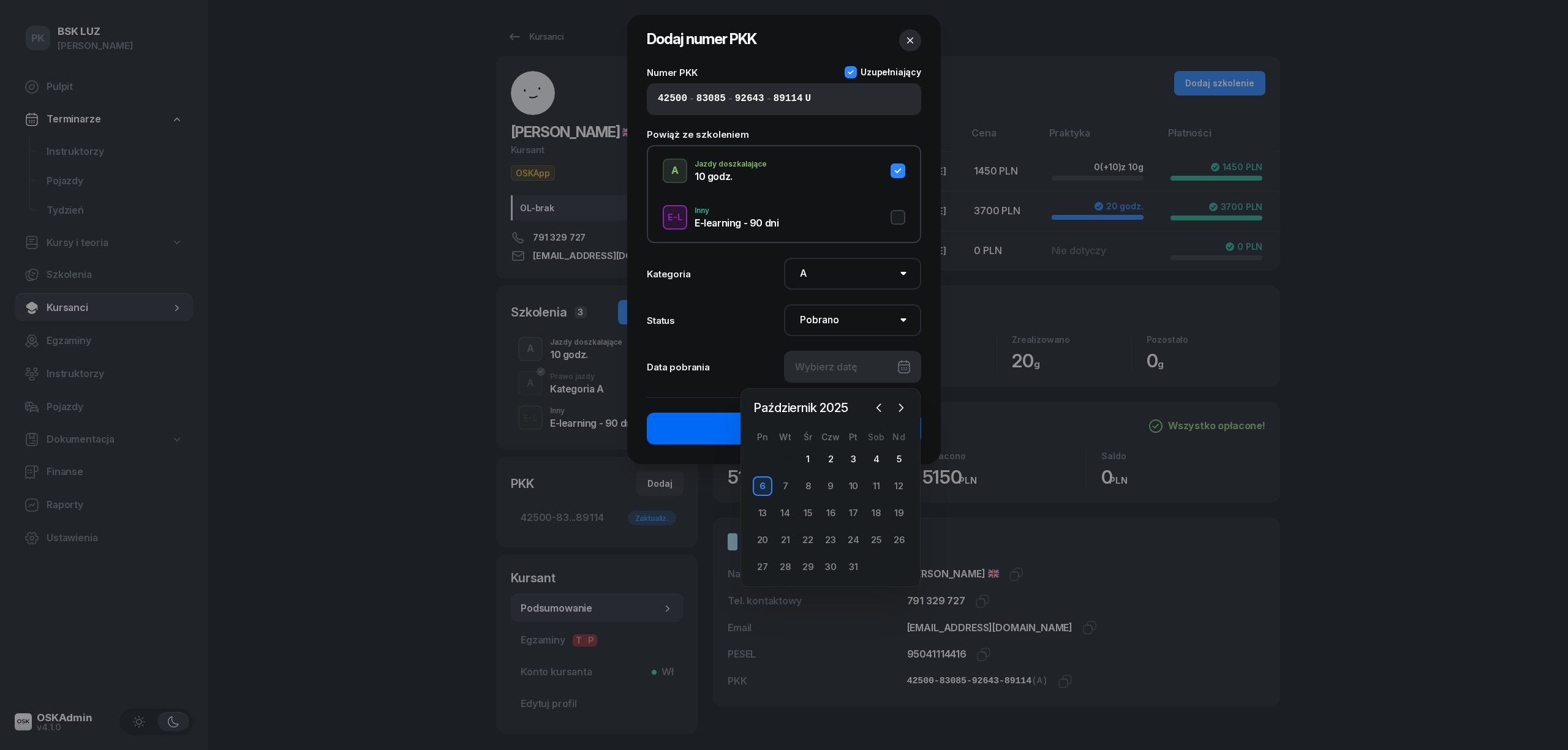
type input "[DATE]"
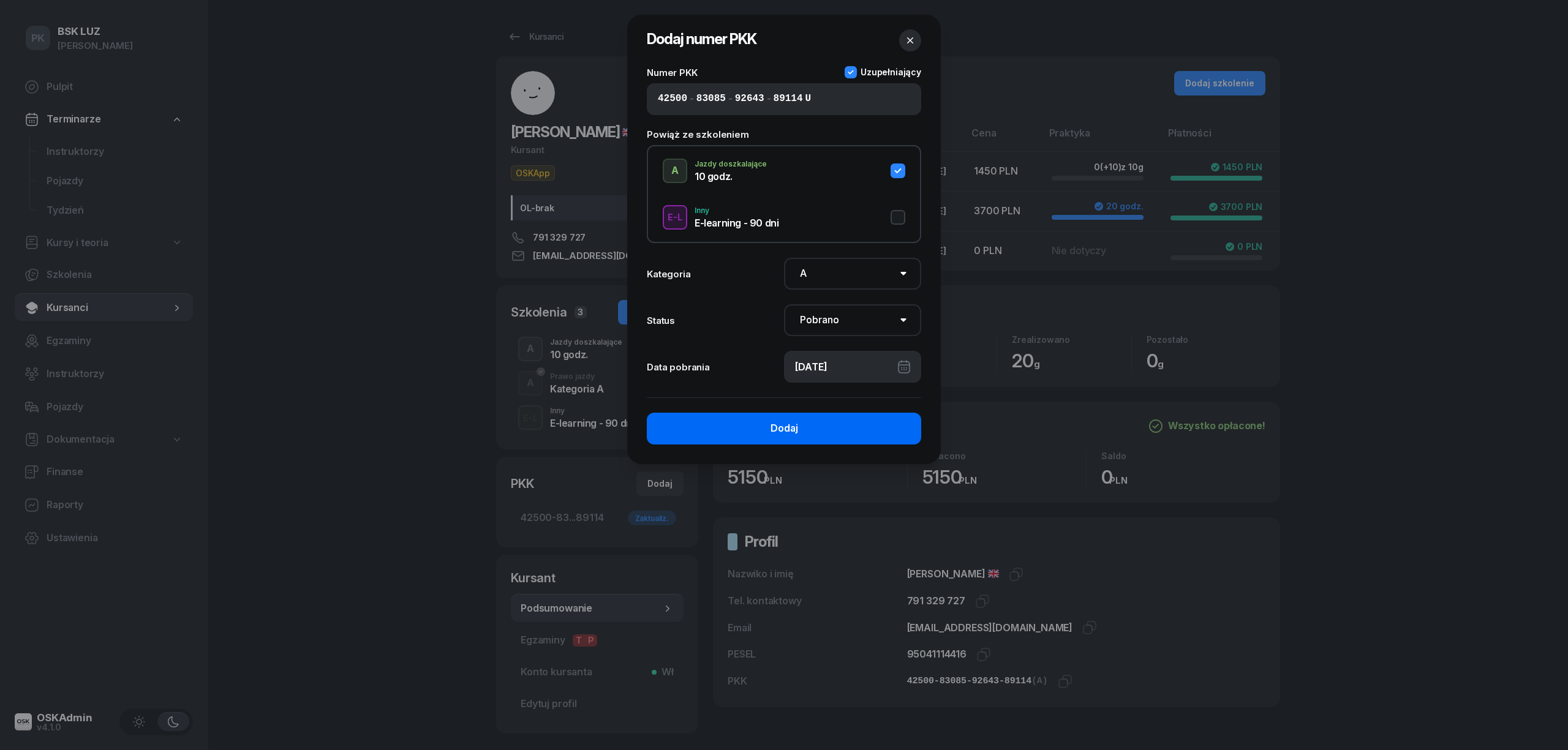
click at [787, 424] on div "Dodaj" at bounding box center [784, 429] width 28 height 16
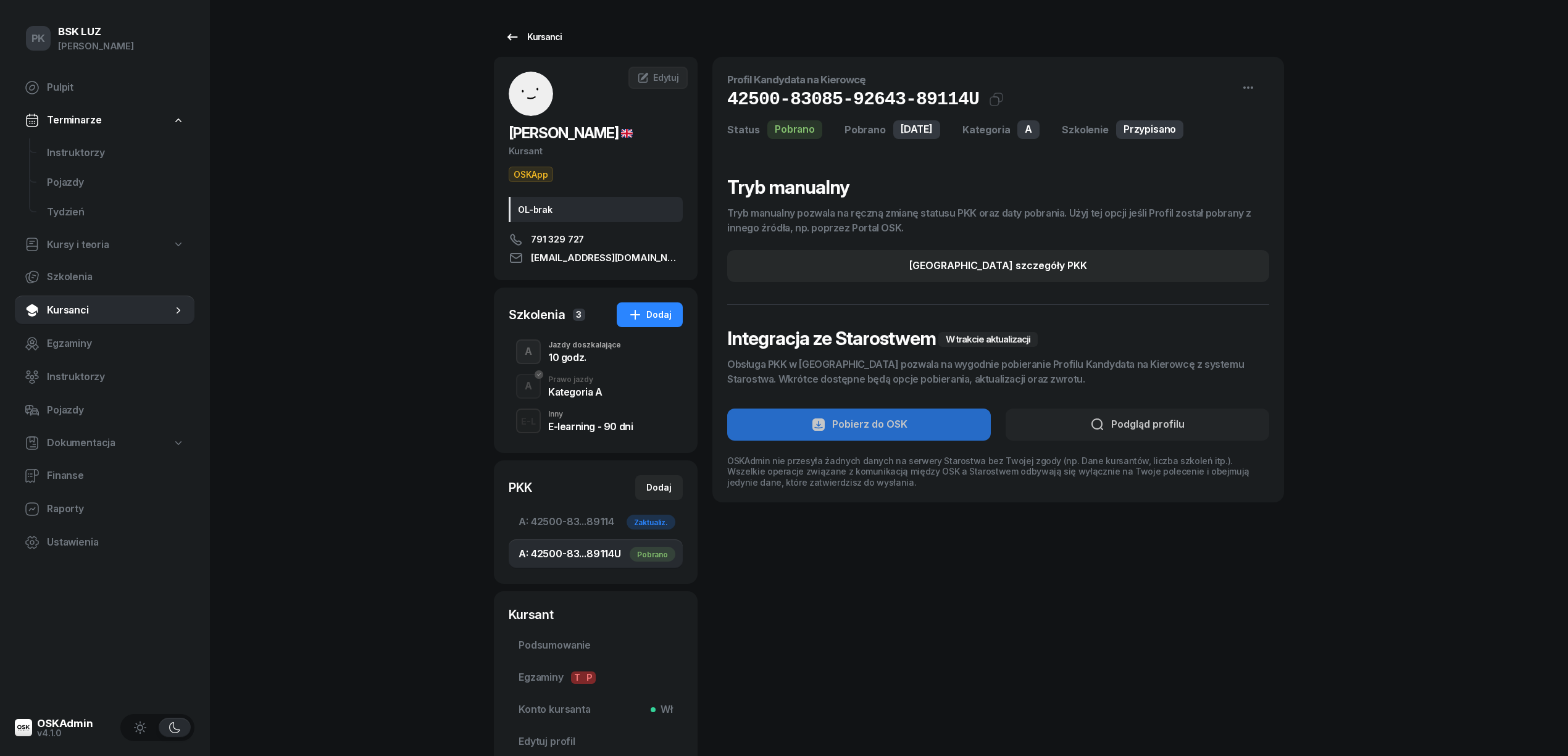
click at [546, 35] on div "Kursanci" at bounding box center [533, 36] width 57 height 15
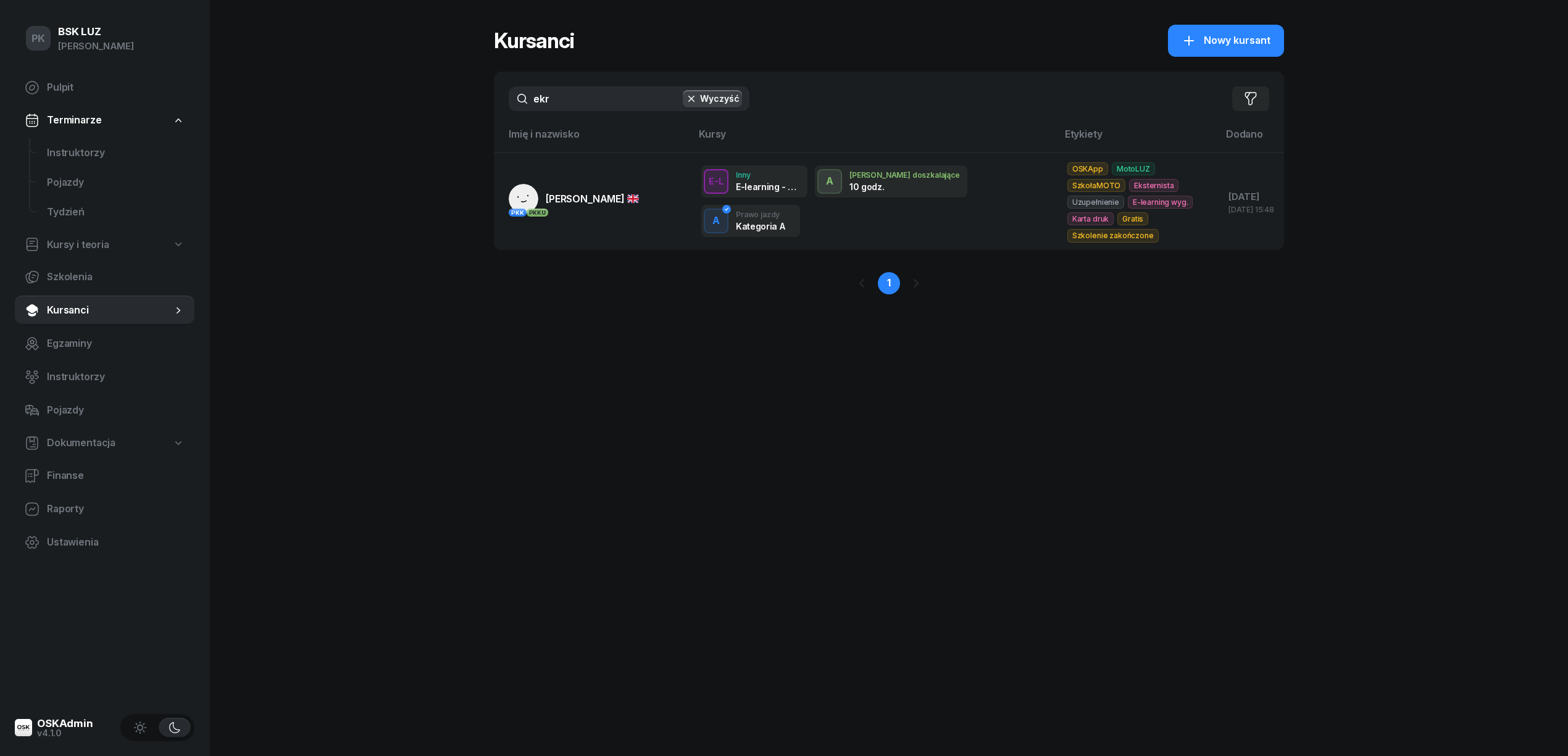
click at [556, 199] on span "[PERSON_NAME]" at bounding box center [592, 199] width 93 height 12
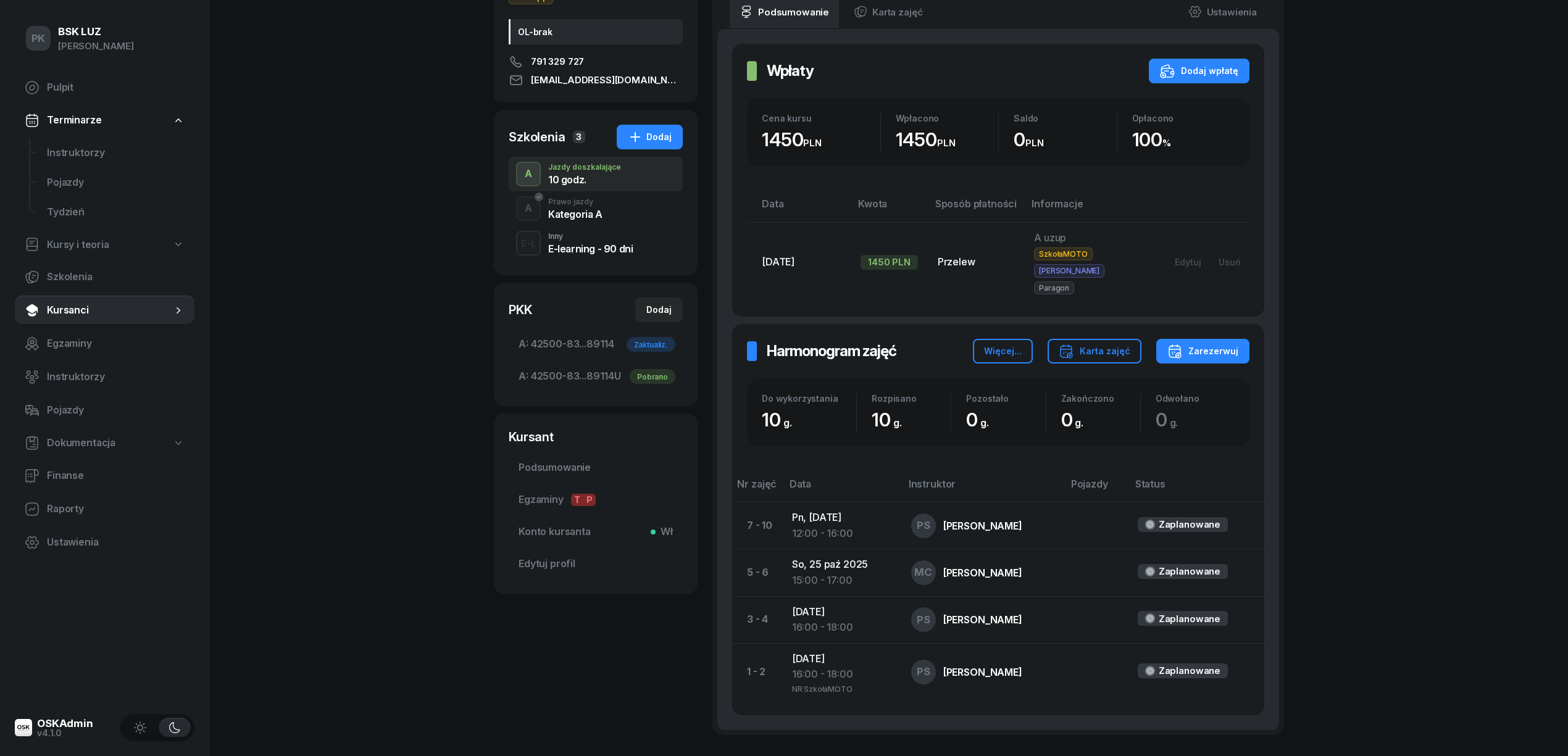
scroll to position [247, 0]
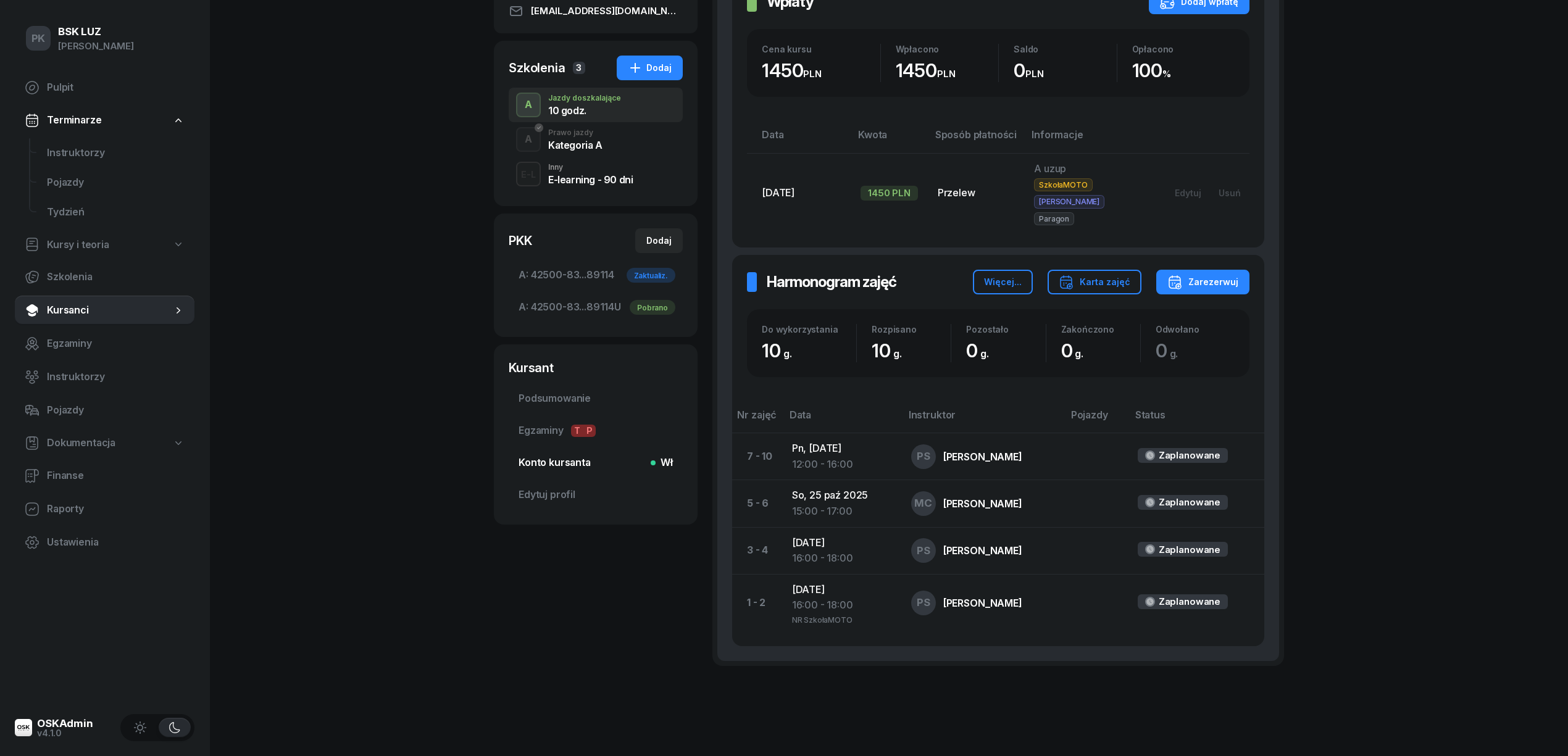
click at [551, 461] on span "Konto kursanta Wł" at bounding box center [596, 463] width 154 height 16
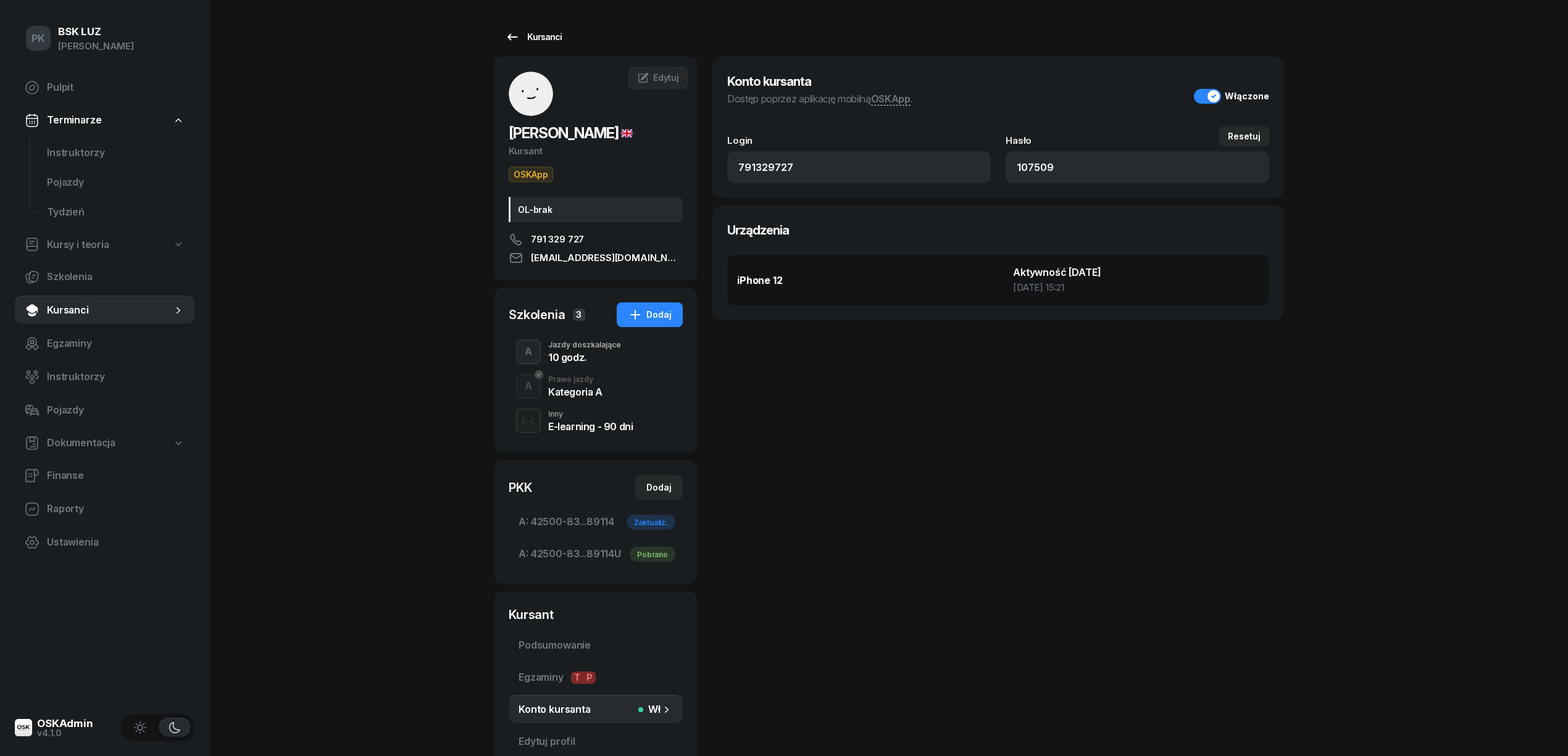
click at [534, 39] on div "Kursanci" at bounding box center [533, 36] width 57 height 15
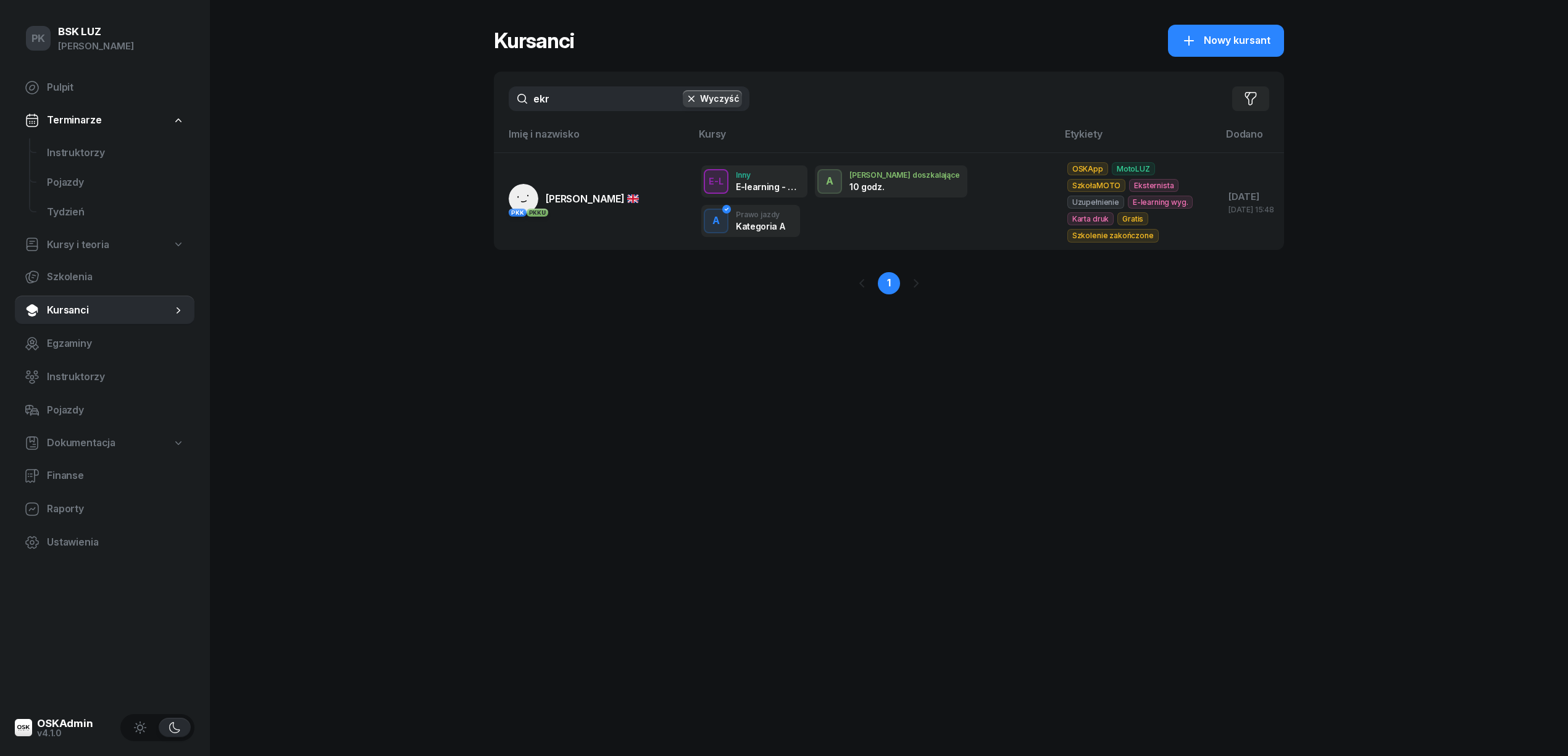
drag, startPoint x: 554, startPoint y: 93, endPoint x: 489, endPoint y: 96, distance: 65.1
click at [489, 96] on div "PK BSK [PERSON_NAME] Pulpit Terminarze Instruktorzy Pojazdy Tydzień Kursy i teo…" at bounding box center [784, 378] width 1568 height 756
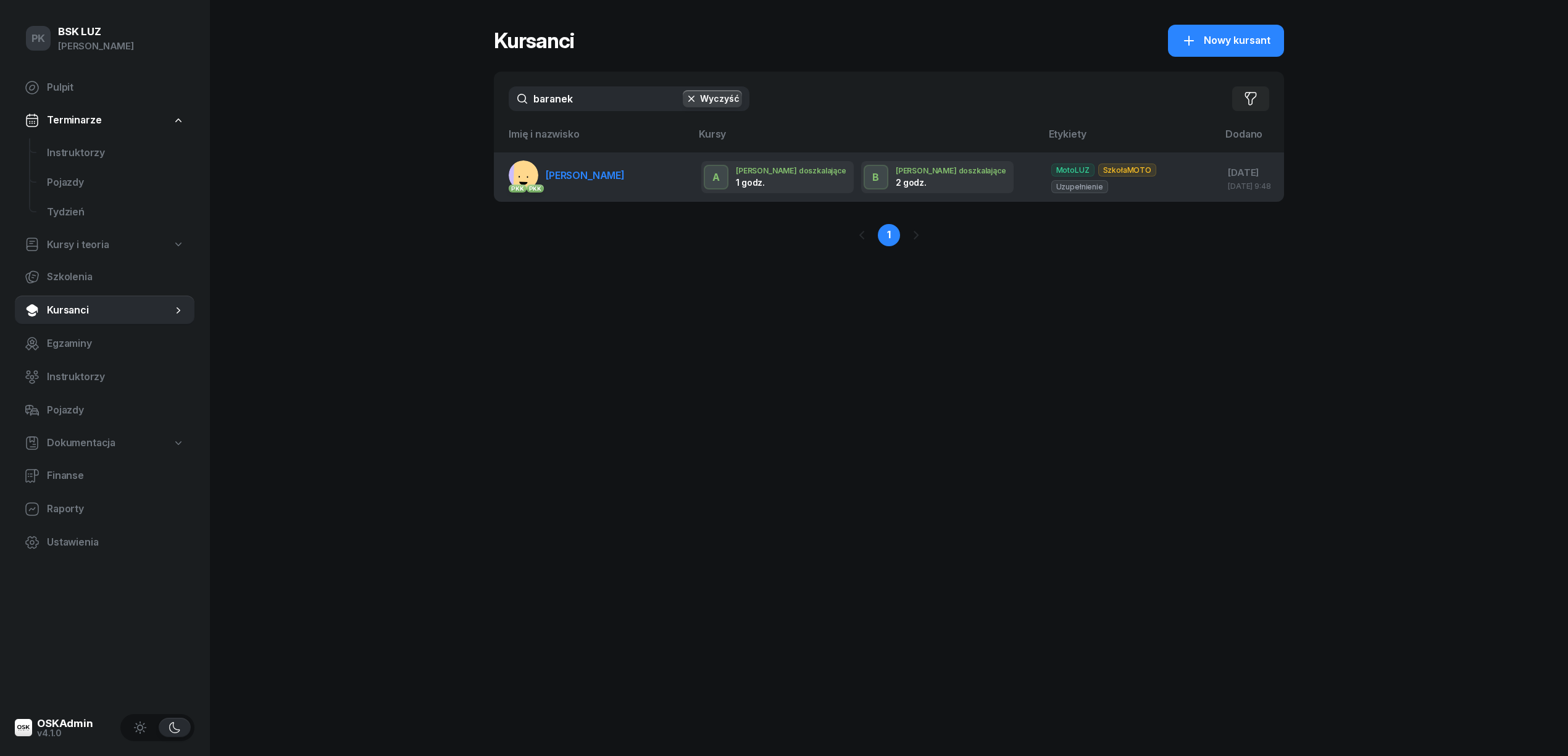
type input "baranek"
click at [569, 170] on span "[PERSON_NAME]" at bounding box center [585, 175] width 79 height 12
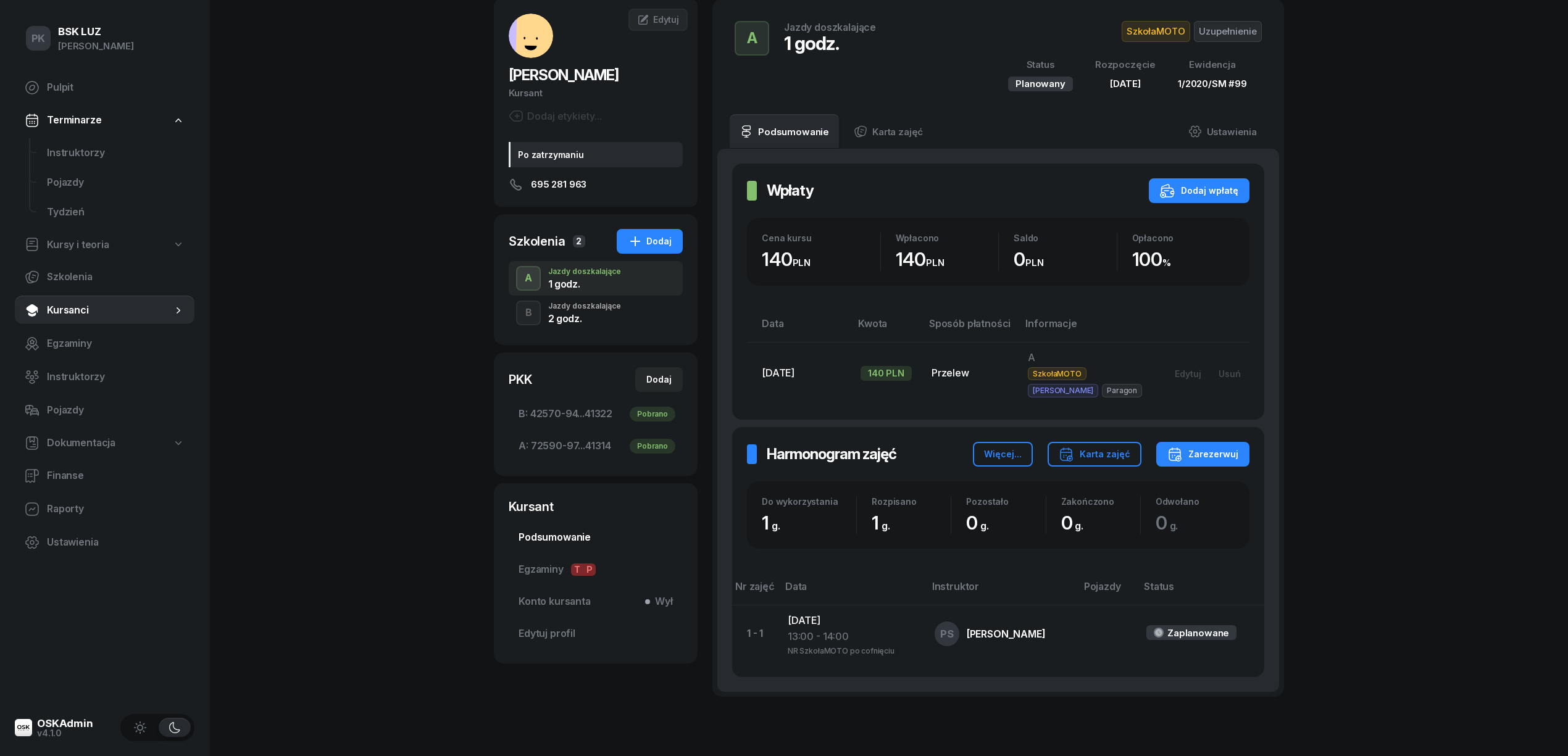
scroll to position [82, 0]
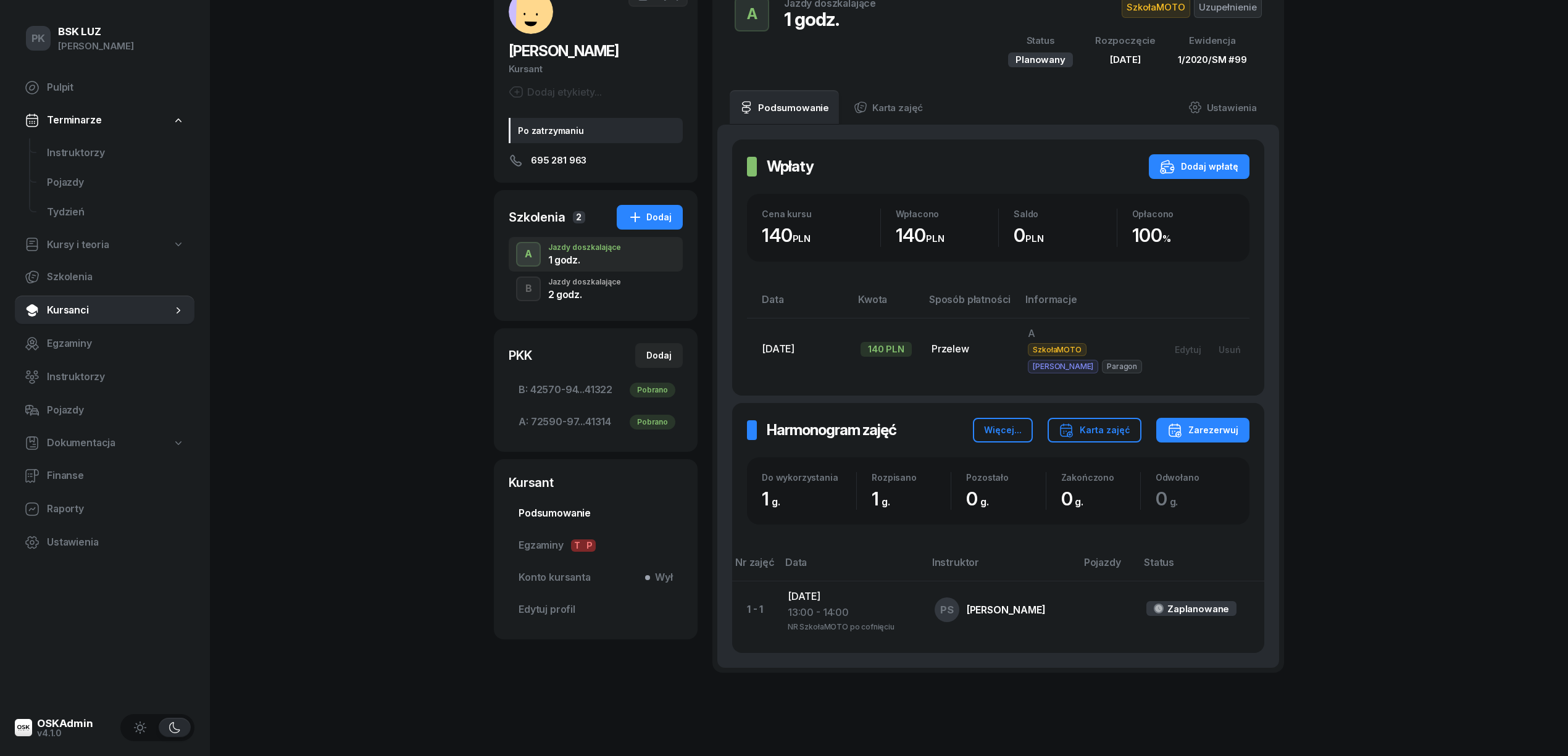
click at [578, 514] on span "Podsumowanie" at bounding box center [596, 513] width 154 height 16
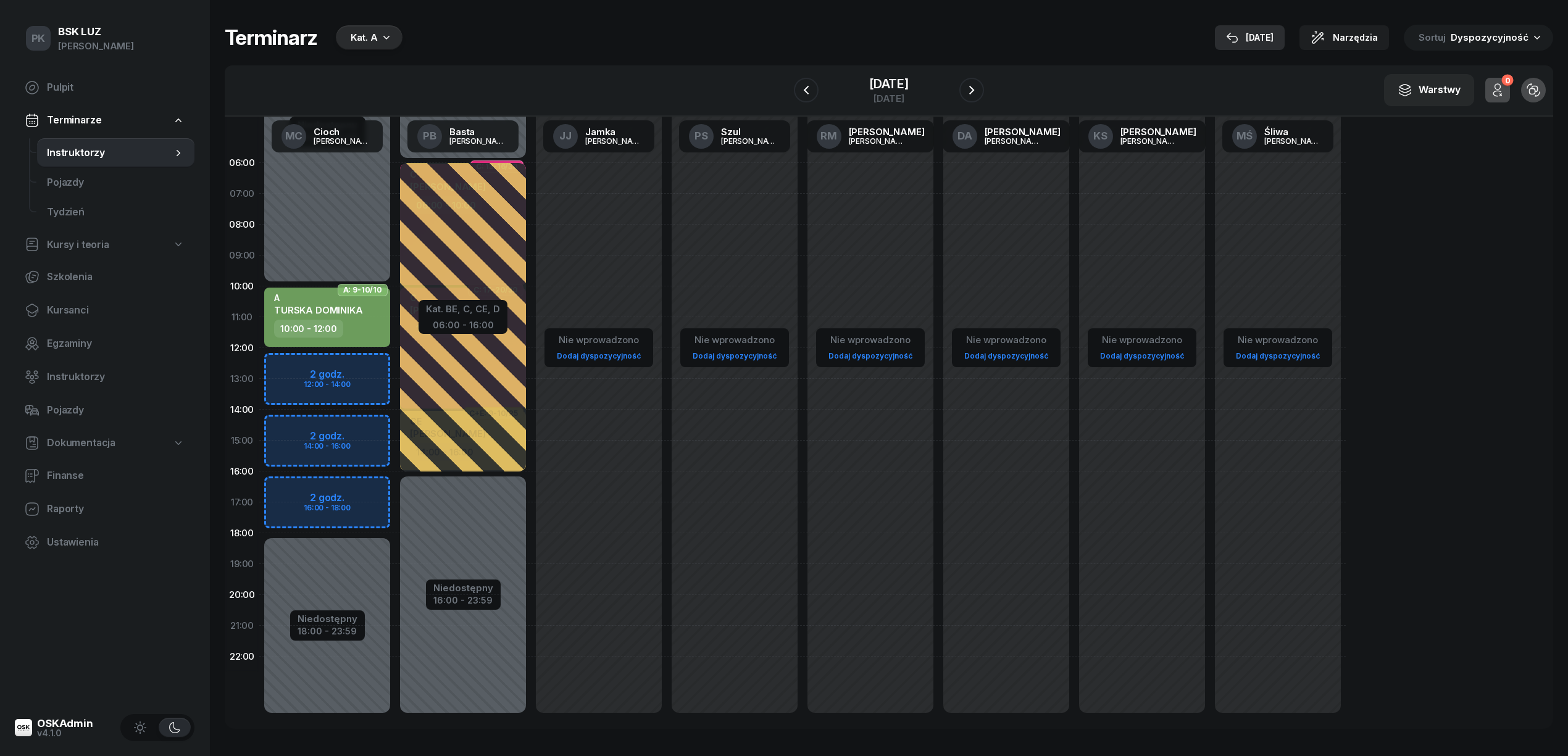
click at [1285, 35] on button "6 paź" at bounding box center [1249, 38] width 69 height 25
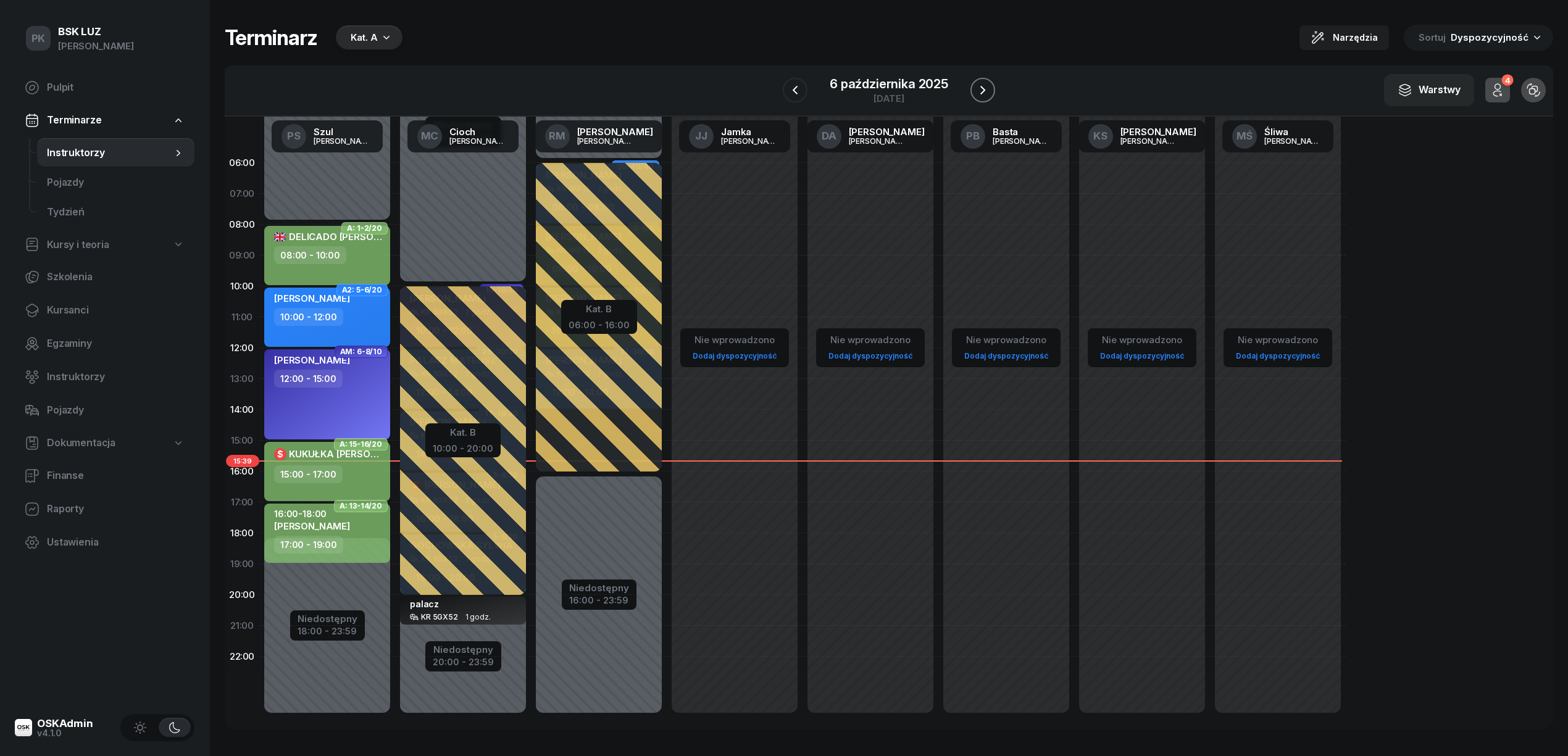
click at [983, 91] on icon "button" at bounding box center [982, 89] width 5 height 8
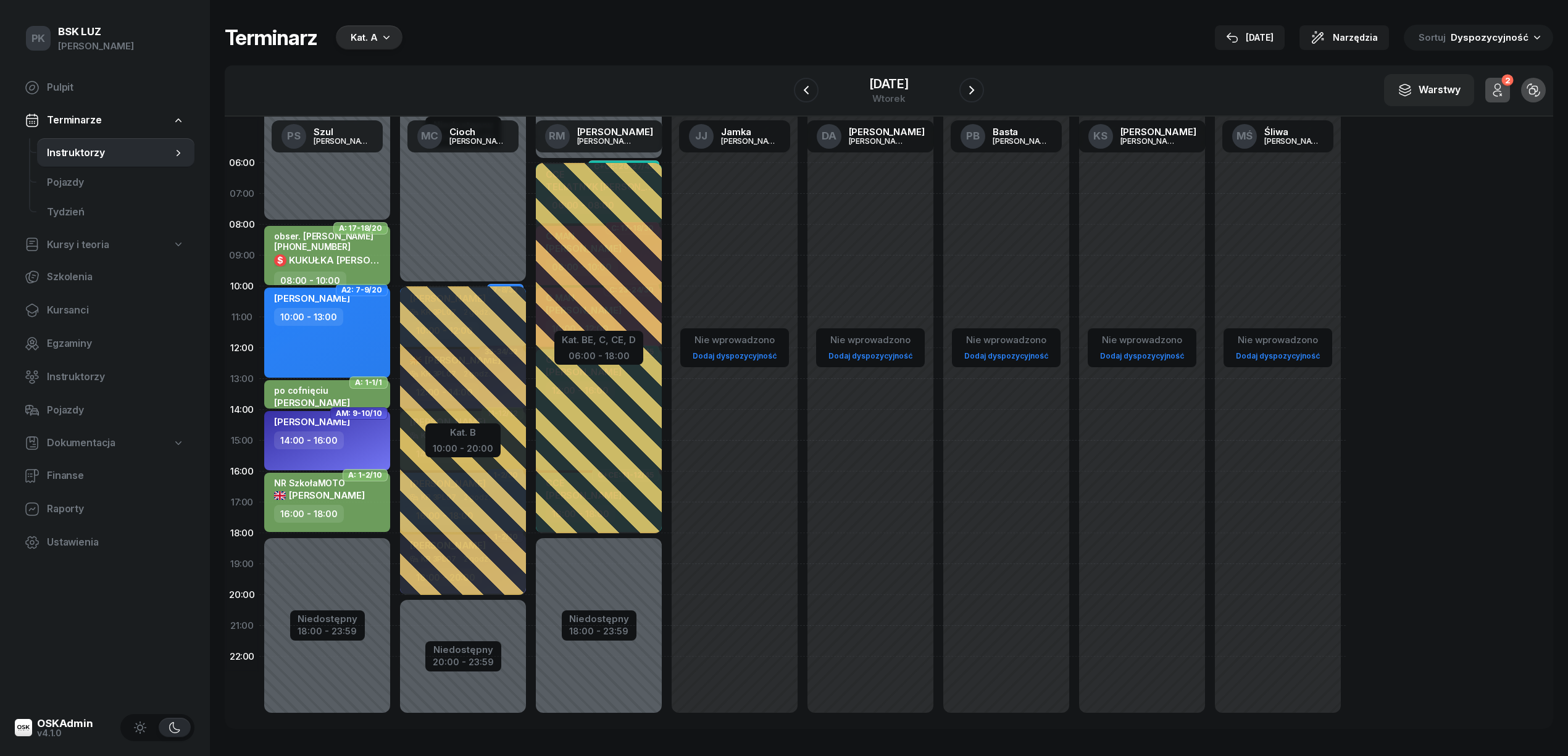
click at [351, 263] on span "KUKUŁKA TOMASZ" at bounding box center [350, 260] width 123 height 12
select select "08"
select select "10"
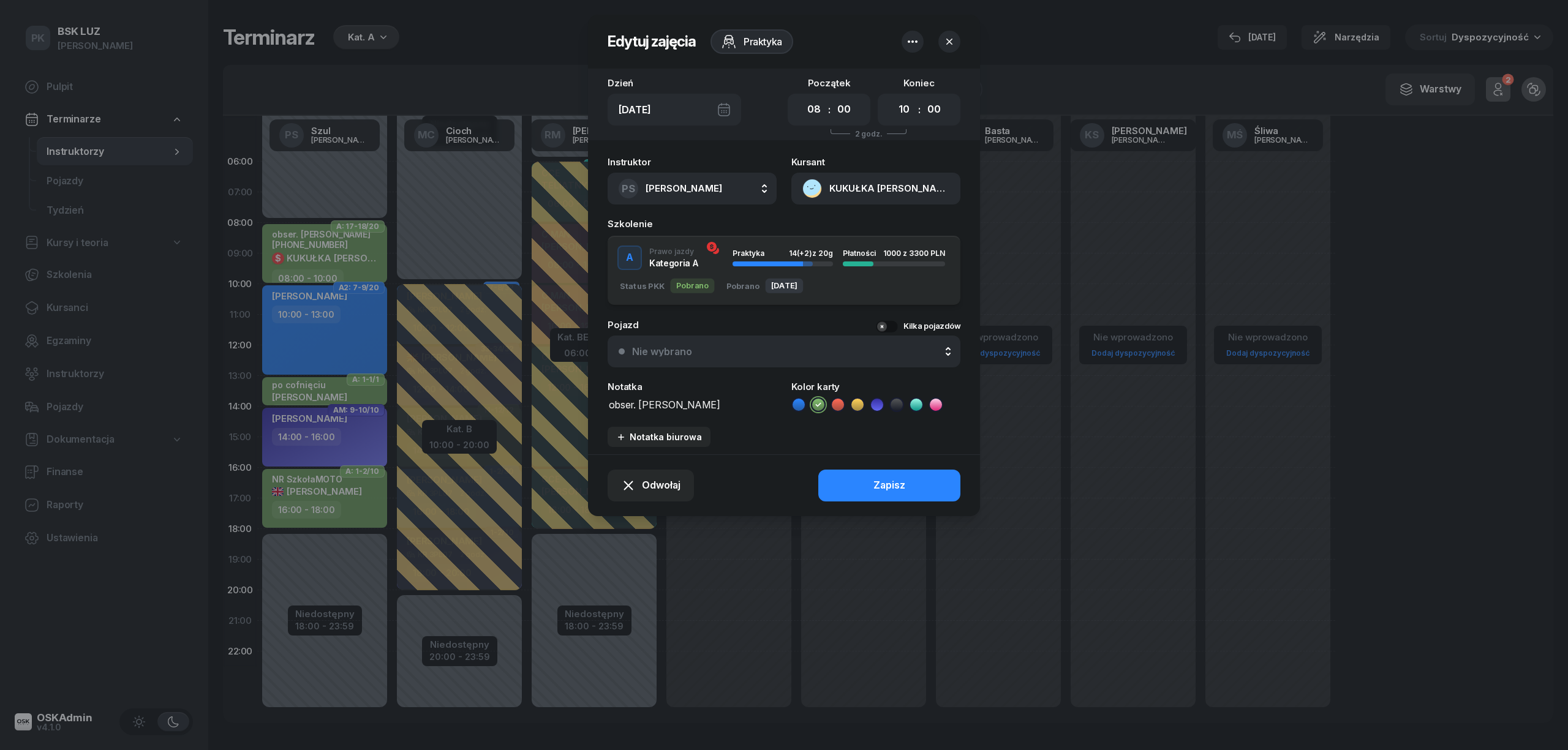
click at [953, 41] on icon "button" at bounding box center [949, 41] width 12 height 12
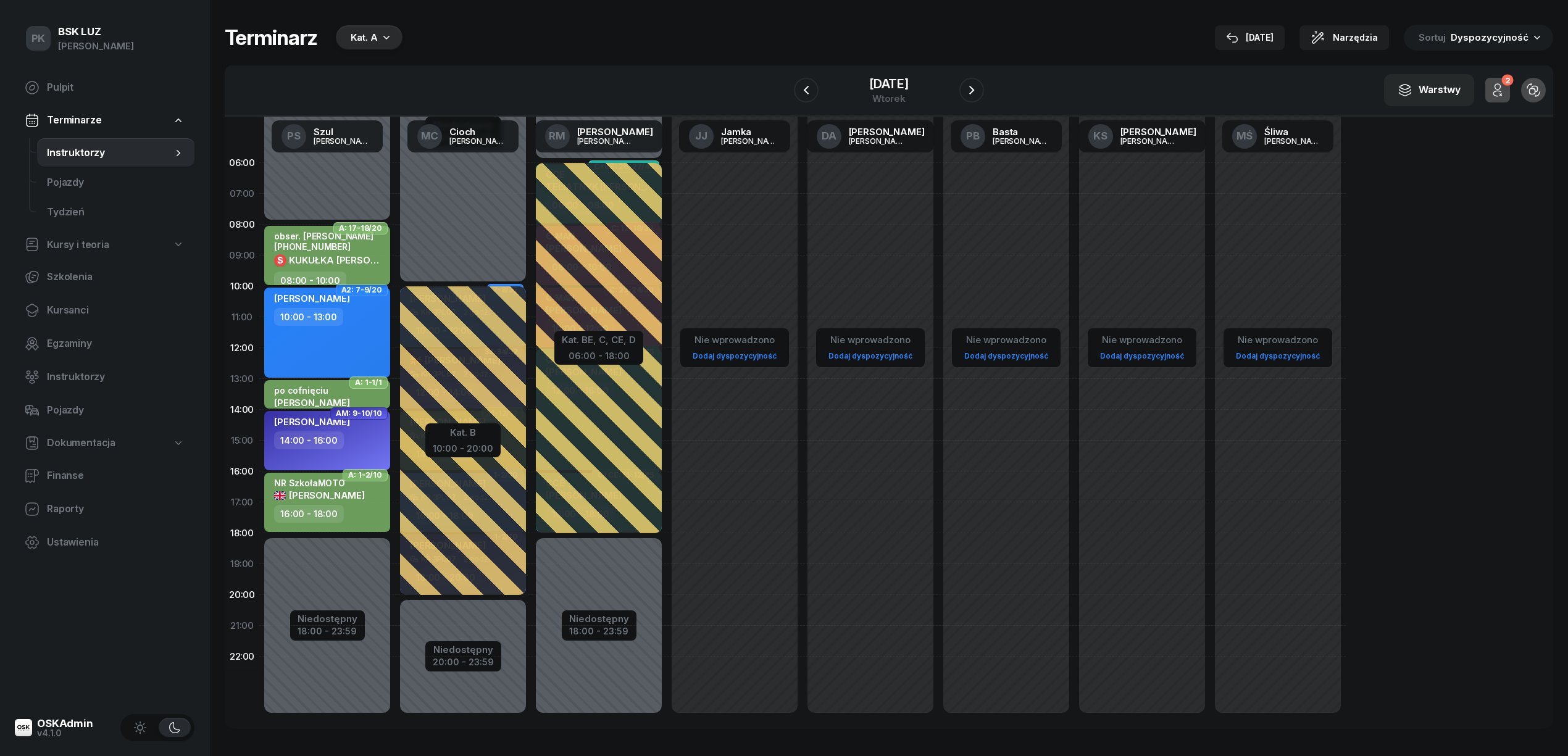
click at [321, 242] on div "obser. Klimowicz 505-666-641" at bounding box center [328, 241] width 109 height 21
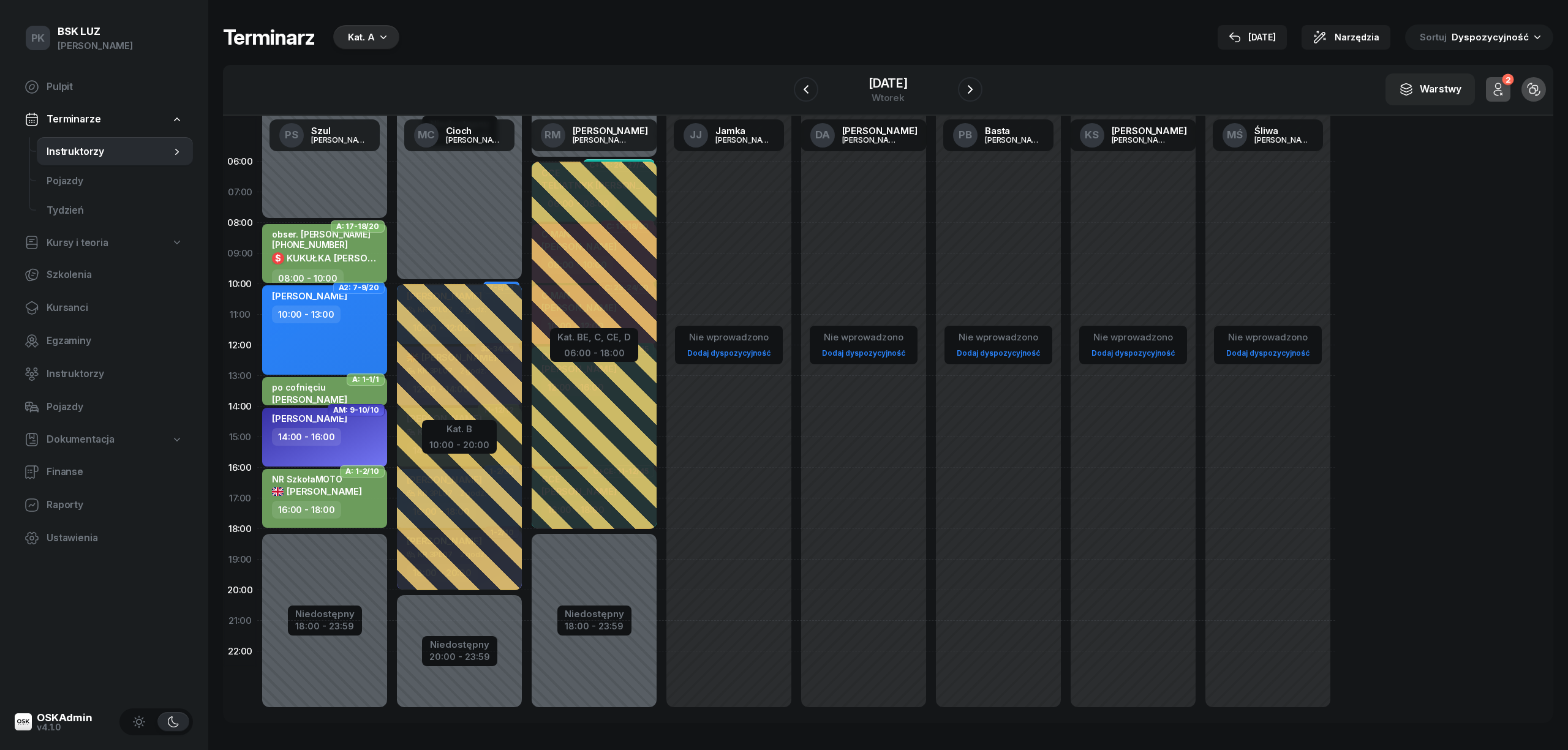
select select "08"
select select "10"
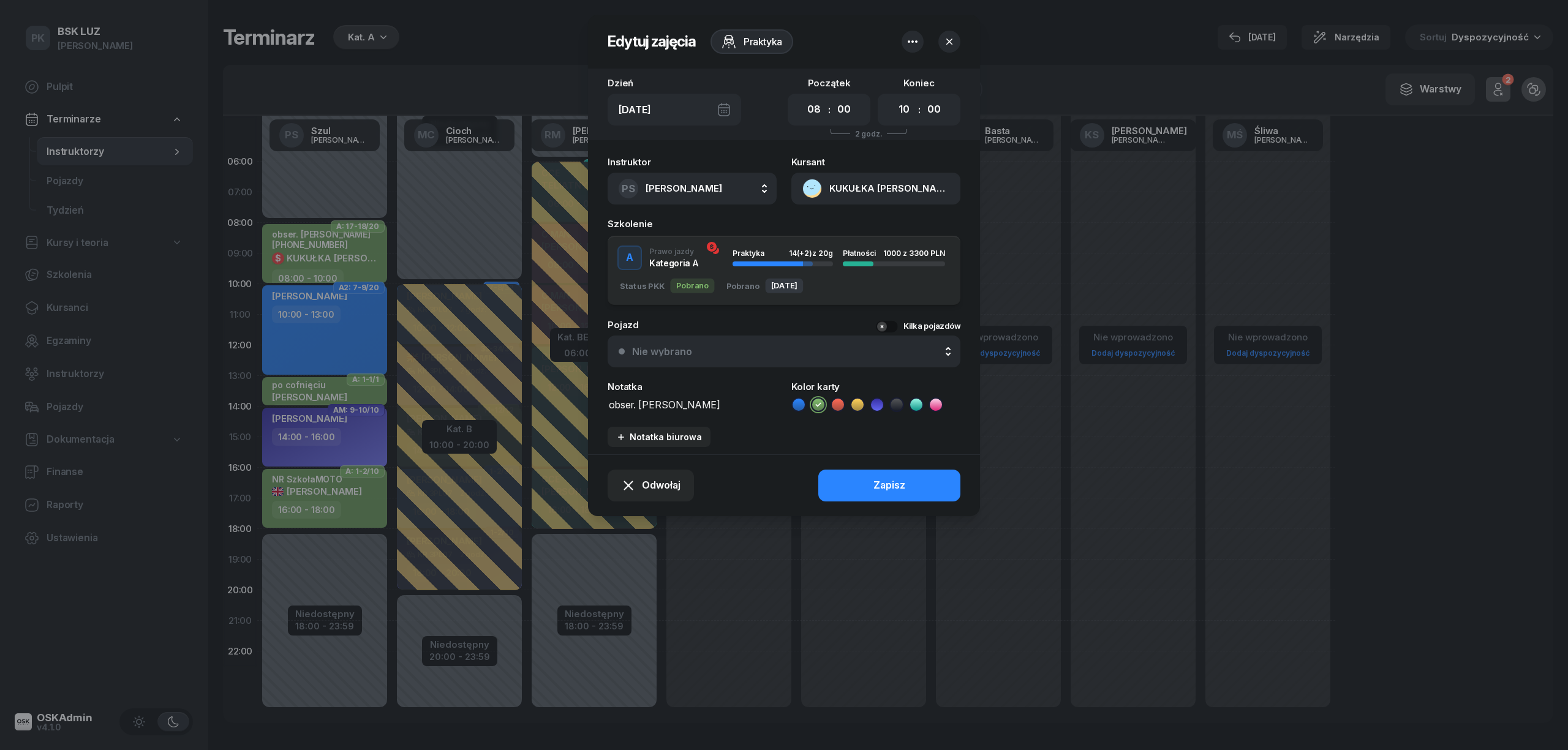
click at [953, 41] on icon "button" at bounding box center [949, 41] width 12 height 12
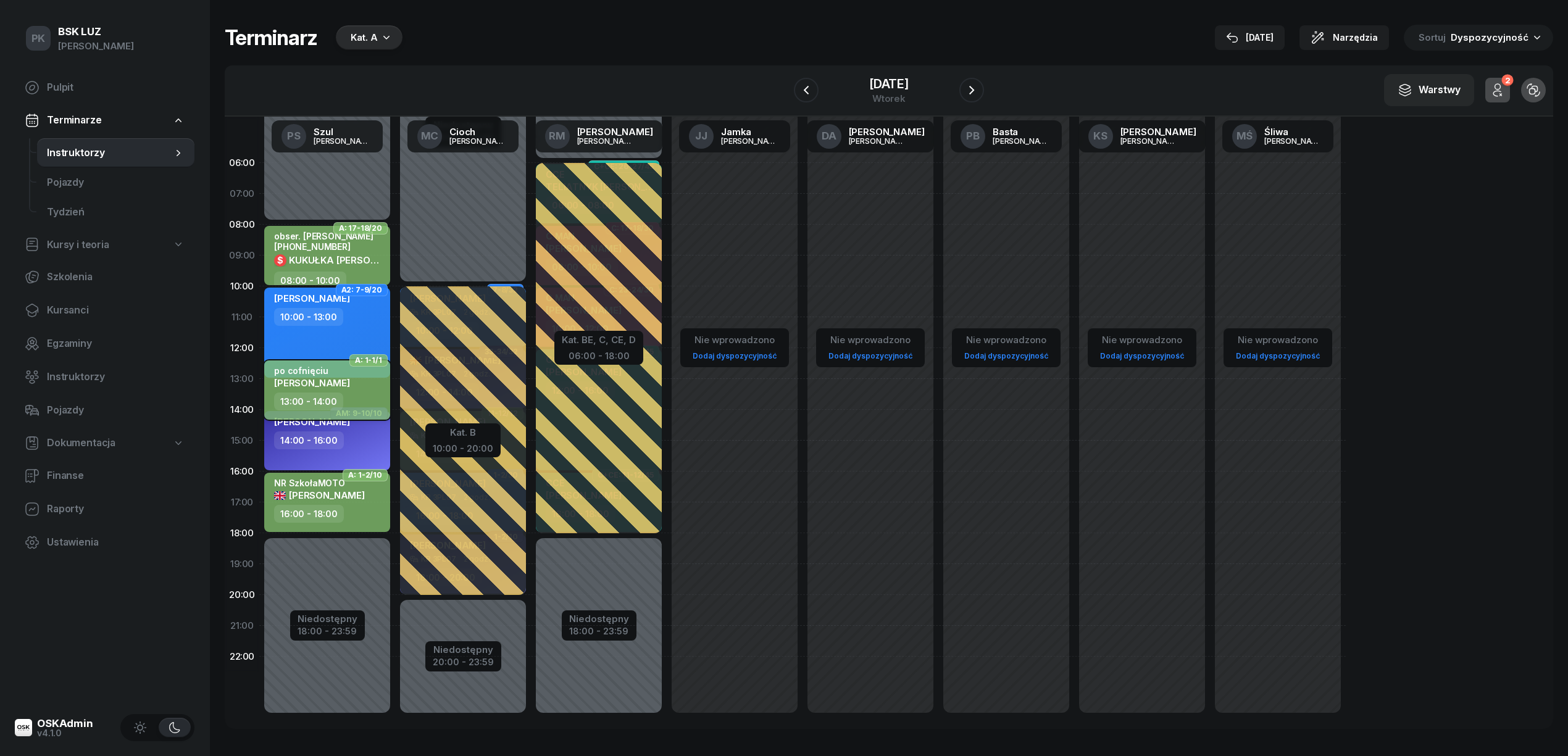
click at [343, 386] on span "[PERSON_NAME]" at bounding box center [312, 383] width 76 height 12
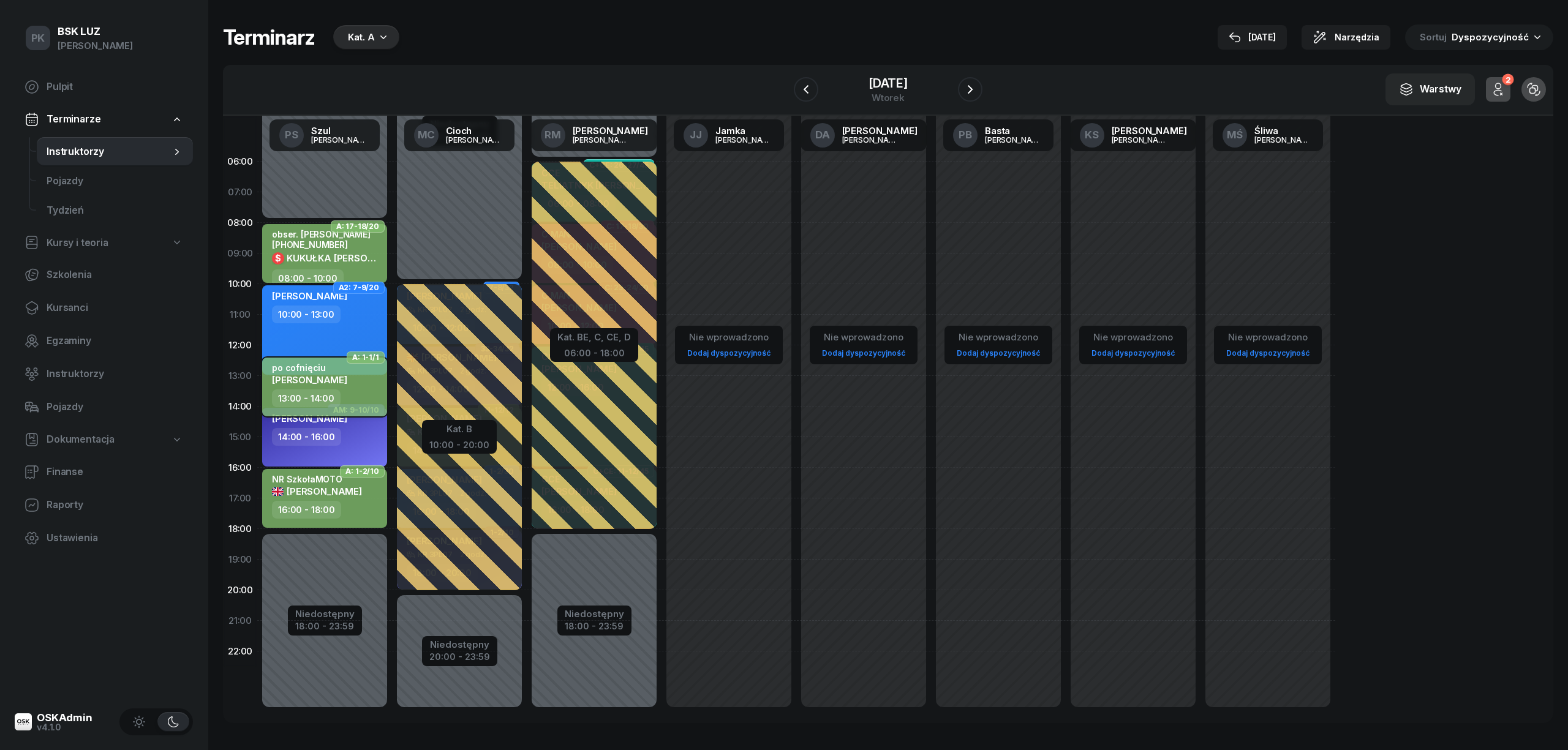
select select "13"
select select "14"
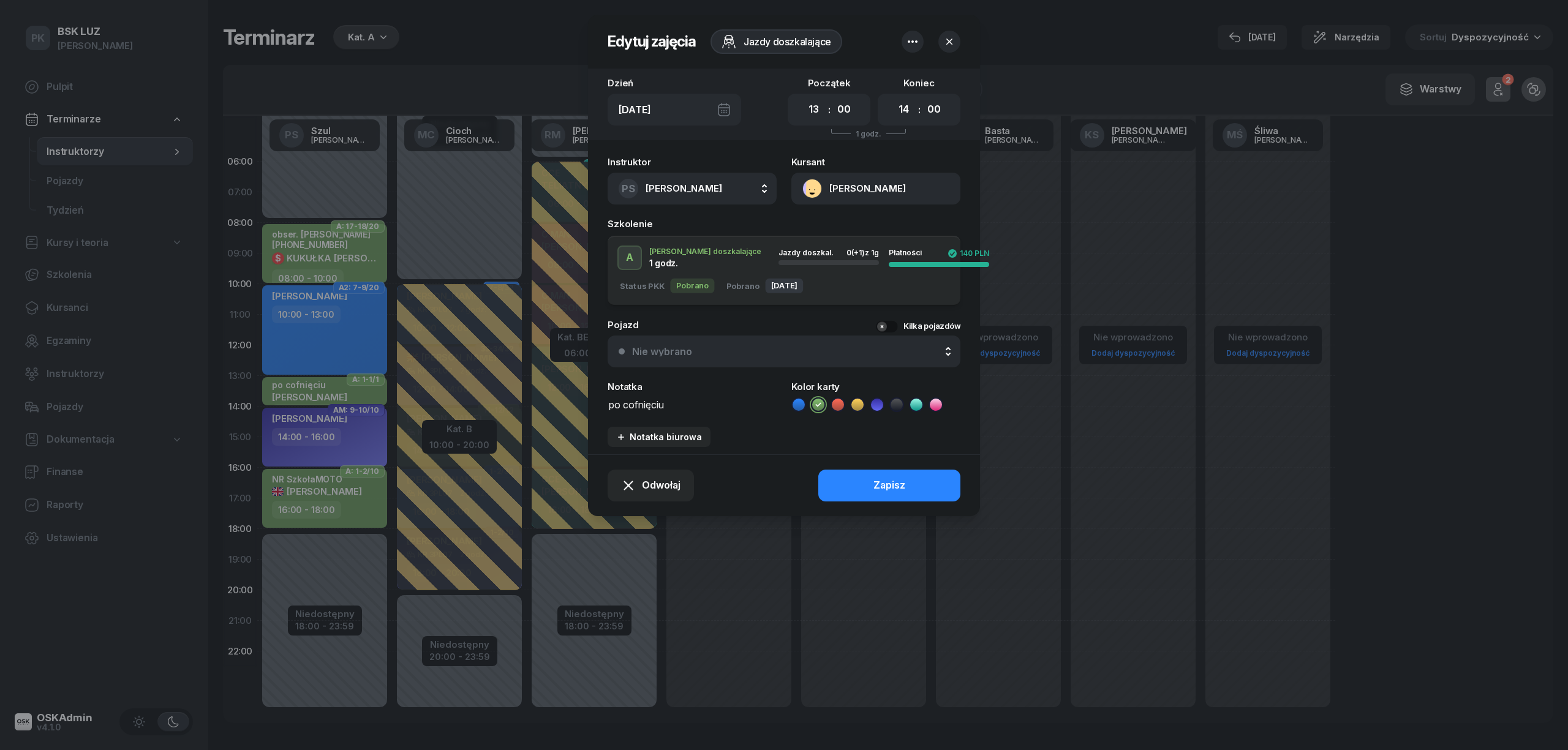
drag, startPoint x: 675, startPoint y: 405, endPoint x: 505, endPoint y: 407, distance: 170.0
click at [505, 407] on div "Edytuj zajęcia Jazdy doszkalające Dzień Wt, 7 paź Początek 00 01 02 03 04 05 06…" at bounding box center [784, 375] width 1568 height 750
click at [606, 402] on div "Instruktor PS Szul Piotr AK Koryciński Artur BP Pająk Bogusław DA Arendarczyk D…" at bounding box center [784, 302] width 392 height 305
click at [609, 403] on textarea "po cofnięciu" at bounding box center [692, 404] width 169 height 16
type textarea "NR SzkołaMOTO po cofnięciu"
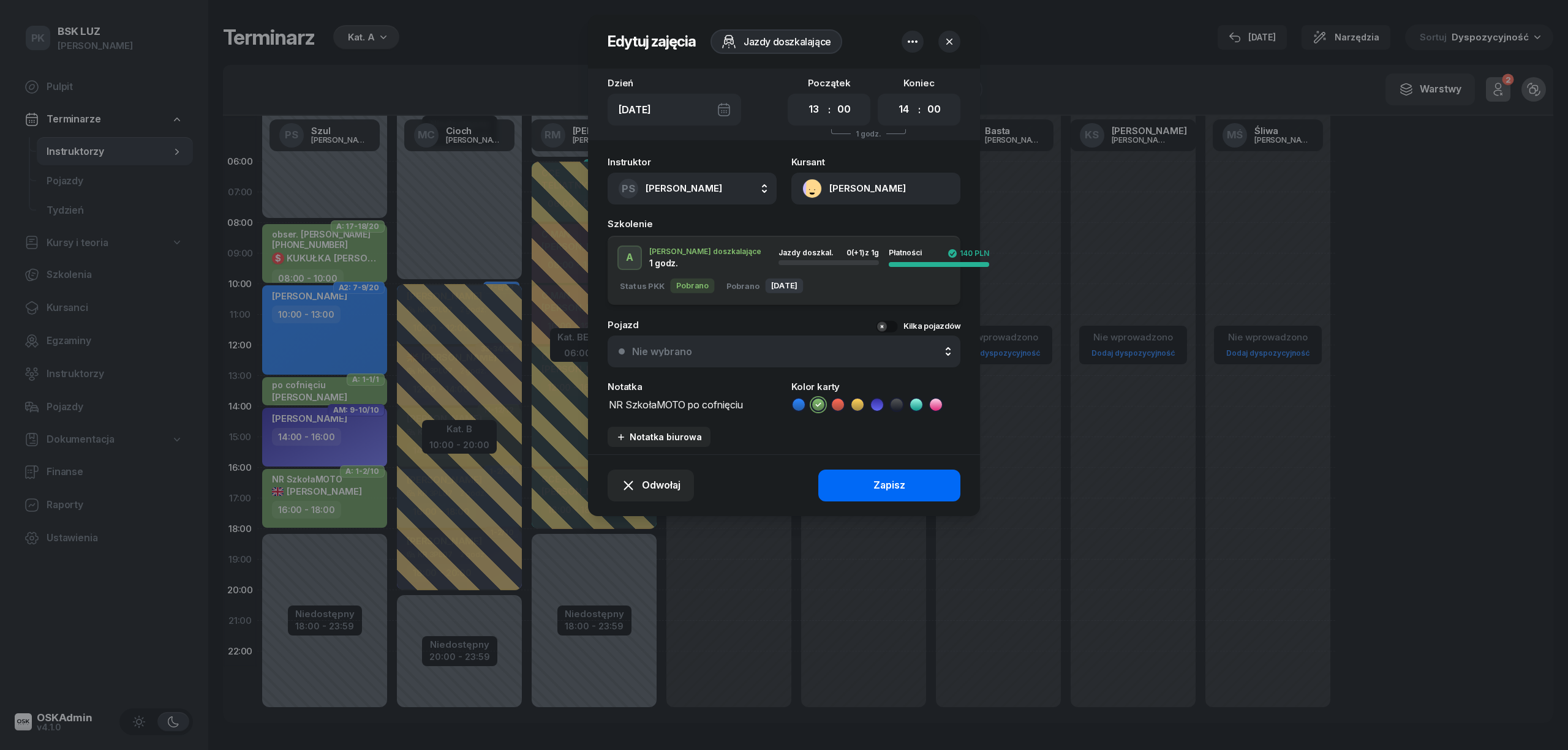
click at [819, 484] on button "Zapisz" at bounding box center [890, 486] width 142 height 32
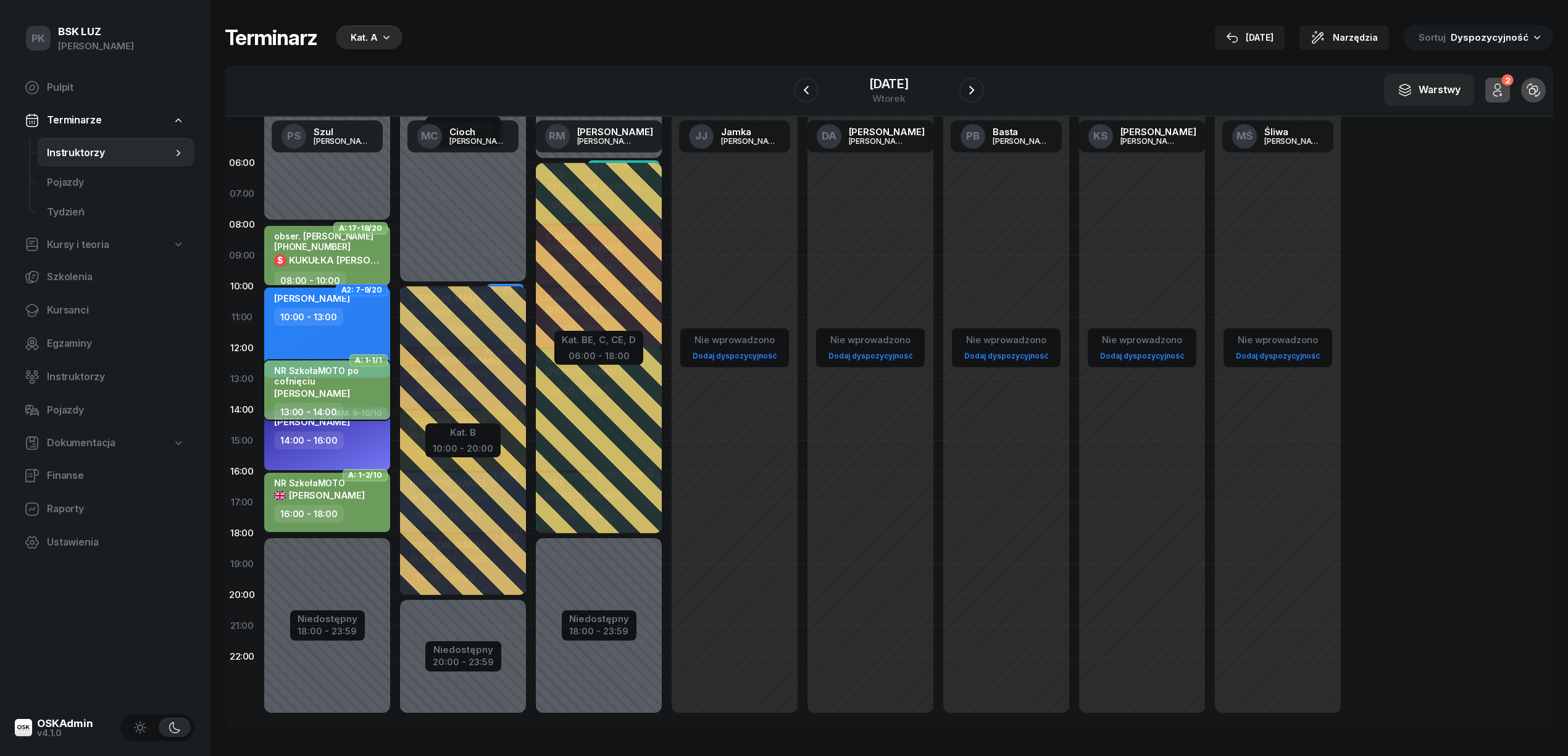
click at [350, 389] on span "[PERSON_NAME]" at bounding box center [312, 393] width 76 height 12
select select "13"
select select "14"
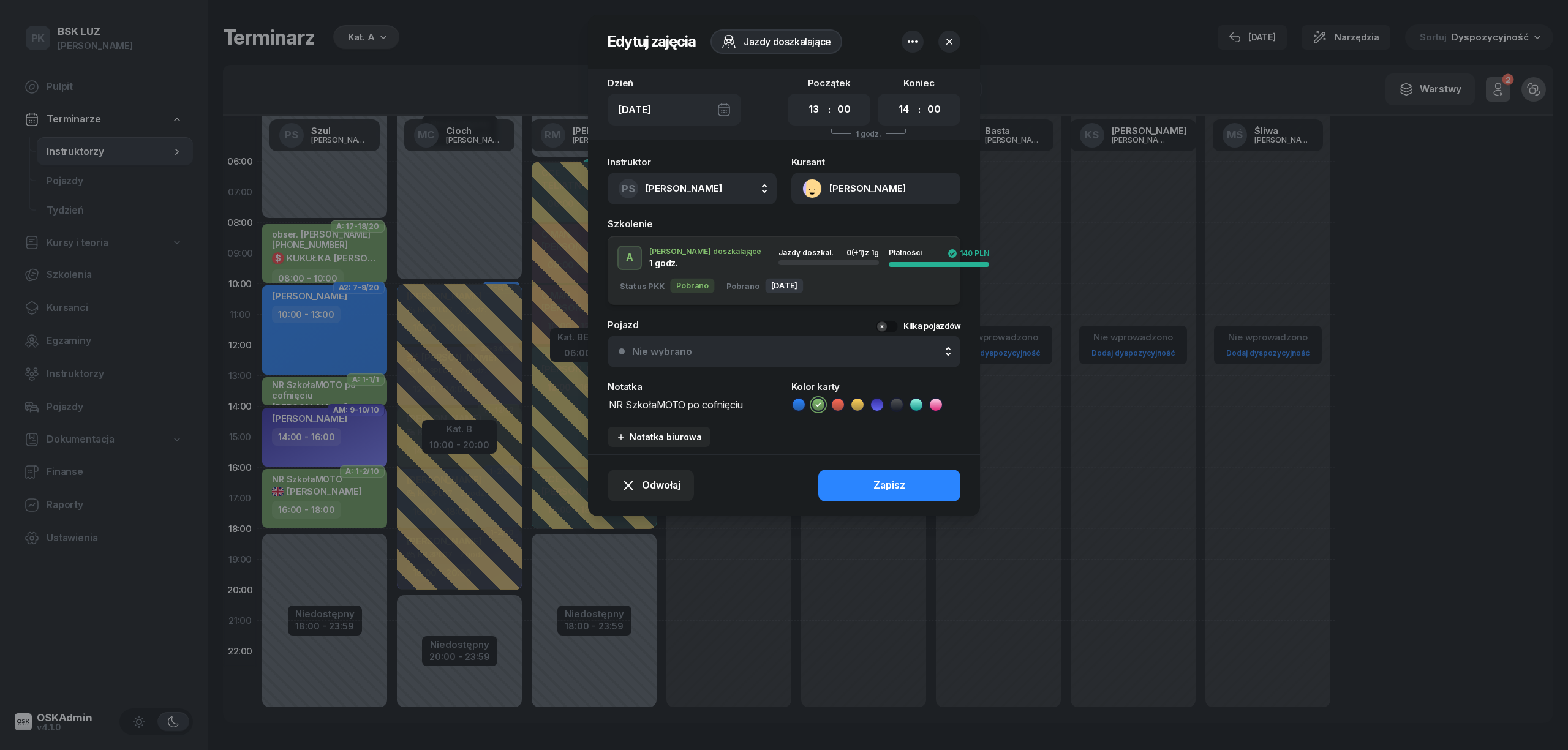
click at [767, 613] on div at bounding box center [784, 375] width 1568 height 750
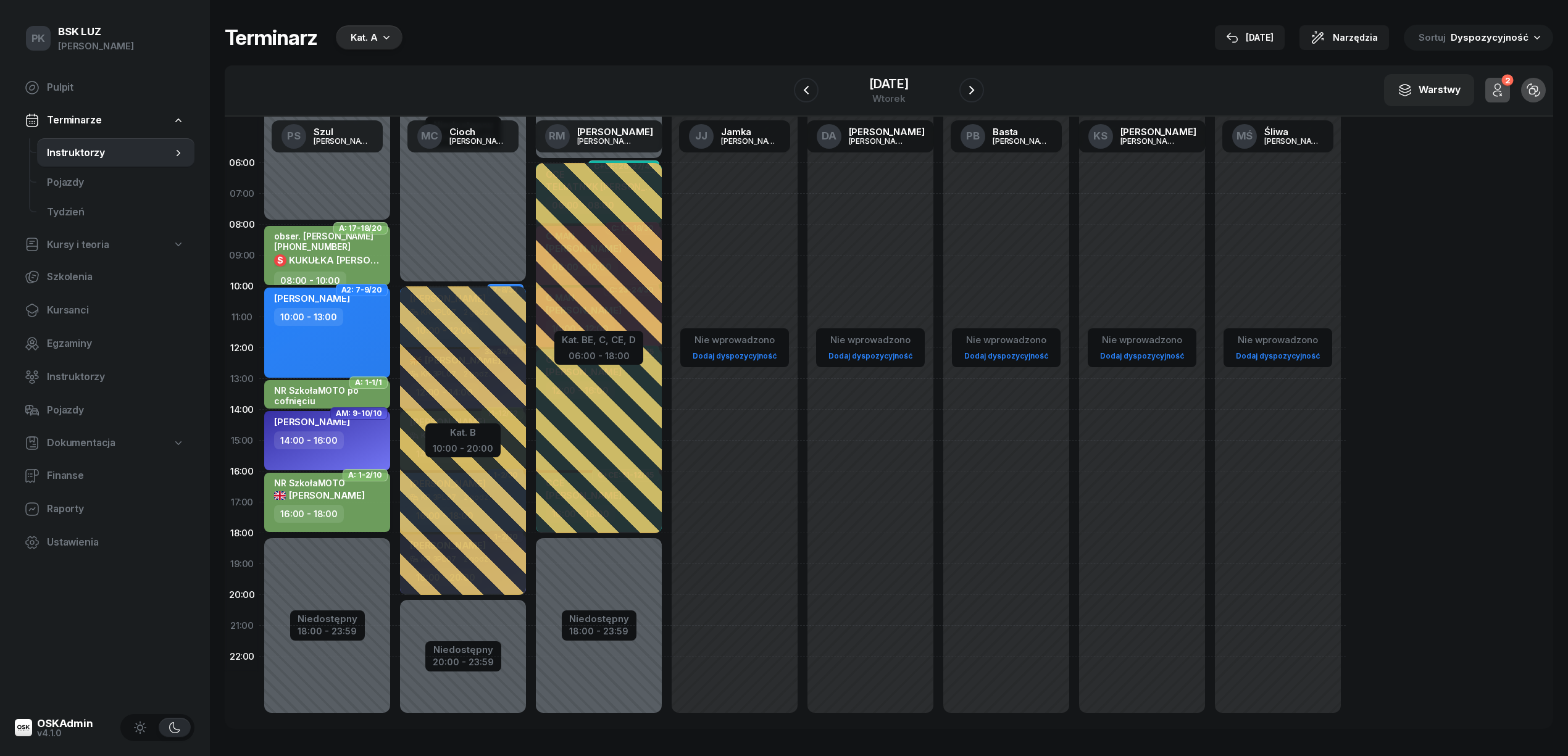
click at [342, 520] on div "16:00 - 18:00" at bounding box center [328, 513] width 109 height 18
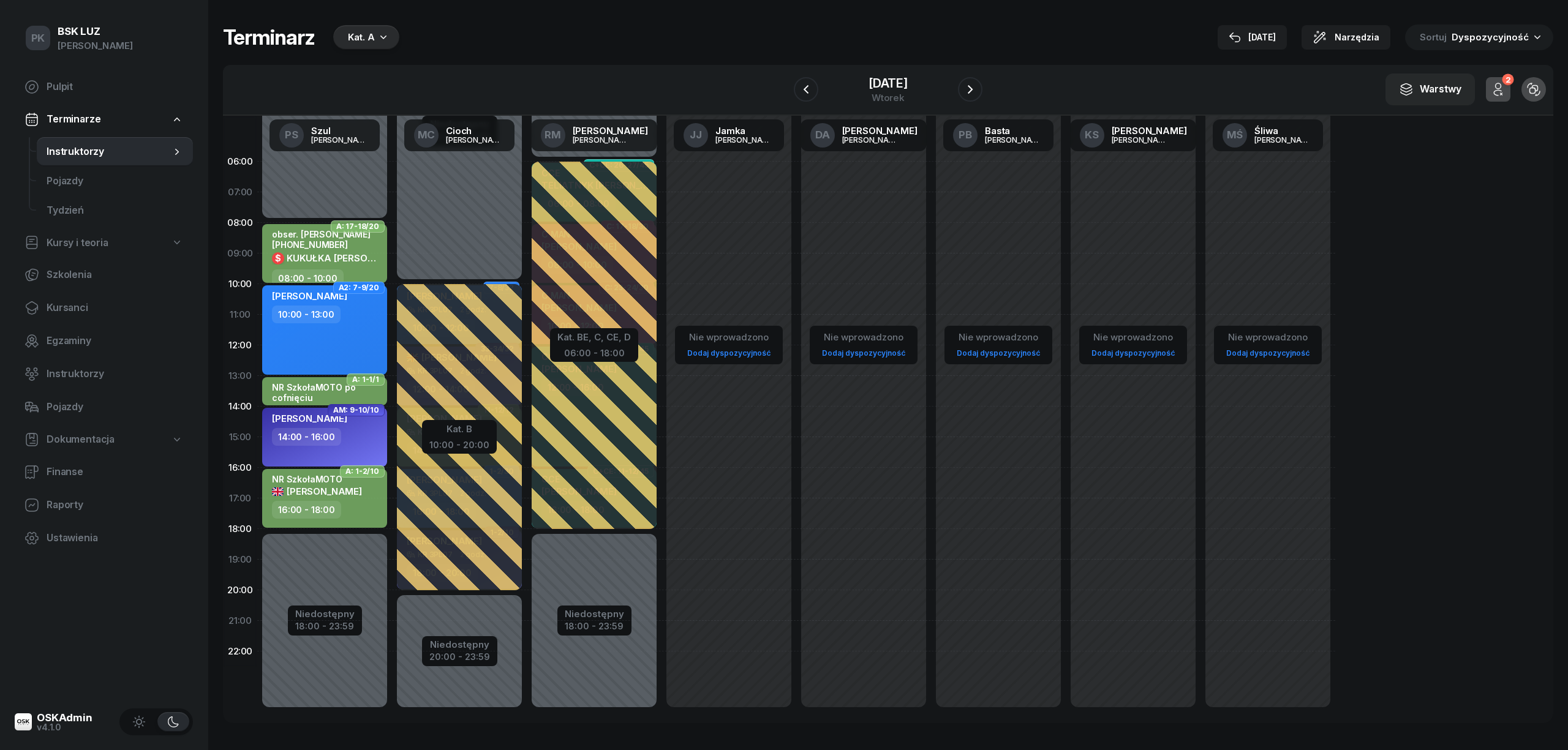
select select "16"
select select "18"
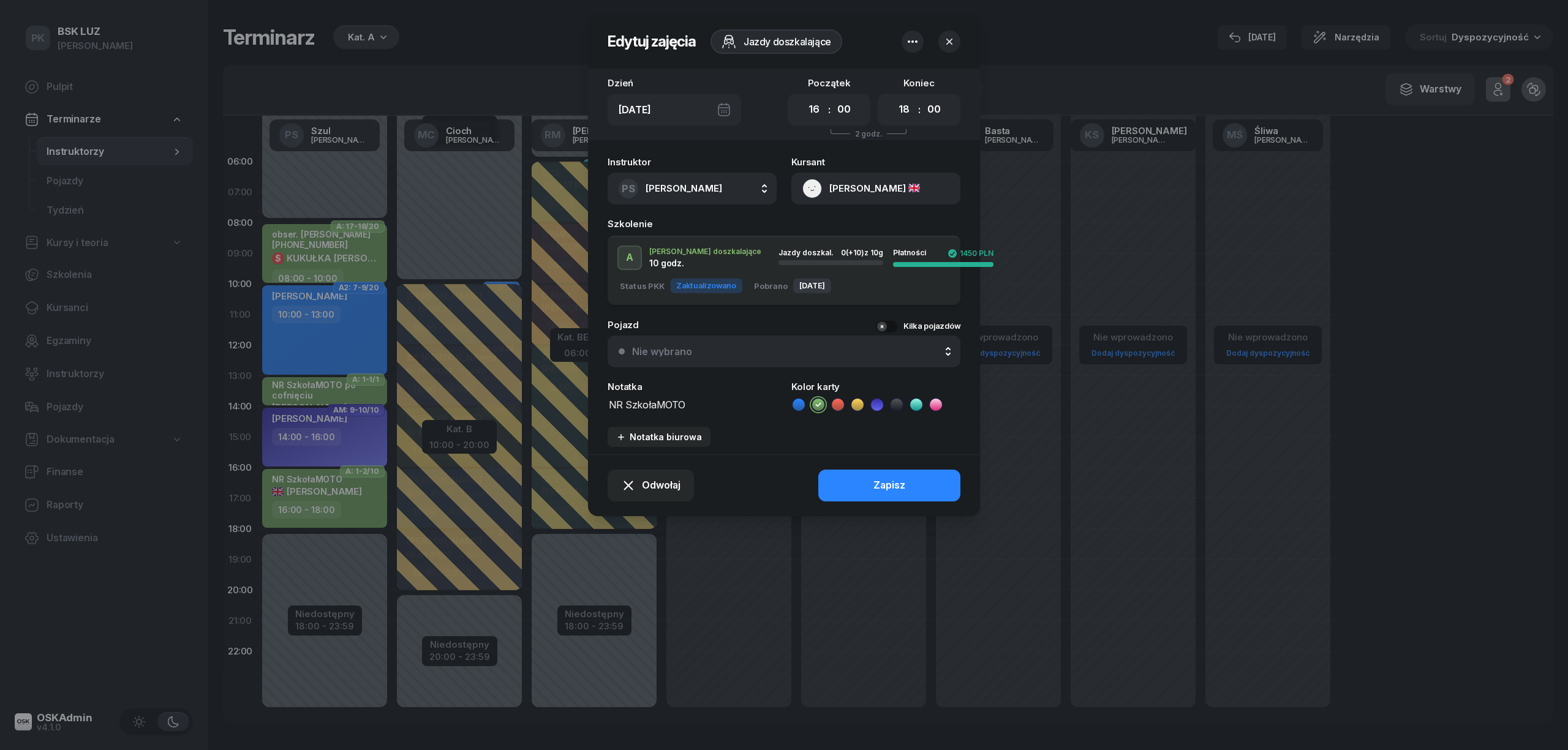
click at [473, 15] on div at bounding box center [784, 375] width 1568 height 750
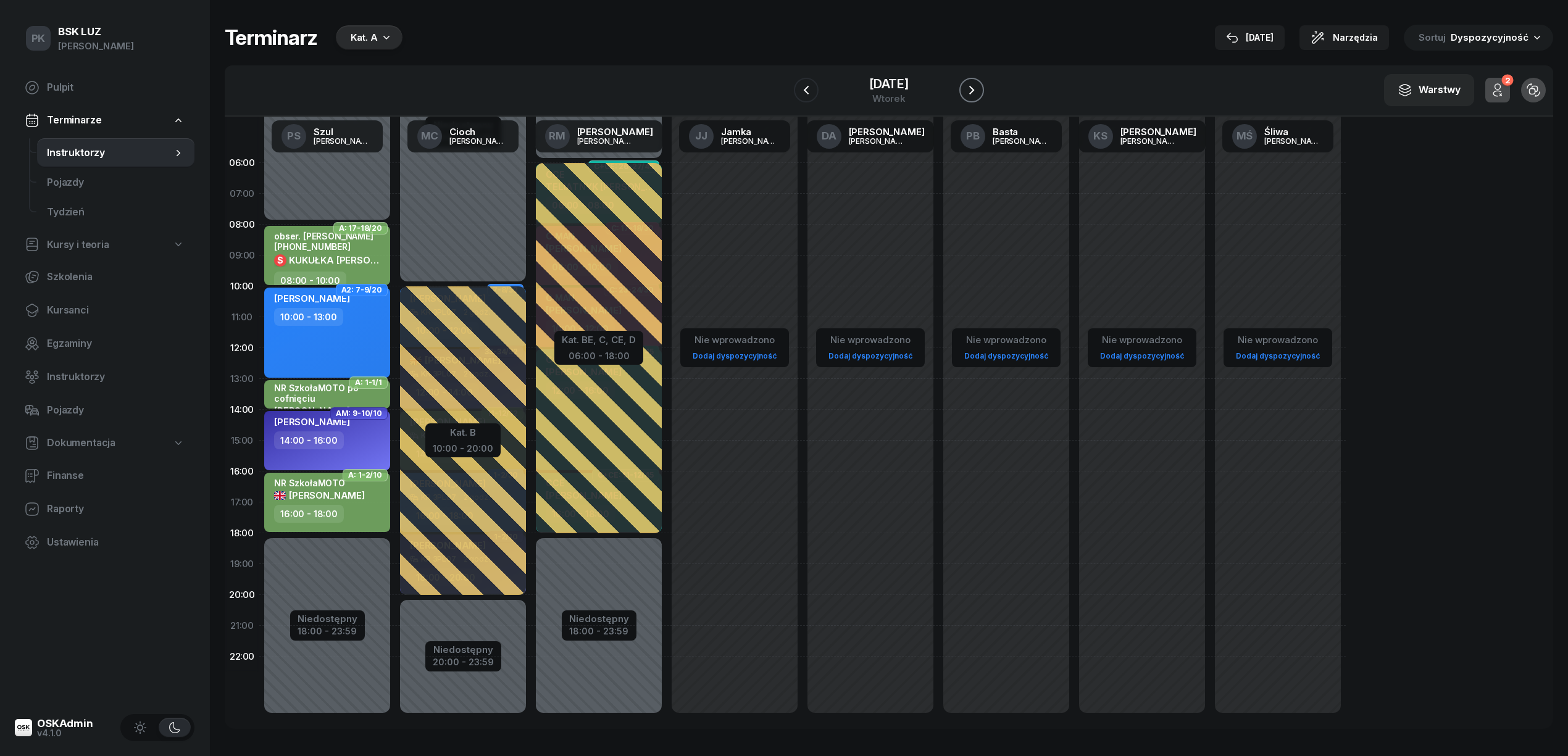
click at [979, 92] on icon "button" at bounding box center [972, 89] width 15 height 15
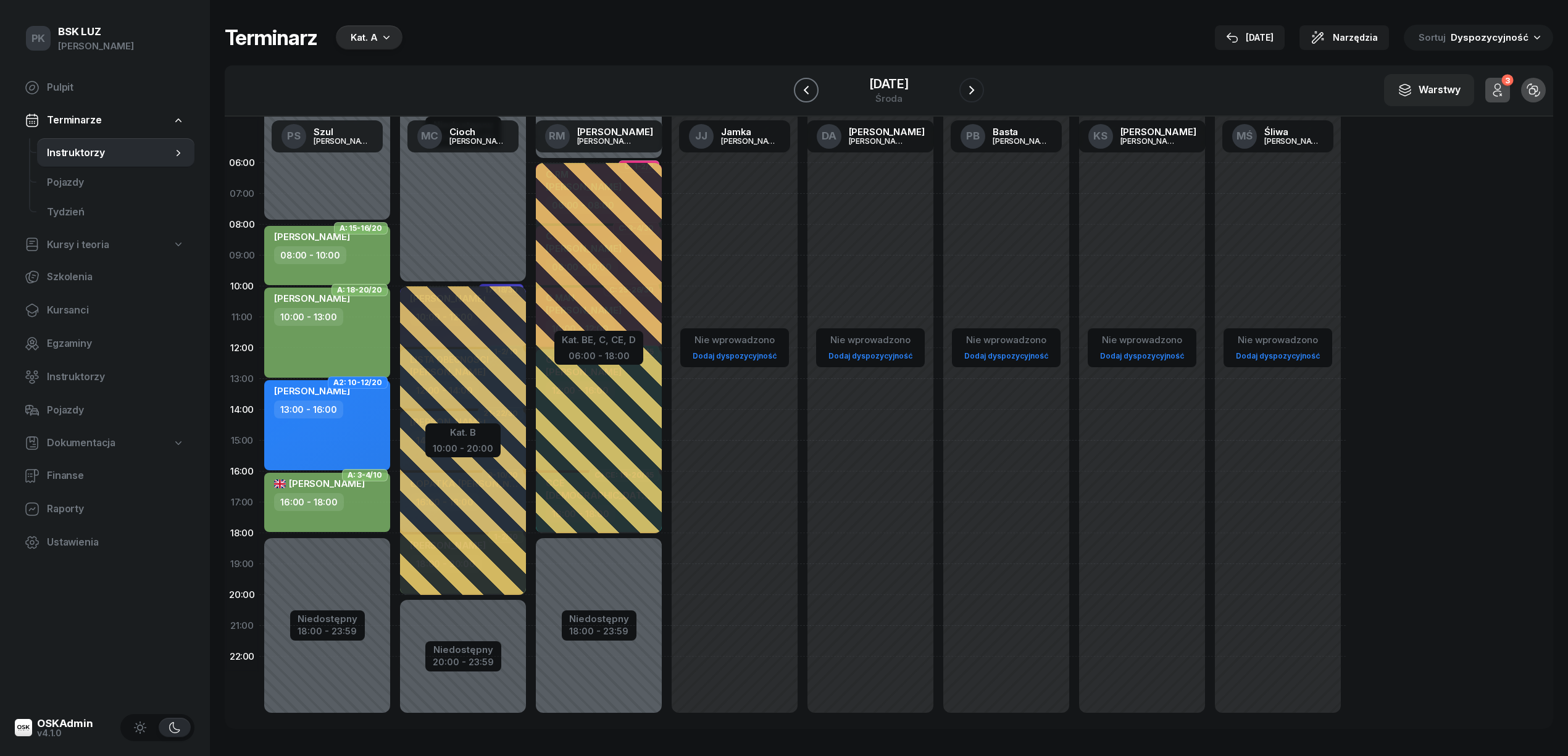
click at [799, 85] on icon "button" at bounding box center [806, 89] width 15 height 15
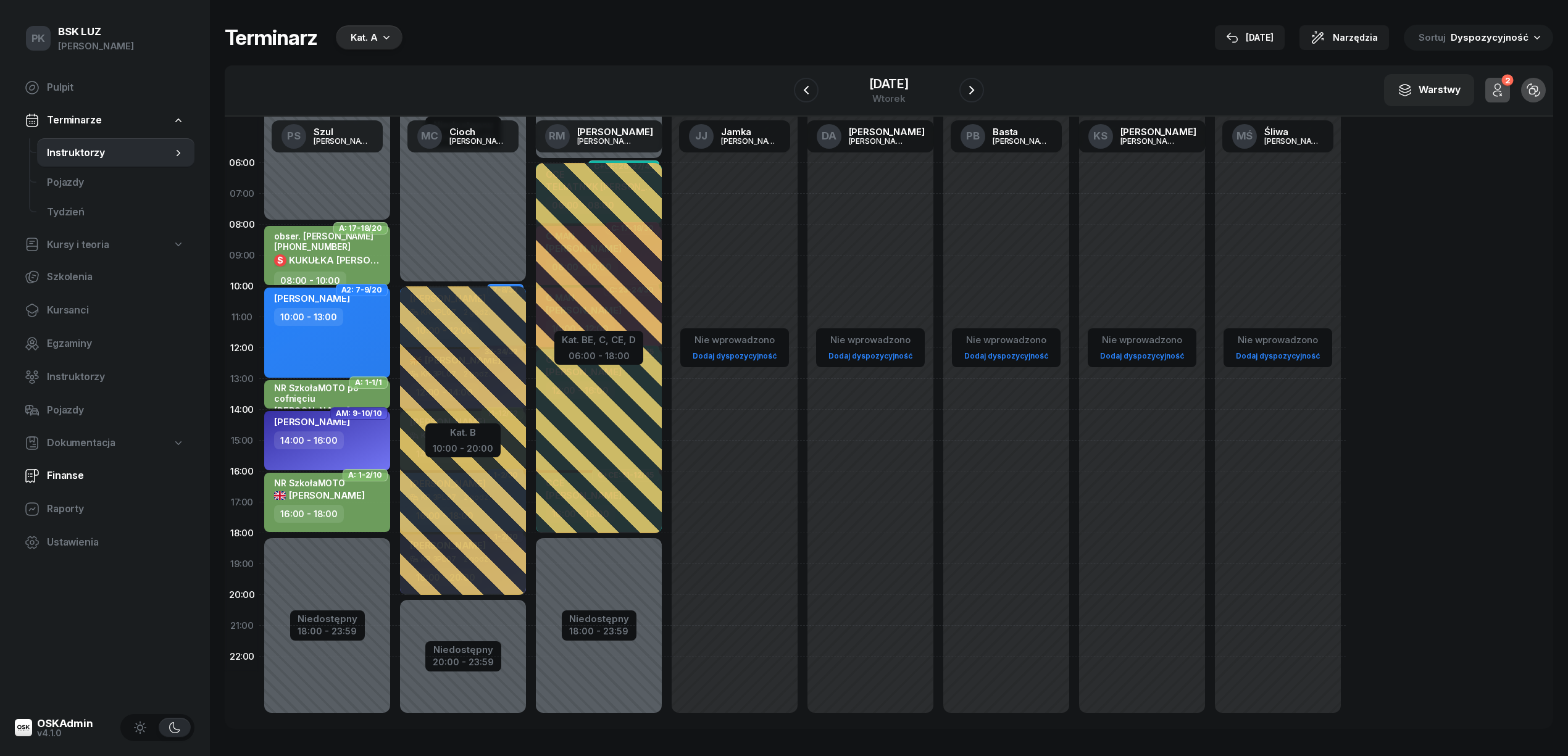
click at [64, 477] on span "Finanse" at bounding box center [116, 475] width 137 height 16
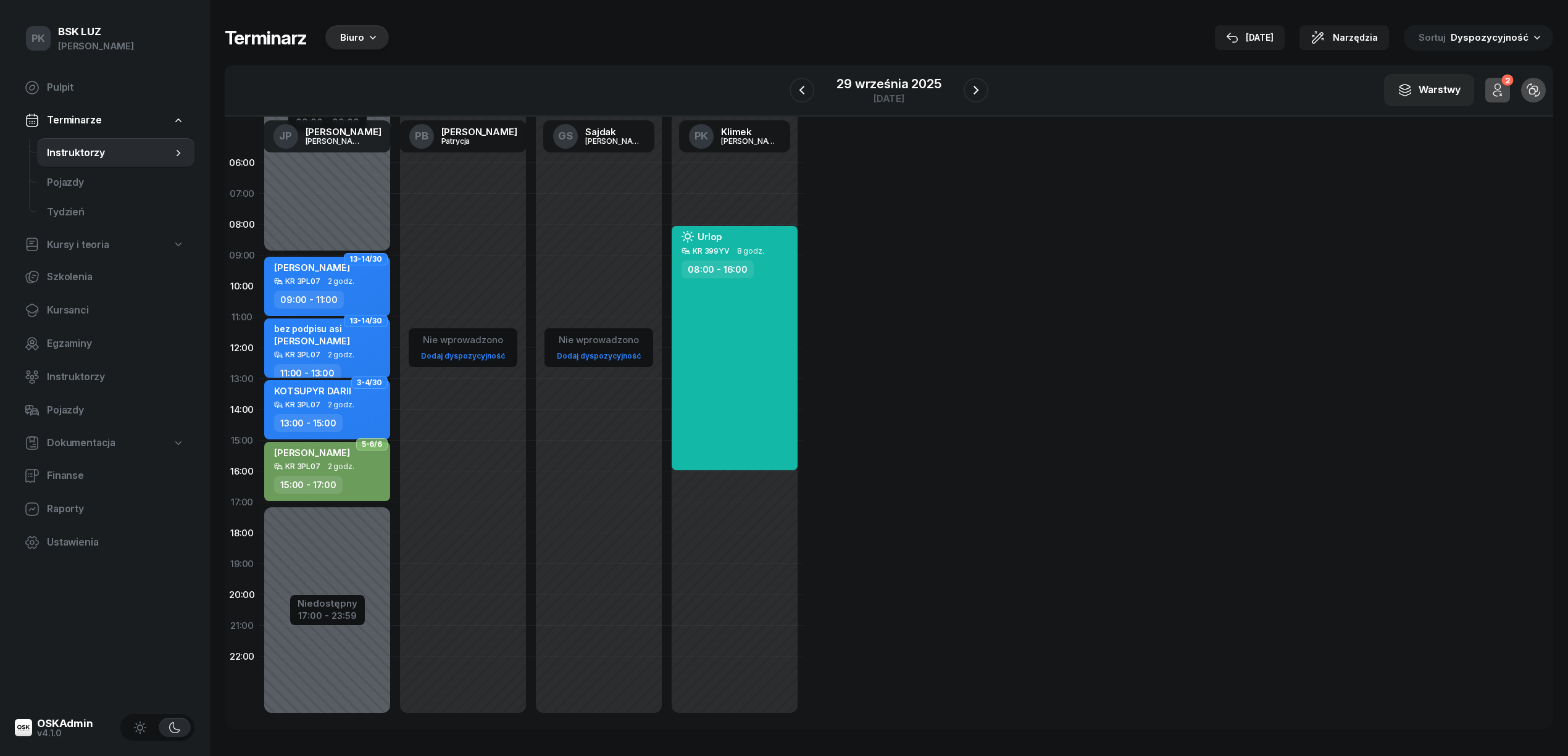
click at [380, 39] on div "Biuro" at bounding box center [357, 38] width 63 height 25
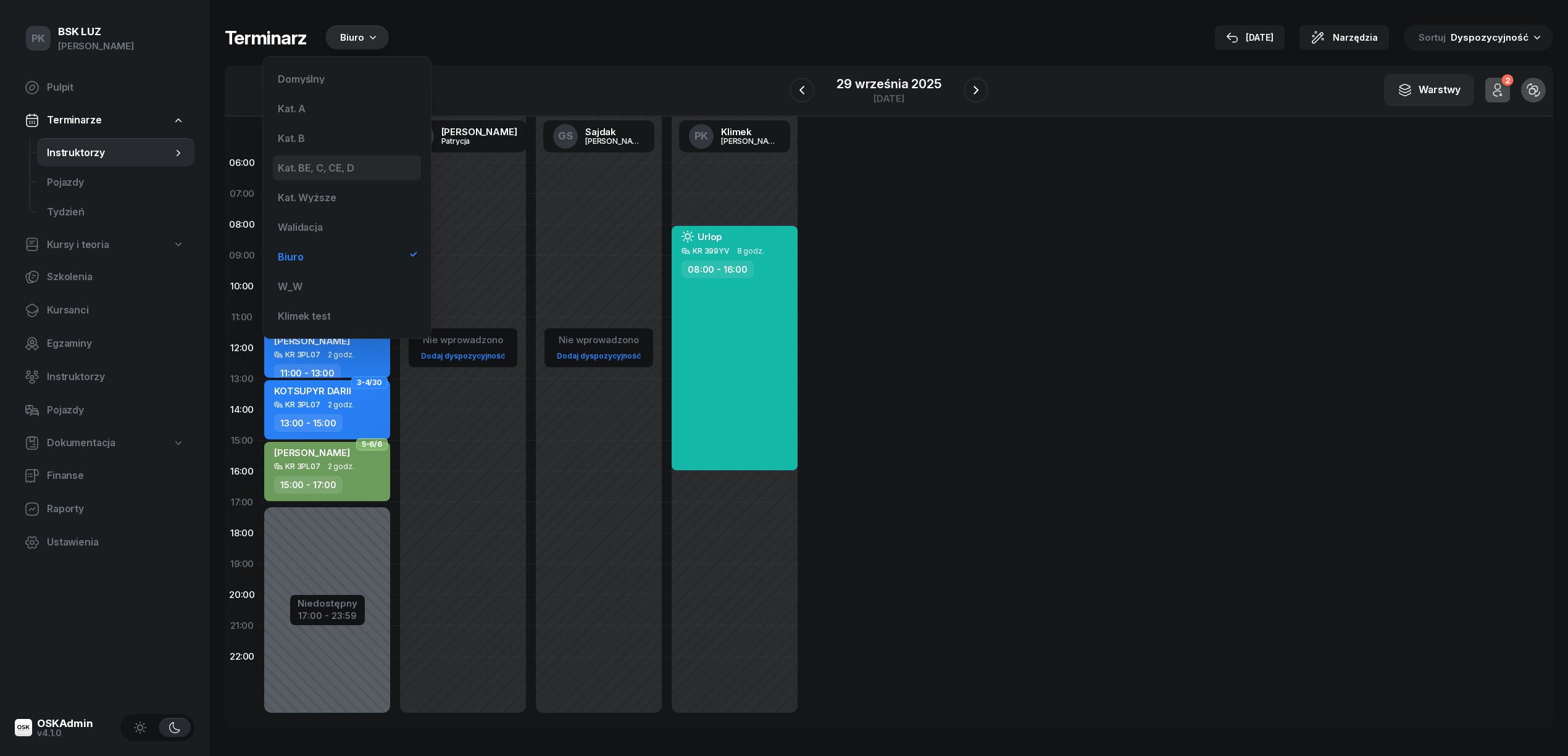
click at [327, 159] on div "Kat. BE, C, CE, D" at bounding box center [347, 168] width 148 height 25
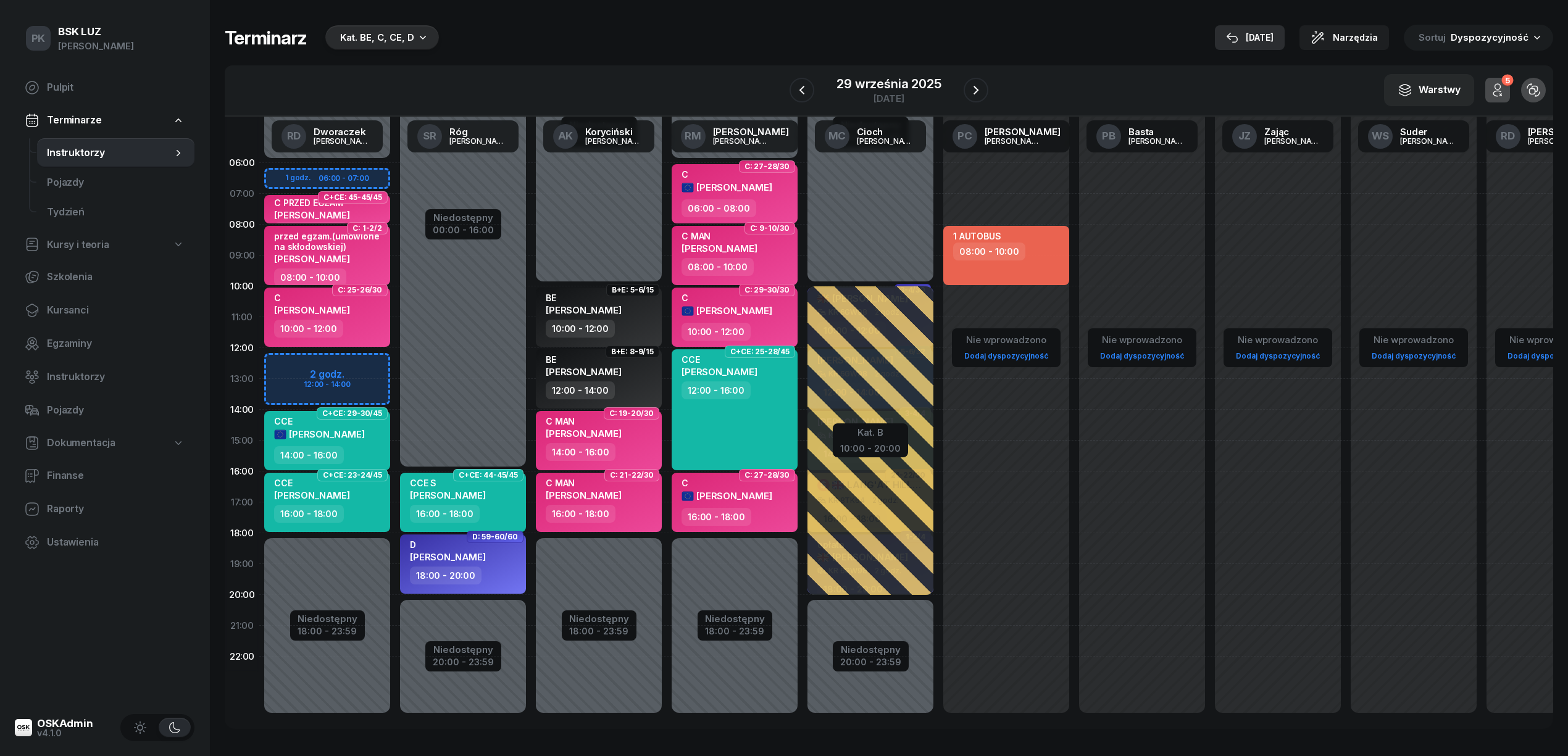
click at [1261, 32] on div "6 paź" at bounding box center [1250, 37] width 48 height 15
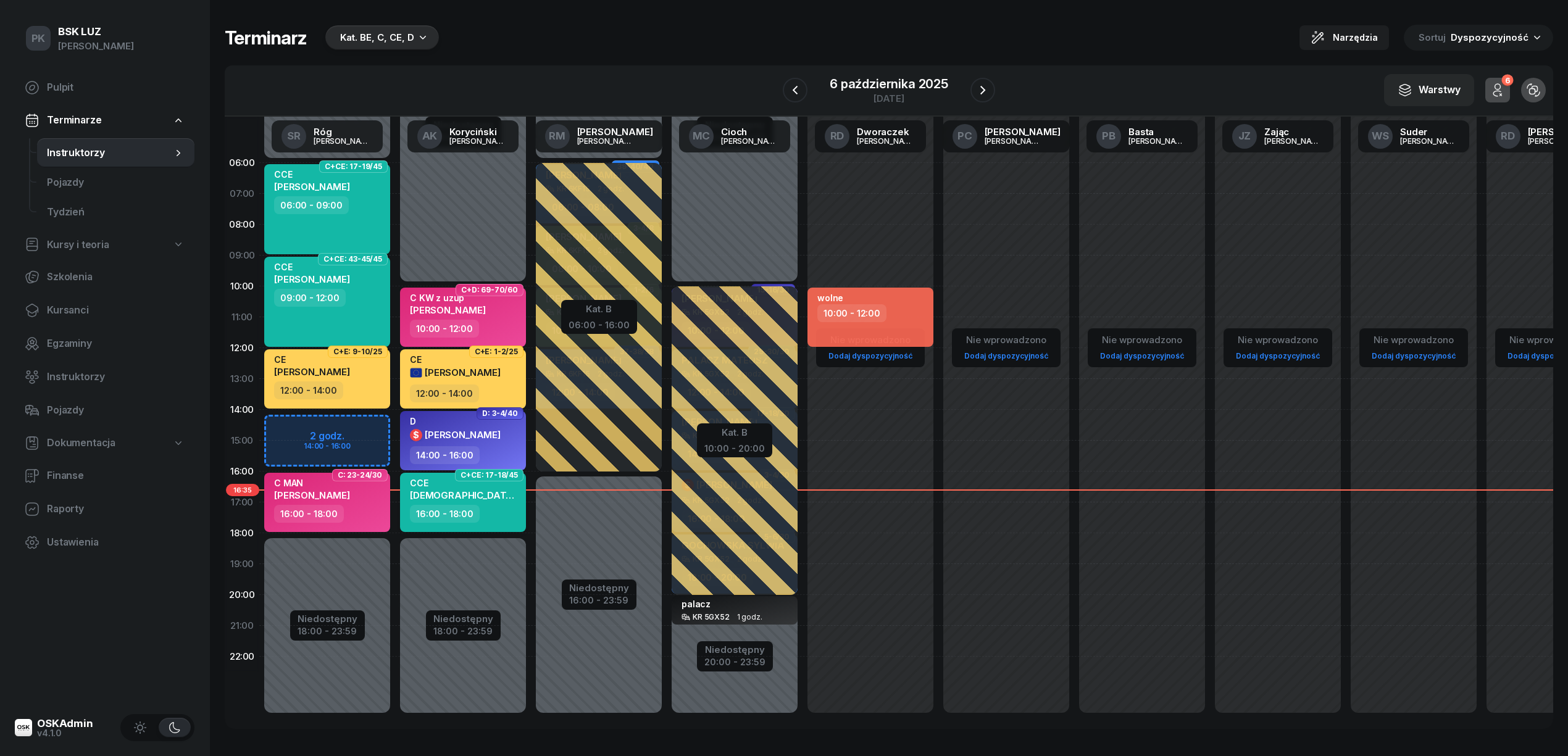
click at [443, 492] on span "POLAK DARIUSZ" at bounding box center [501, 494] width 182 height 12
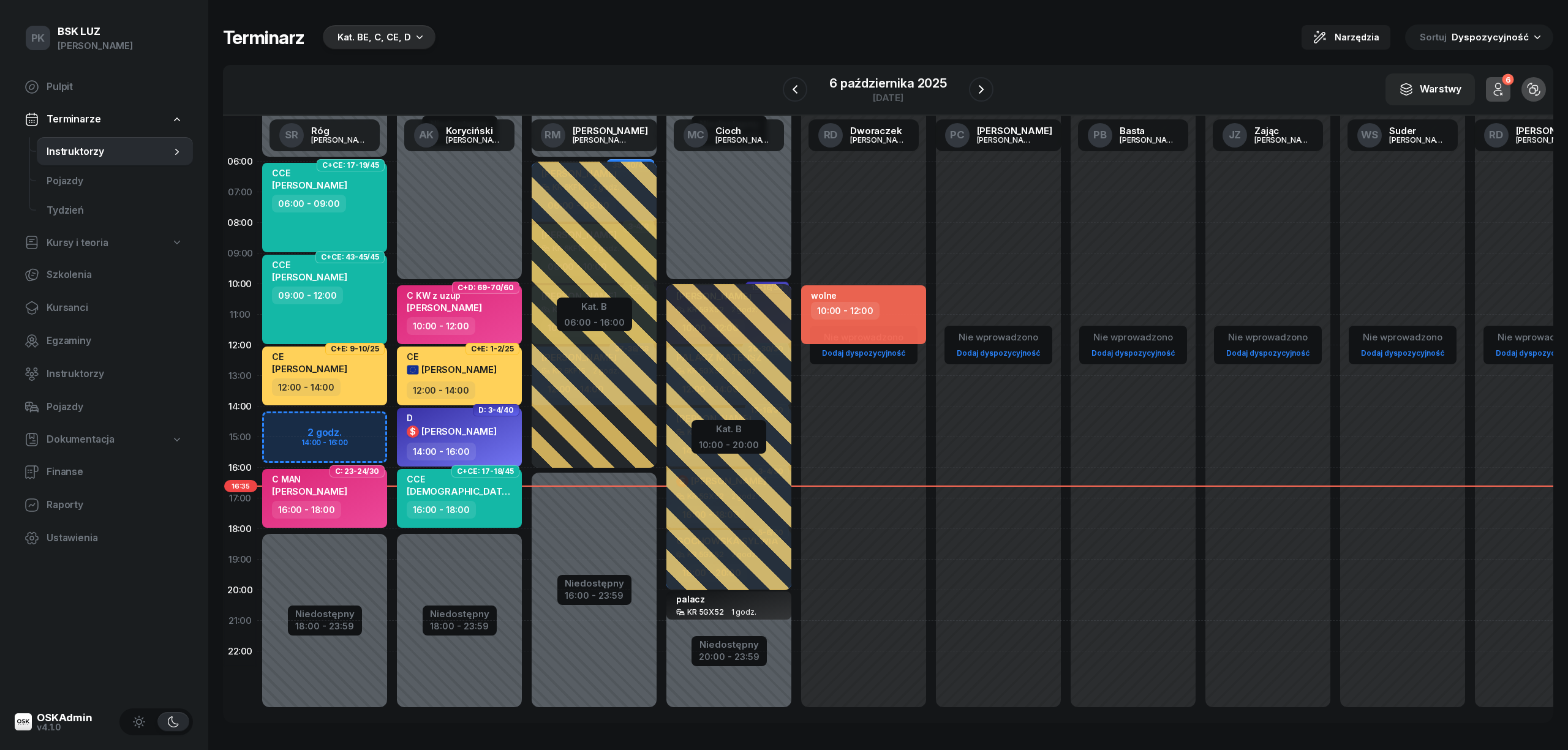
select select "16"
select select "18"
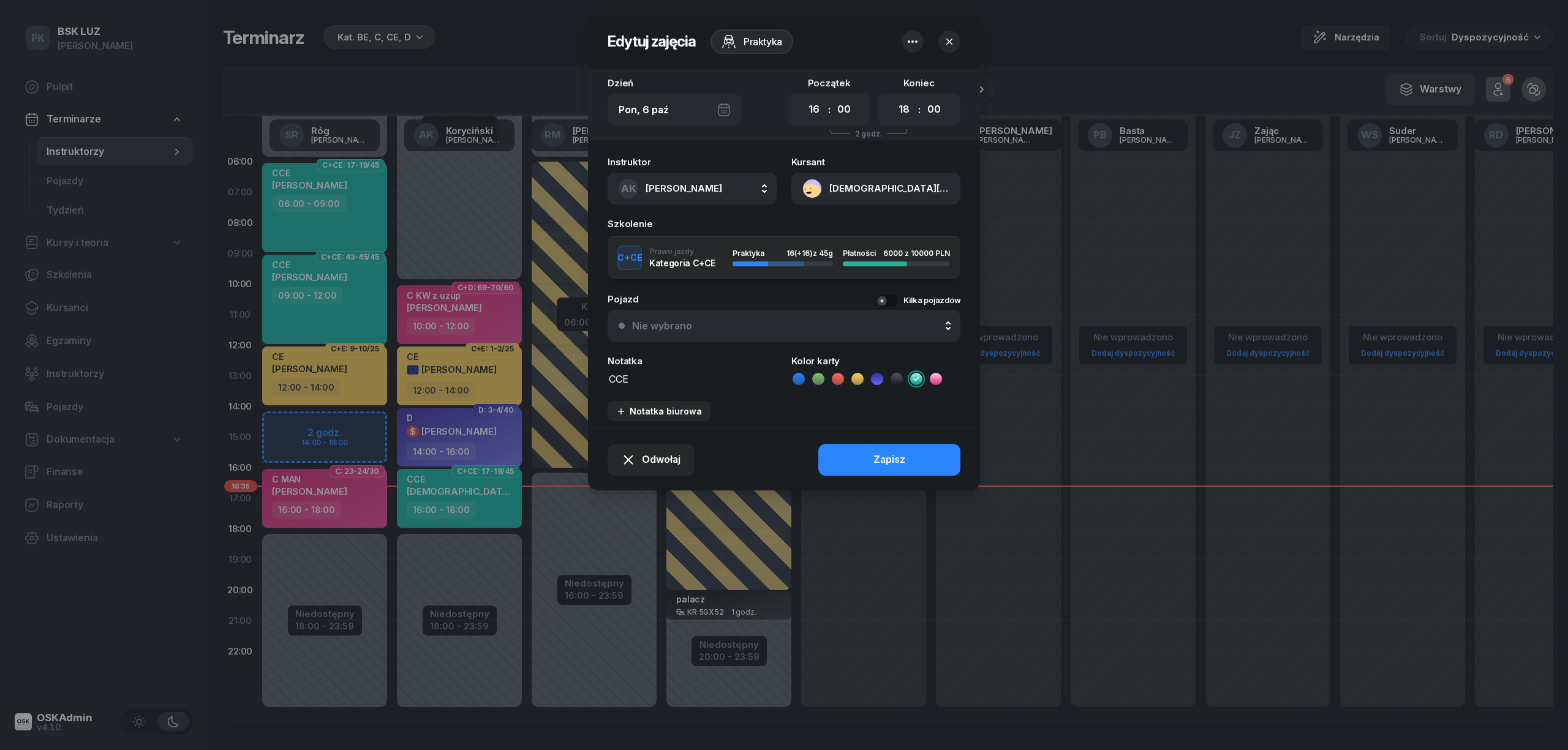
click at [884, 181] on button "POLAK DARIUSZ" at bounding box center [876, 189] width 169 height 32
click at [868, 233] on link "Otwórz profil" at bounding box center [875, 231] width 161 height 31
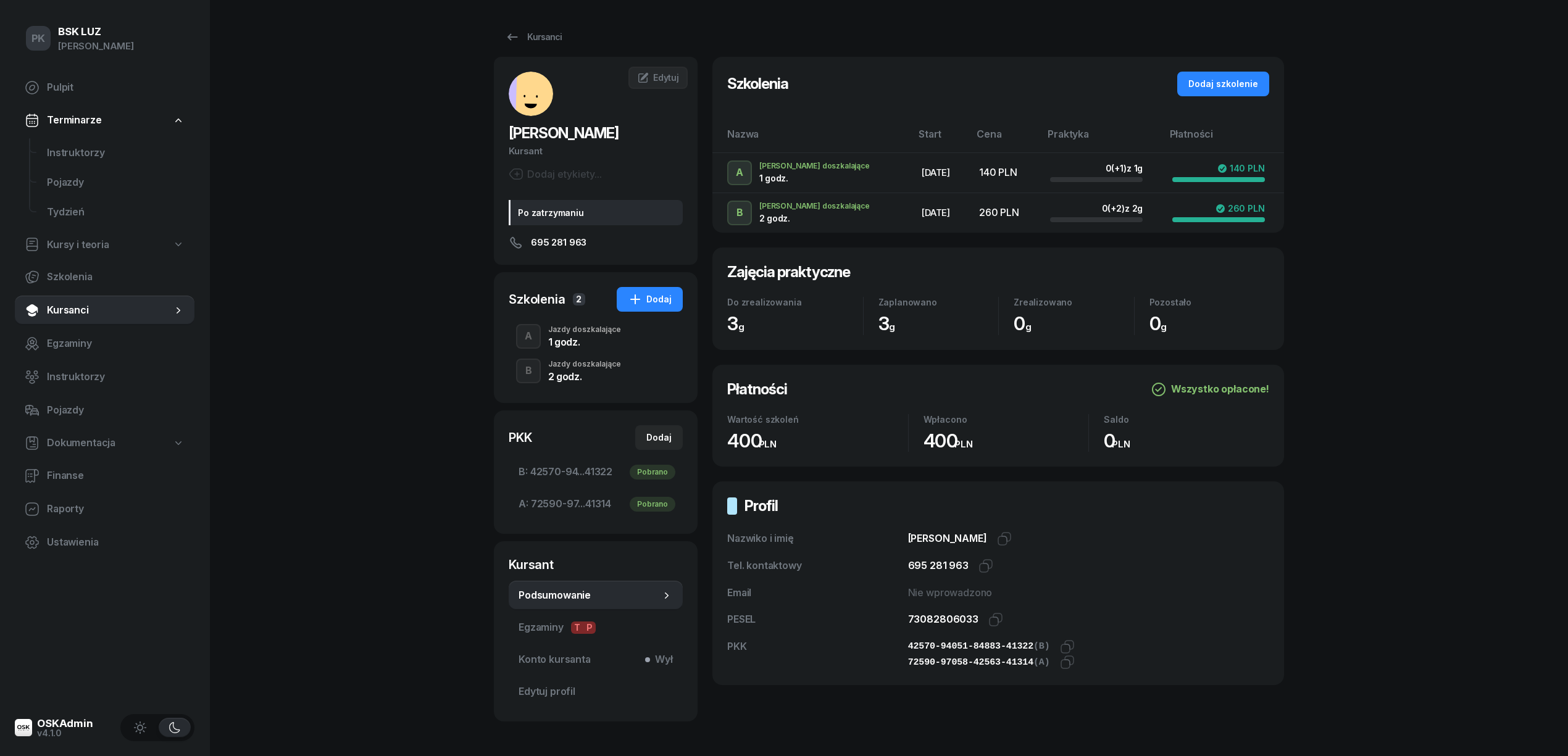
click at [542, 23] on div "Kursanci BARANEK [PERSON_NAME] etykiety... Po zatrzymaniu 695 281 963 RB [PERSO…" at bounding box center [889, 373] width 790 height 746
click at [541, 32] on div "Kursanci" at bounding box center [533, 36] width 57 height 15
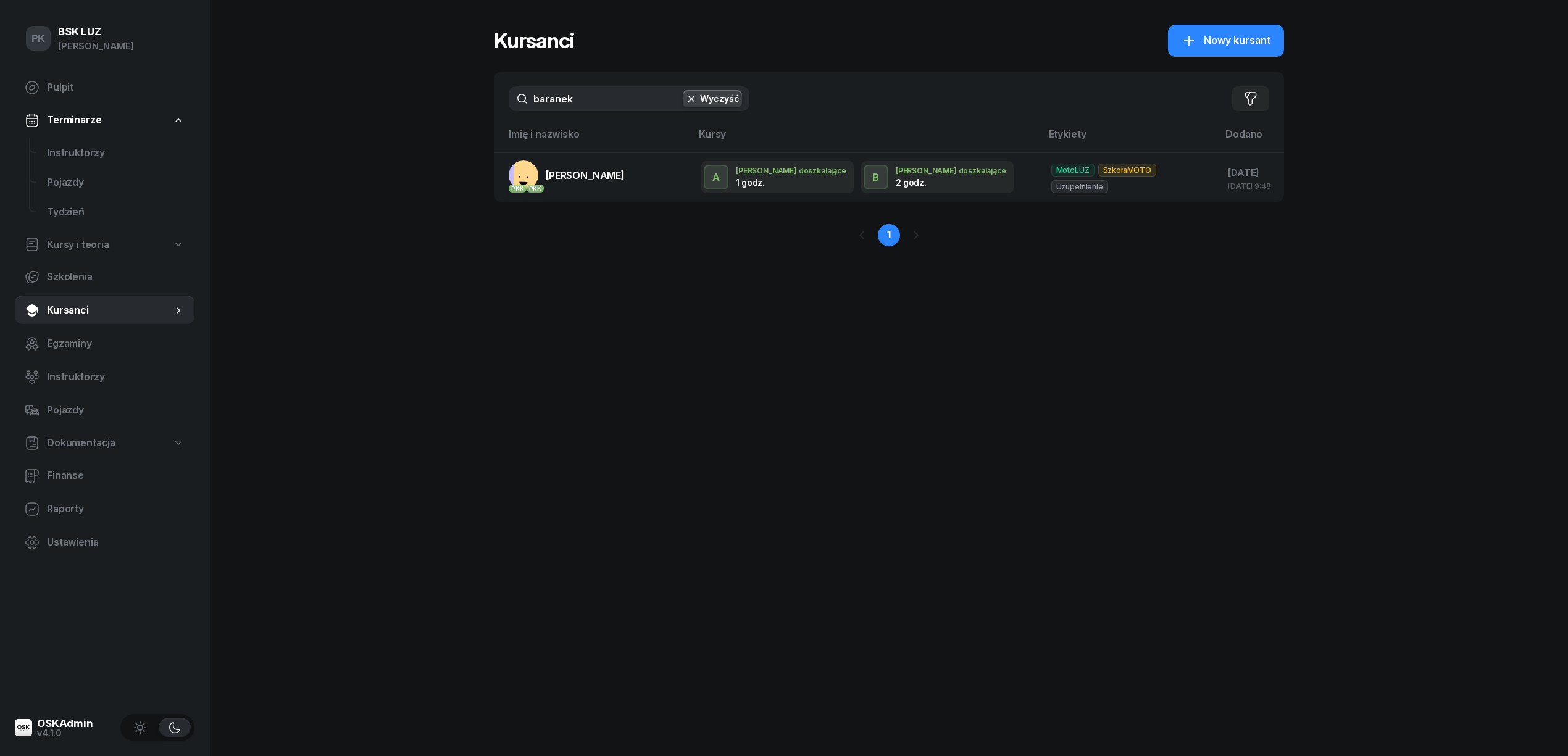
click at [728, 101] on button "Wyczyść" at bounding box center [712, 99] width 59 height 17
